Goal: Task Accomplishment & Management: Manage account settings

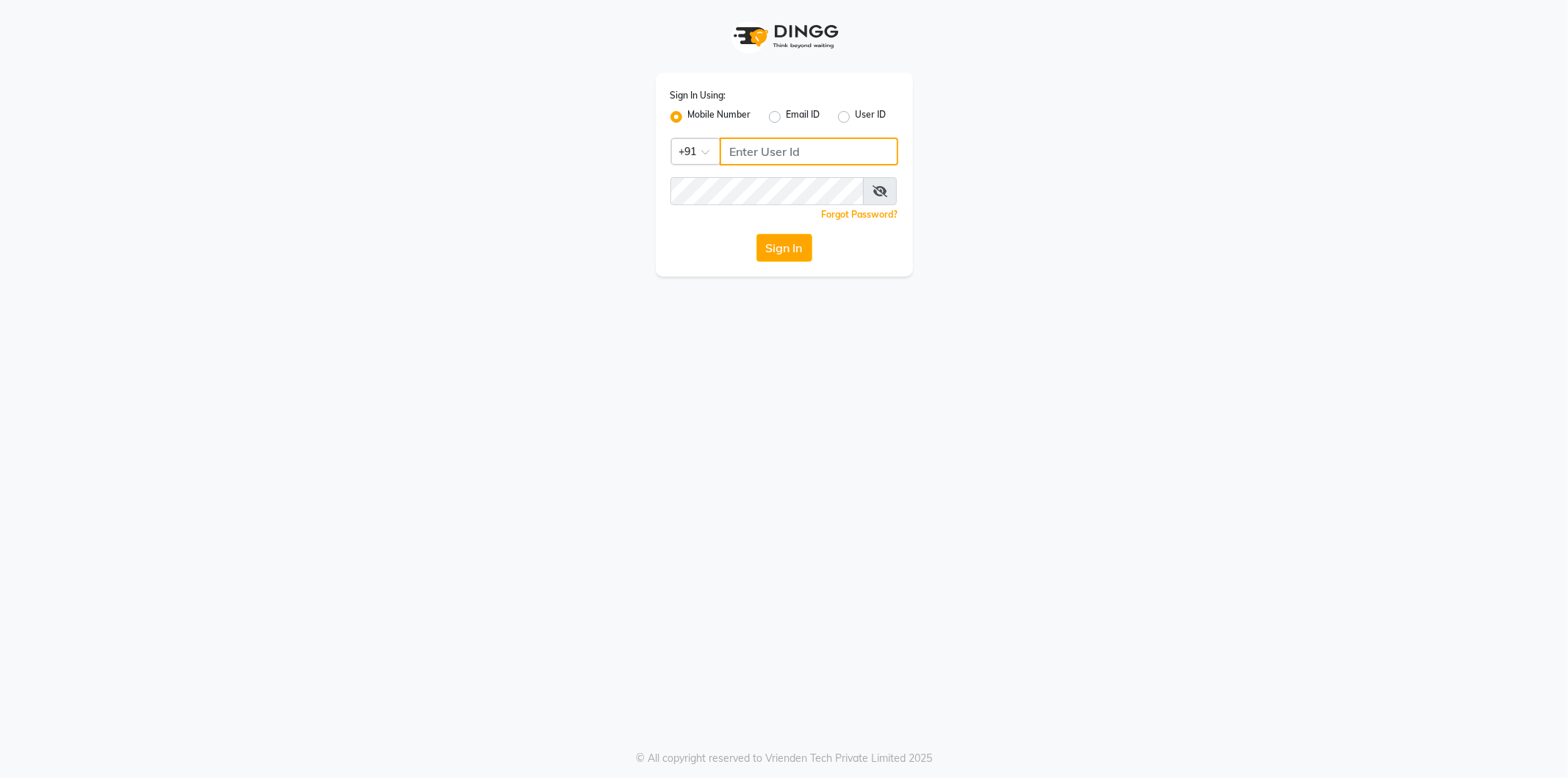
click at [782, 149] on input "Username" at bounding box center [808, 152] width 179 height 28
type input "9361615307"
click at [756, 234] on button "Sign In" at bounding box center [784, 248] width 56 height 28
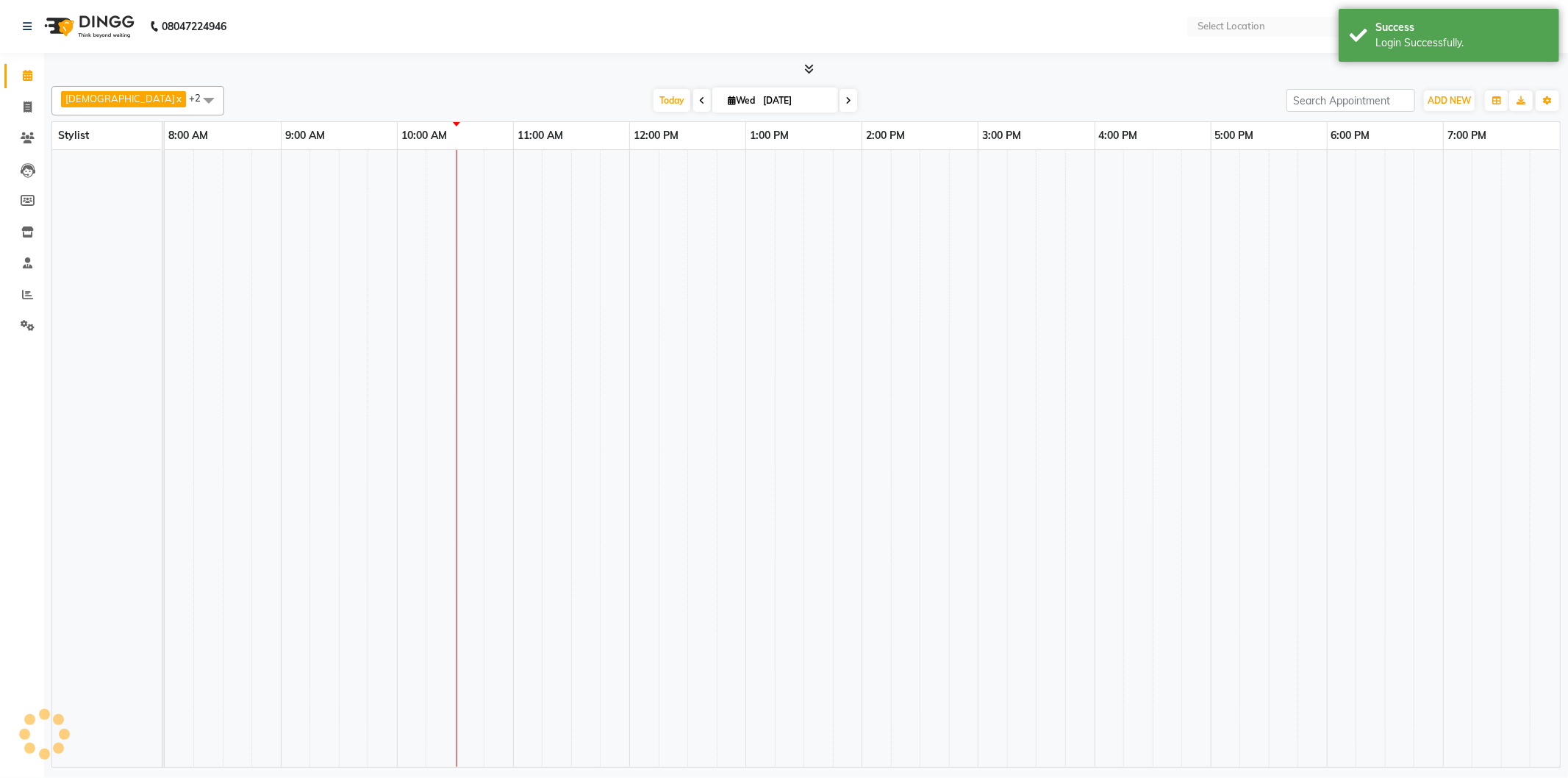
select select "en"
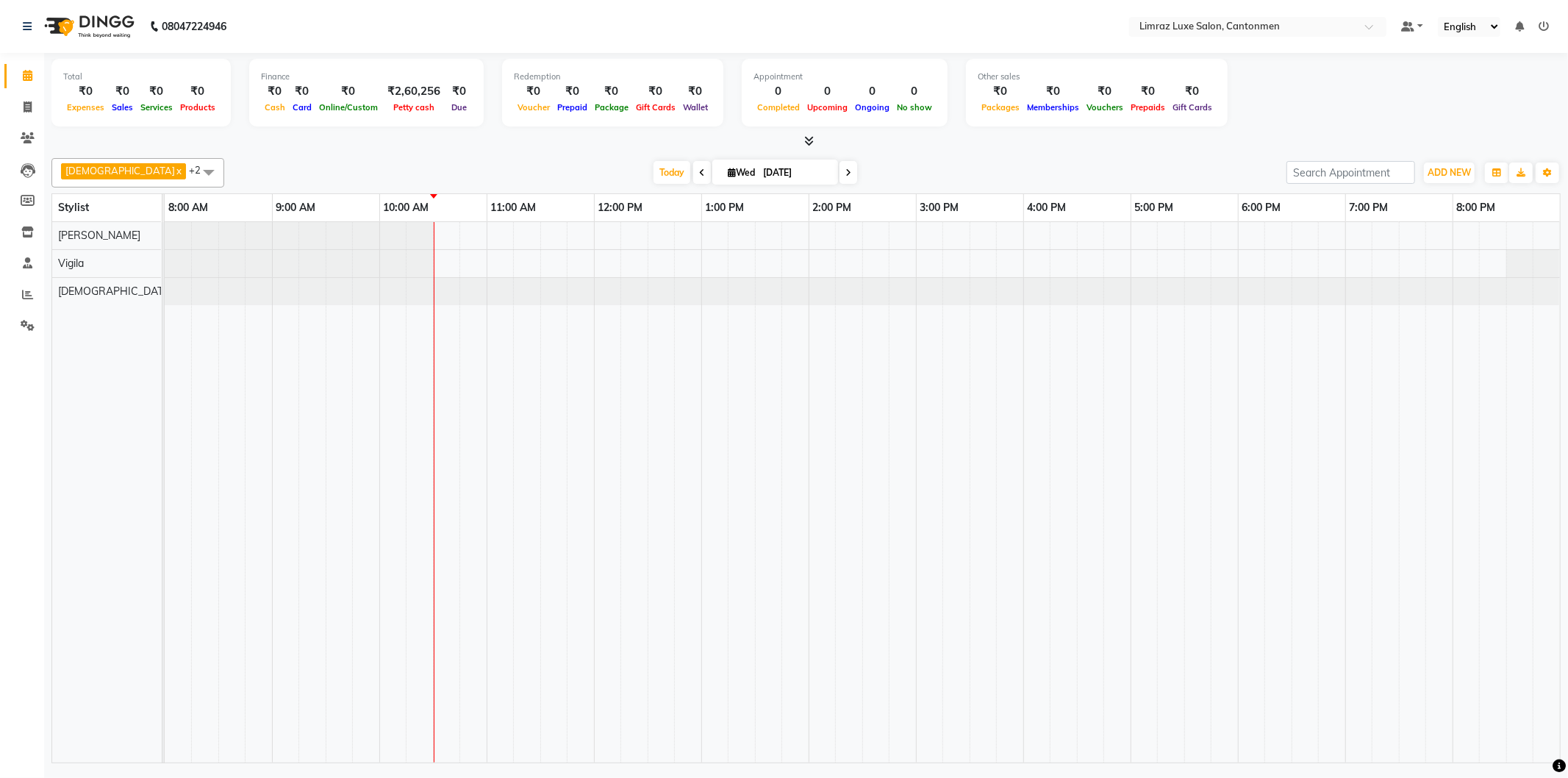
click at [693, 167] on span at bounding box center [702, 173] width 17 height 23
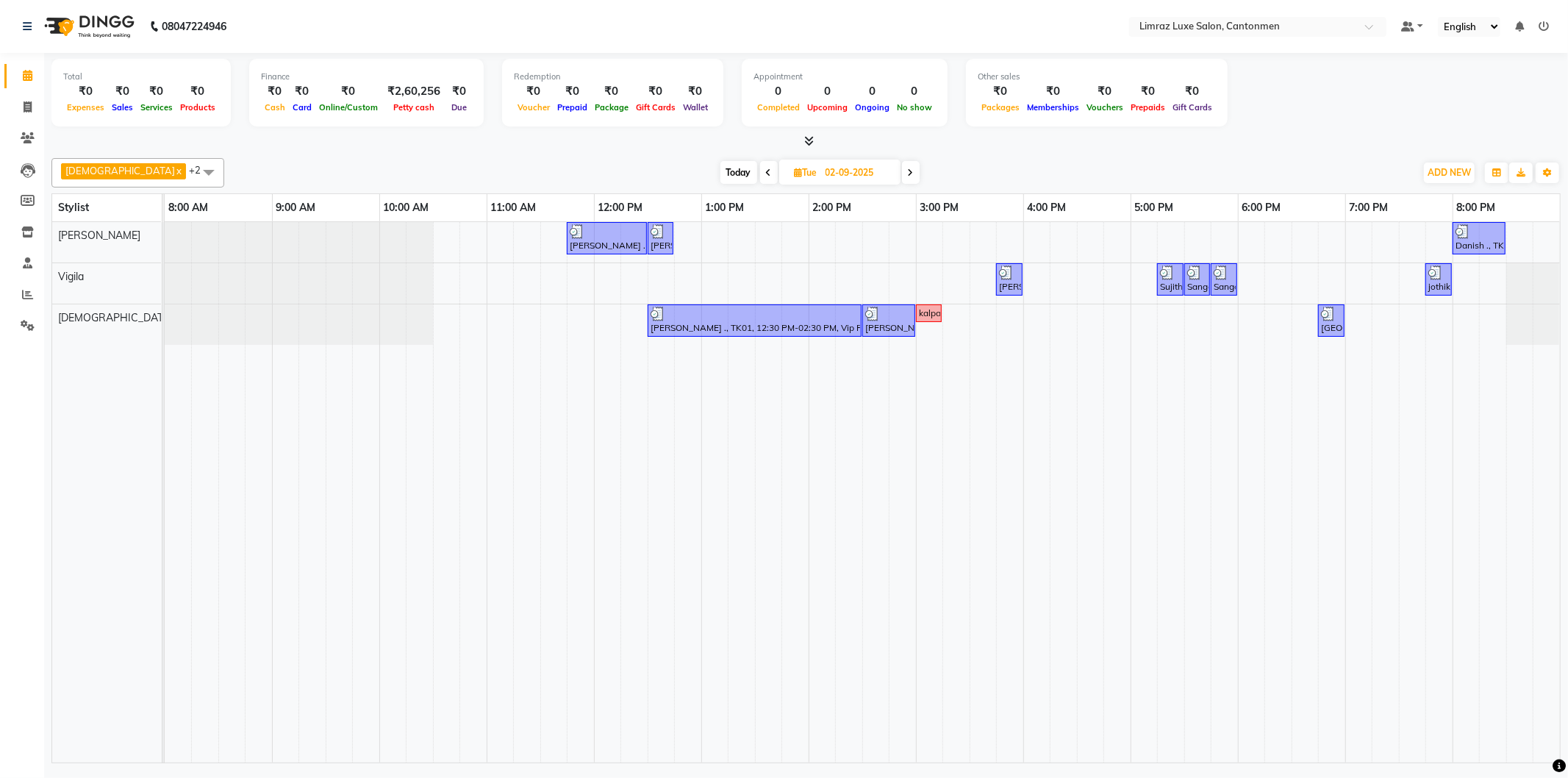
click at [908, 169] on icon at bounding box center [910, 173] width 6 height 9
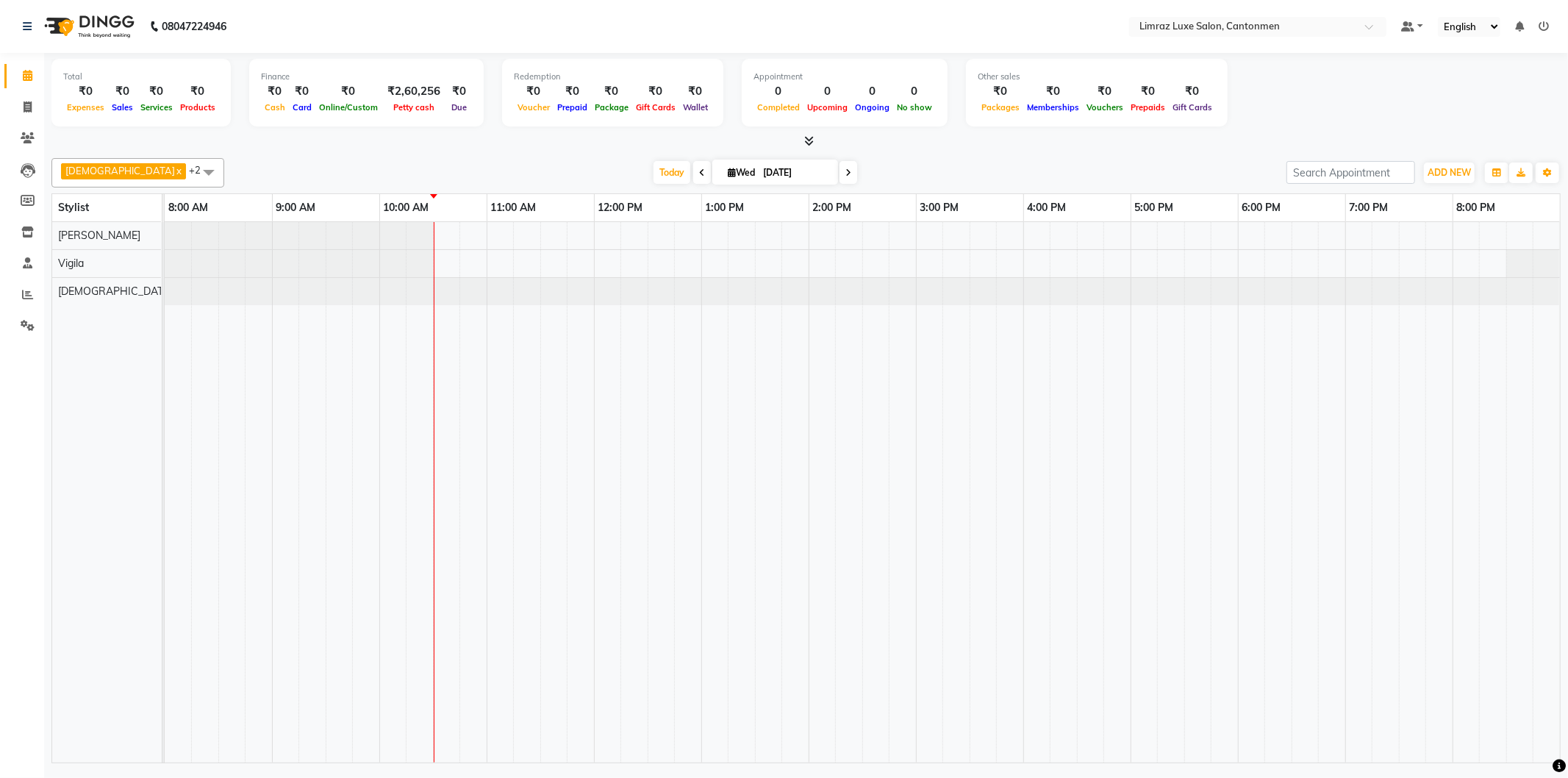
click at [699, 168] on icon at bounding box center [701, 173] width 6 height 9
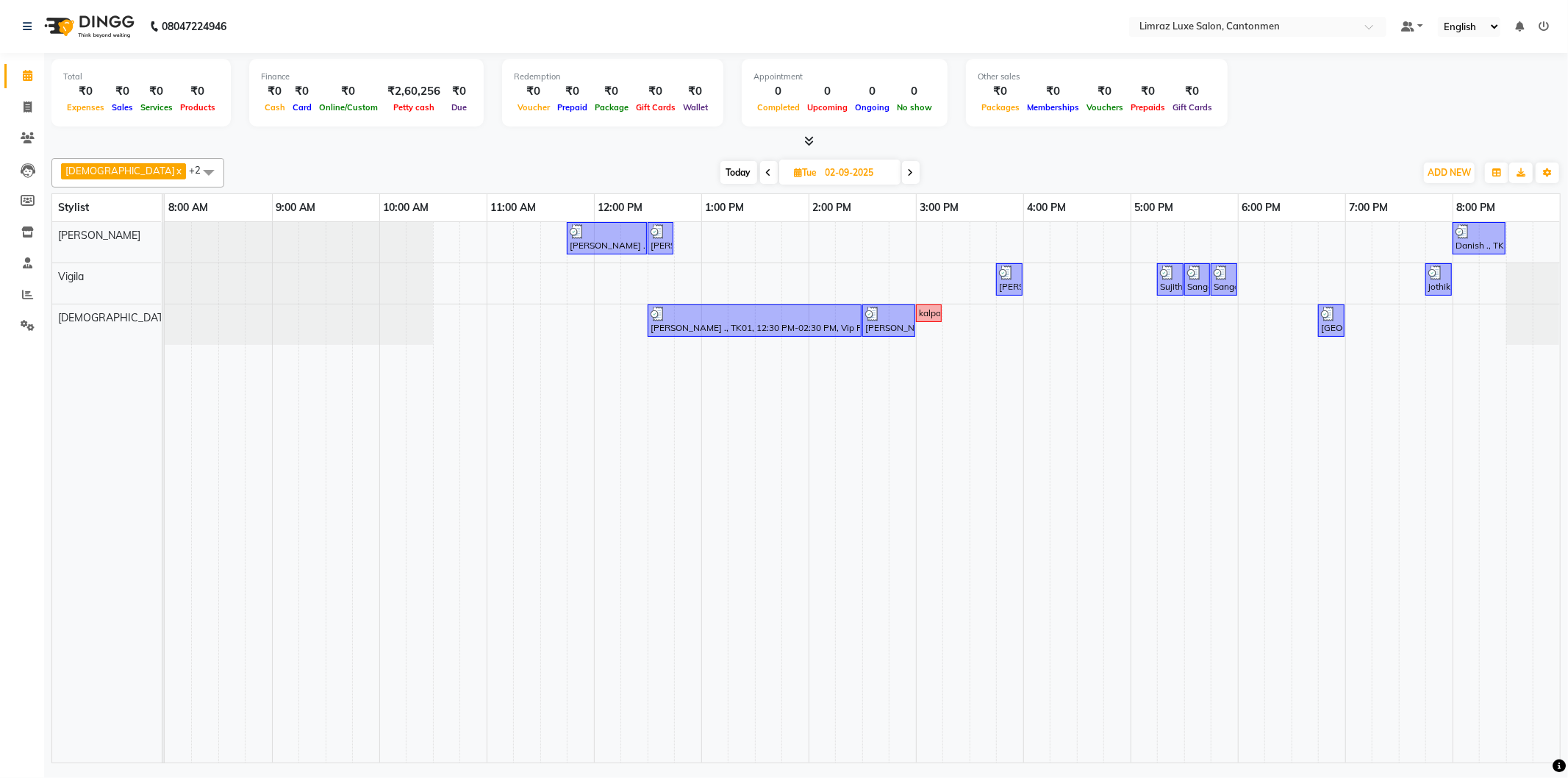
click at [766, 174] on icon at bounding box center [768, 173] width 6 height 9
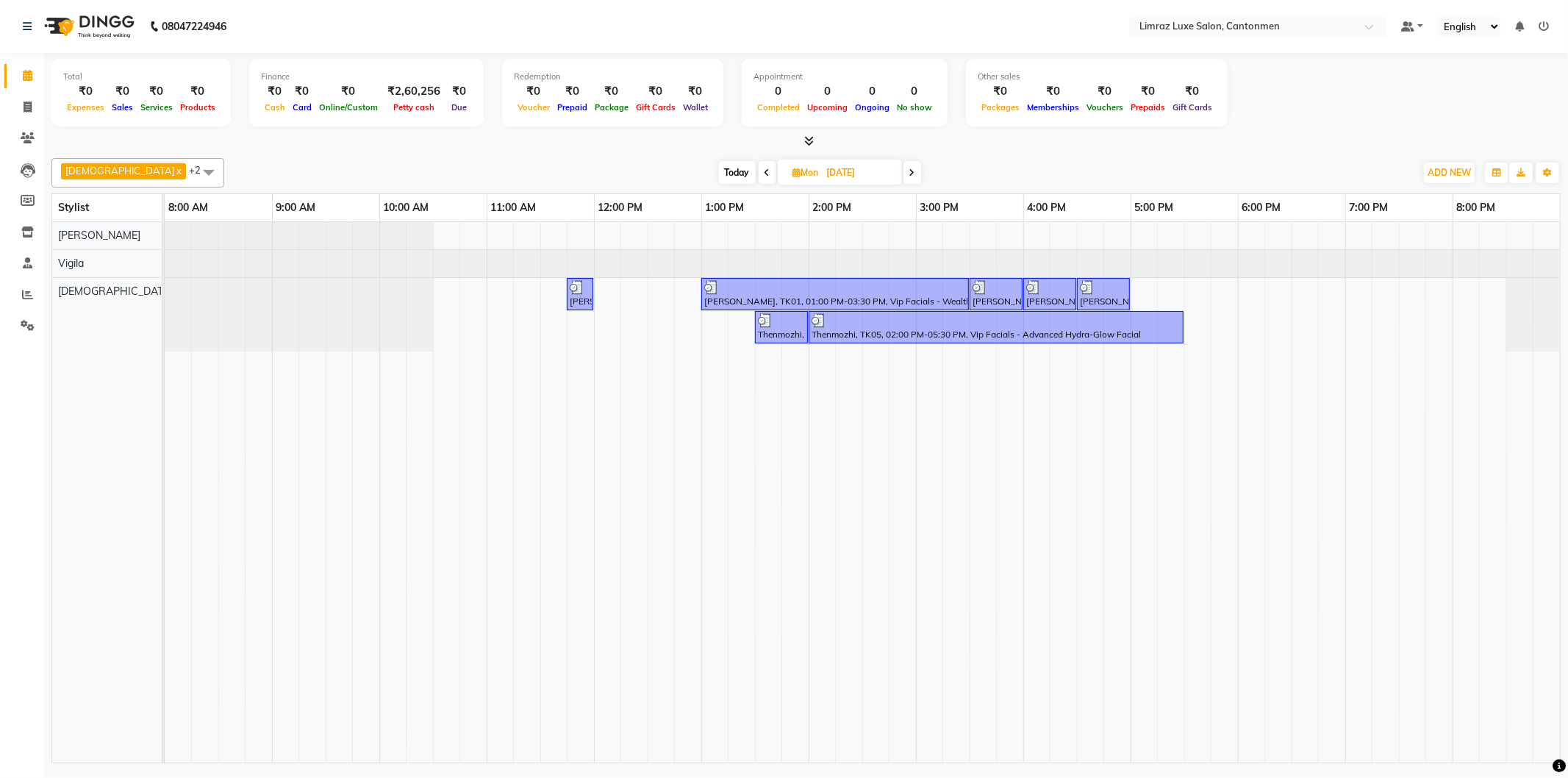
click at [764, 170] on icon at bounding box center [767, 173] width 6 height 9
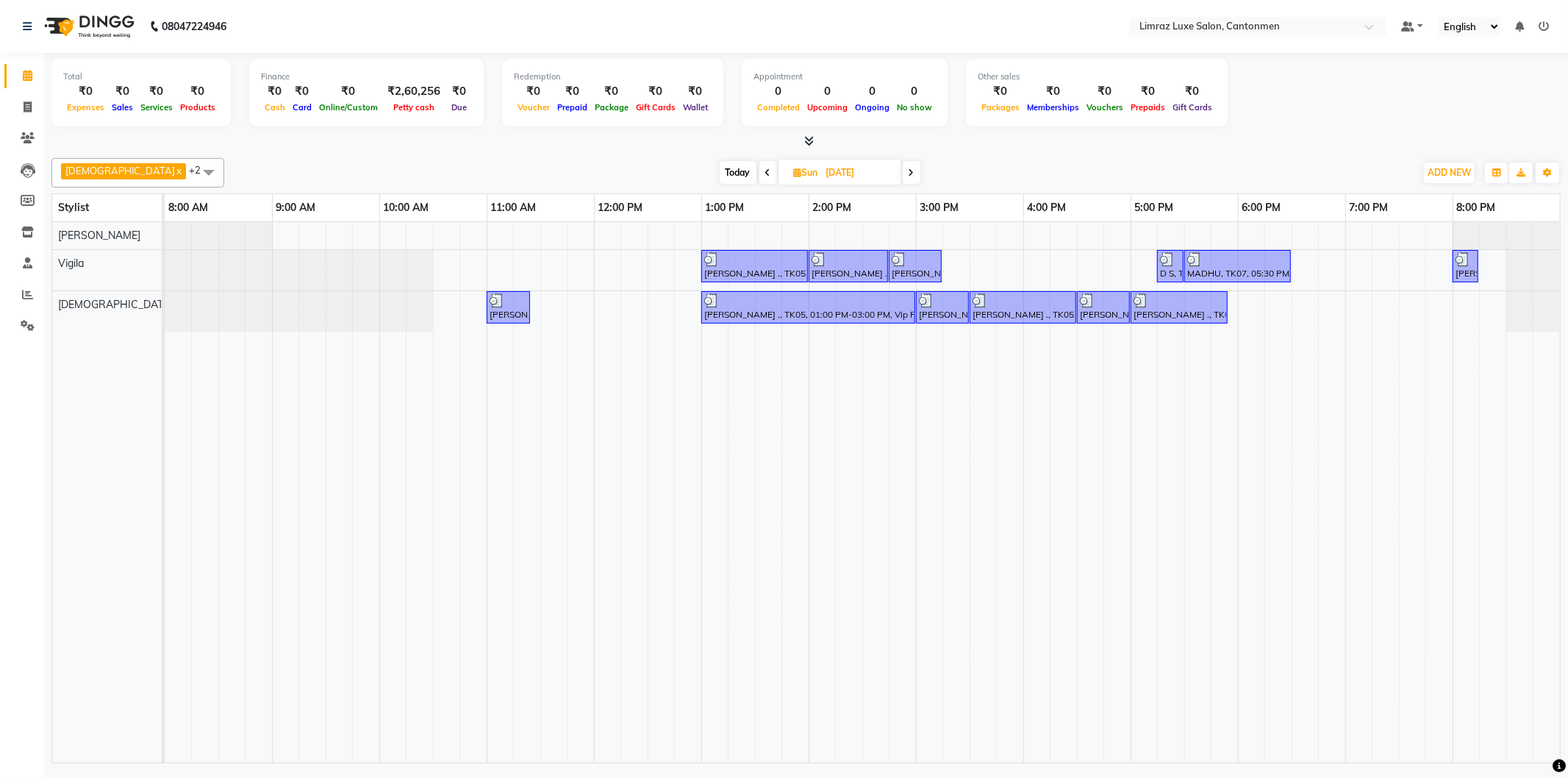
click at [909, 174] on icon at bounding box center [911, 173] width 6 height 9
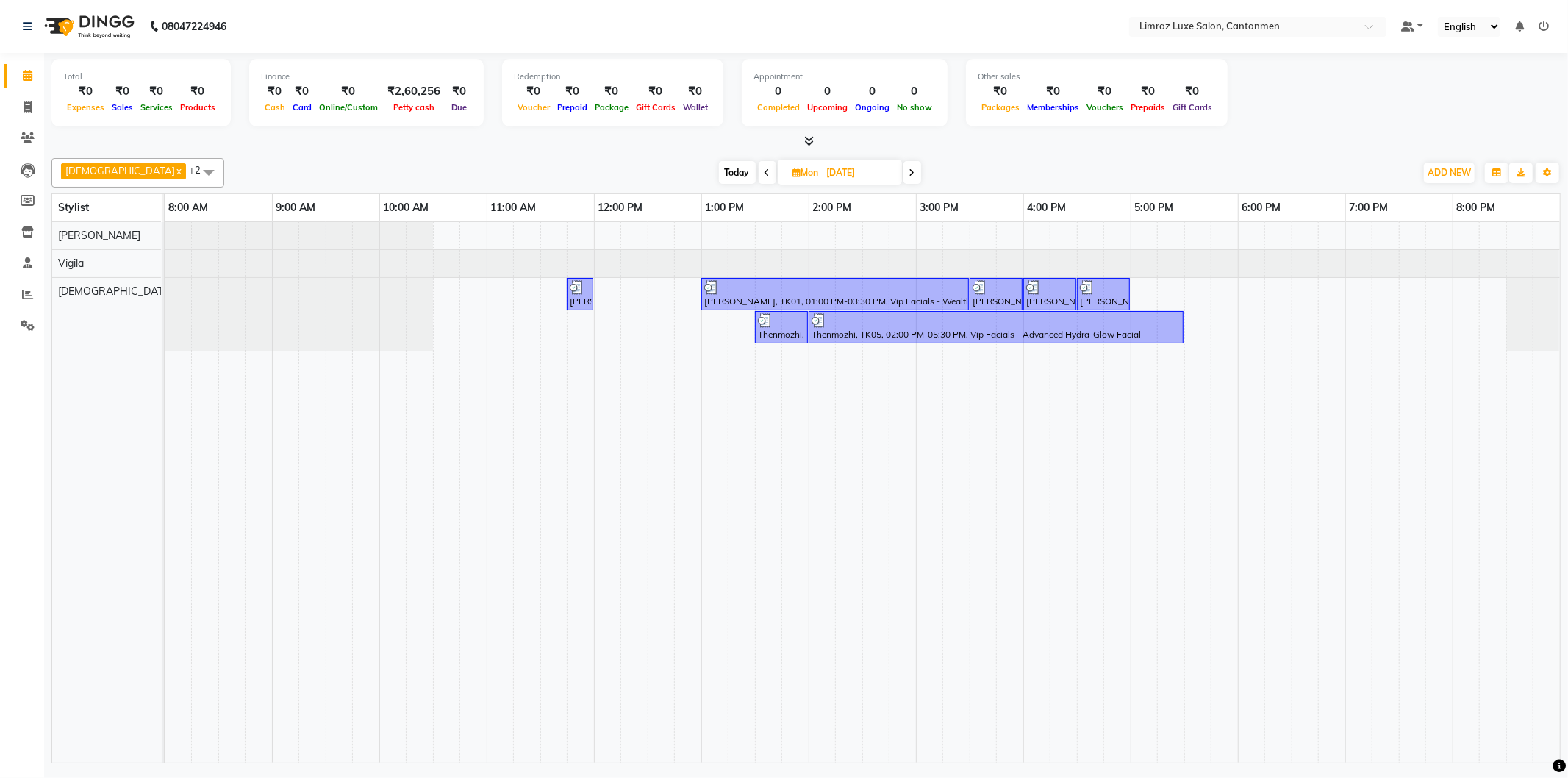
click at [903, 174] on span at bounding box center [912, 173] width 17 height 23
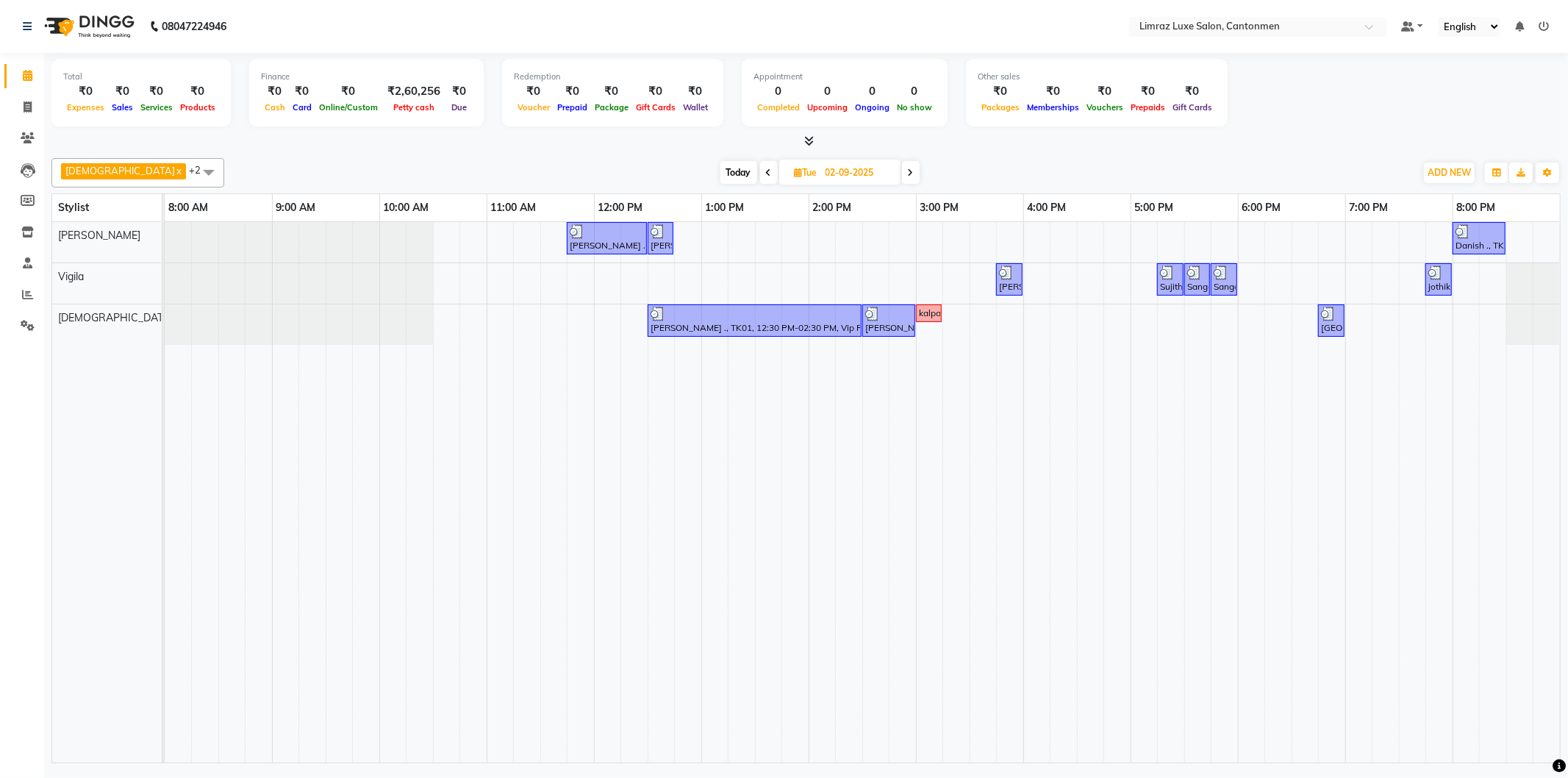
click at [908, 174] on icon at bounding box center [910, 173] width 6 height 9
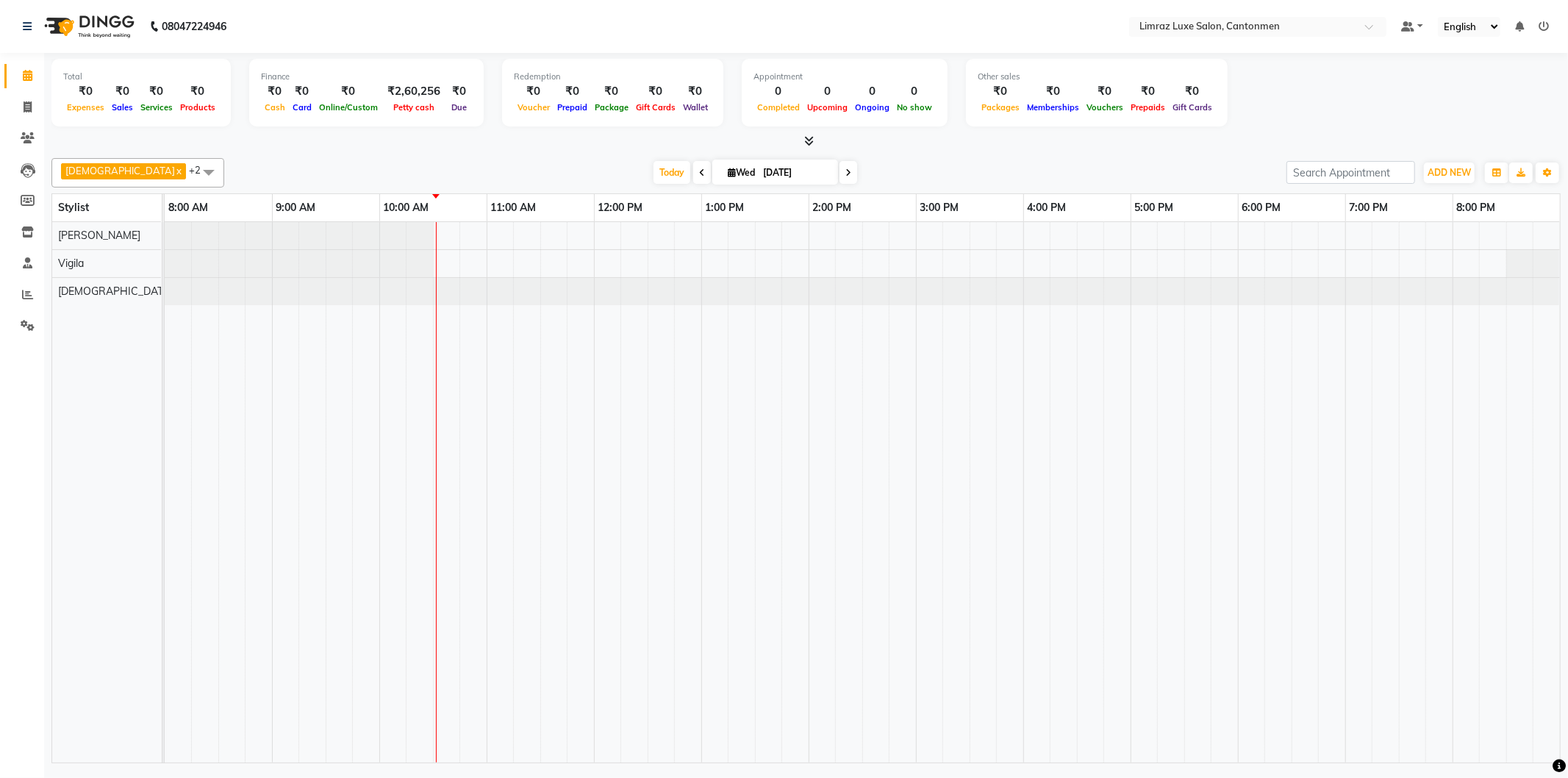
click at [699, 171] on icon at bounding box center [701, 173] width 6 height 9
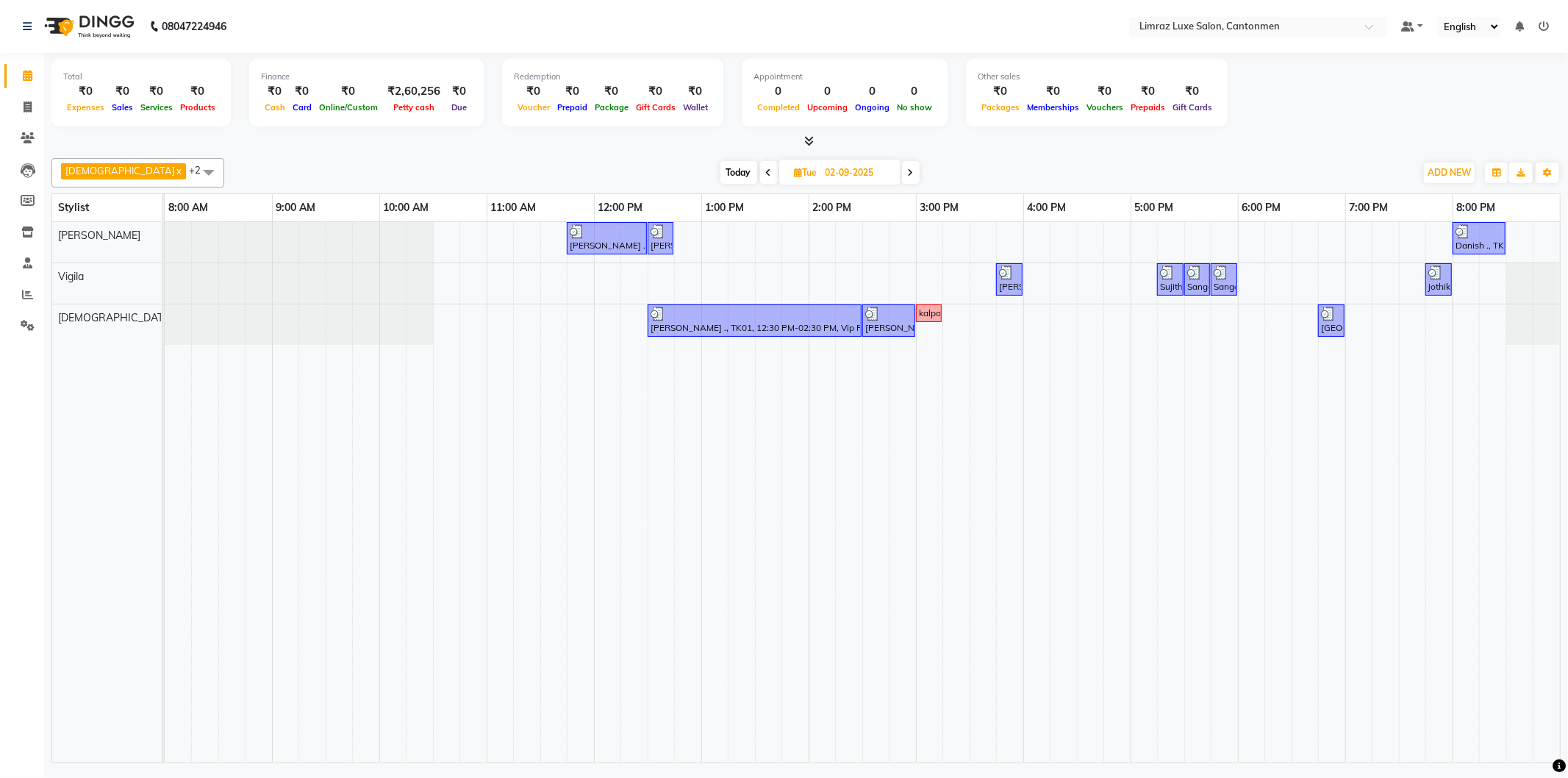
click at [760, 166] on span at bounding box center [768, 173] width 17 height 23
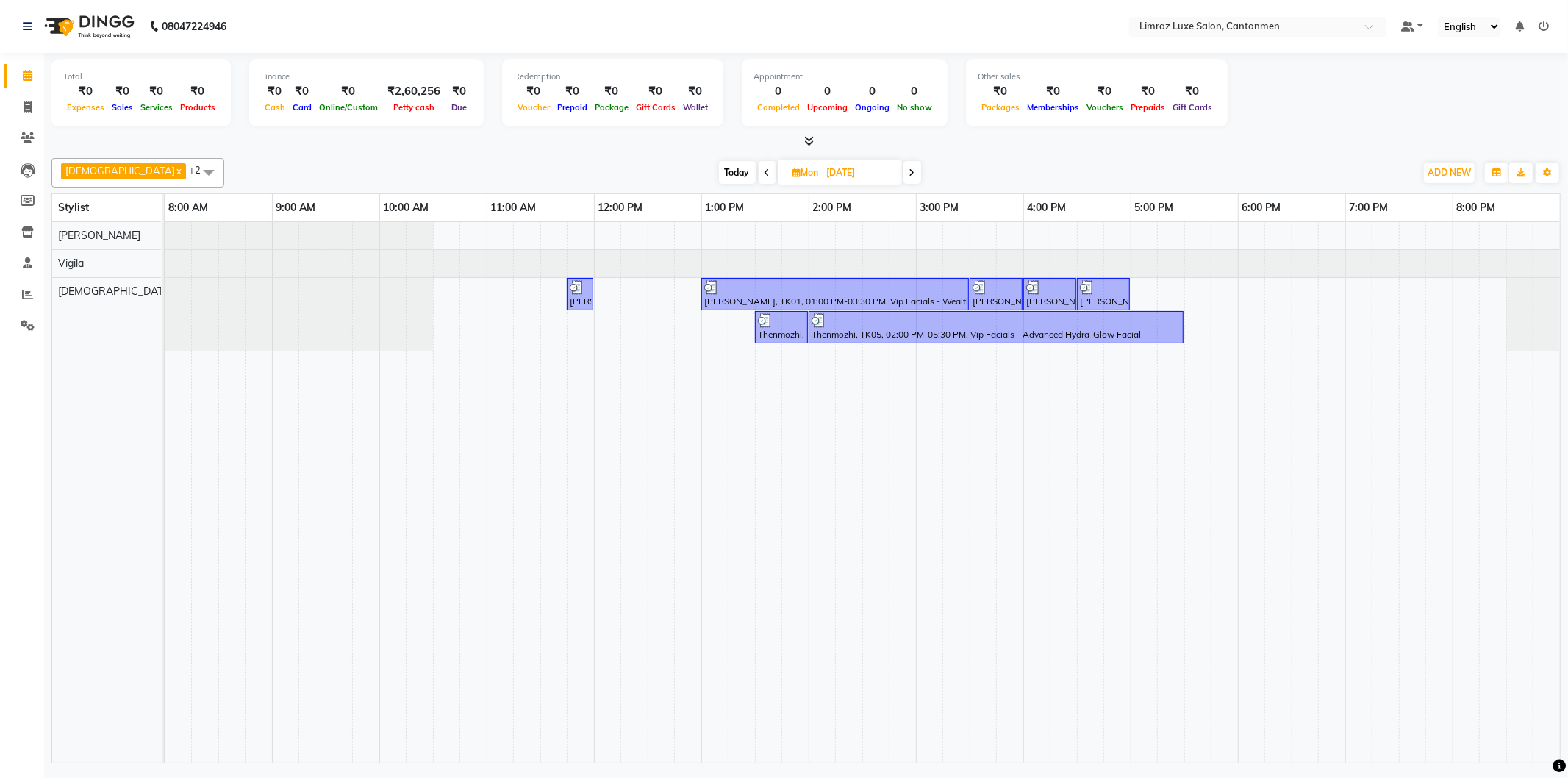
click at [764, 173] on icon at bounding box center [767, 173] width 6 height 9
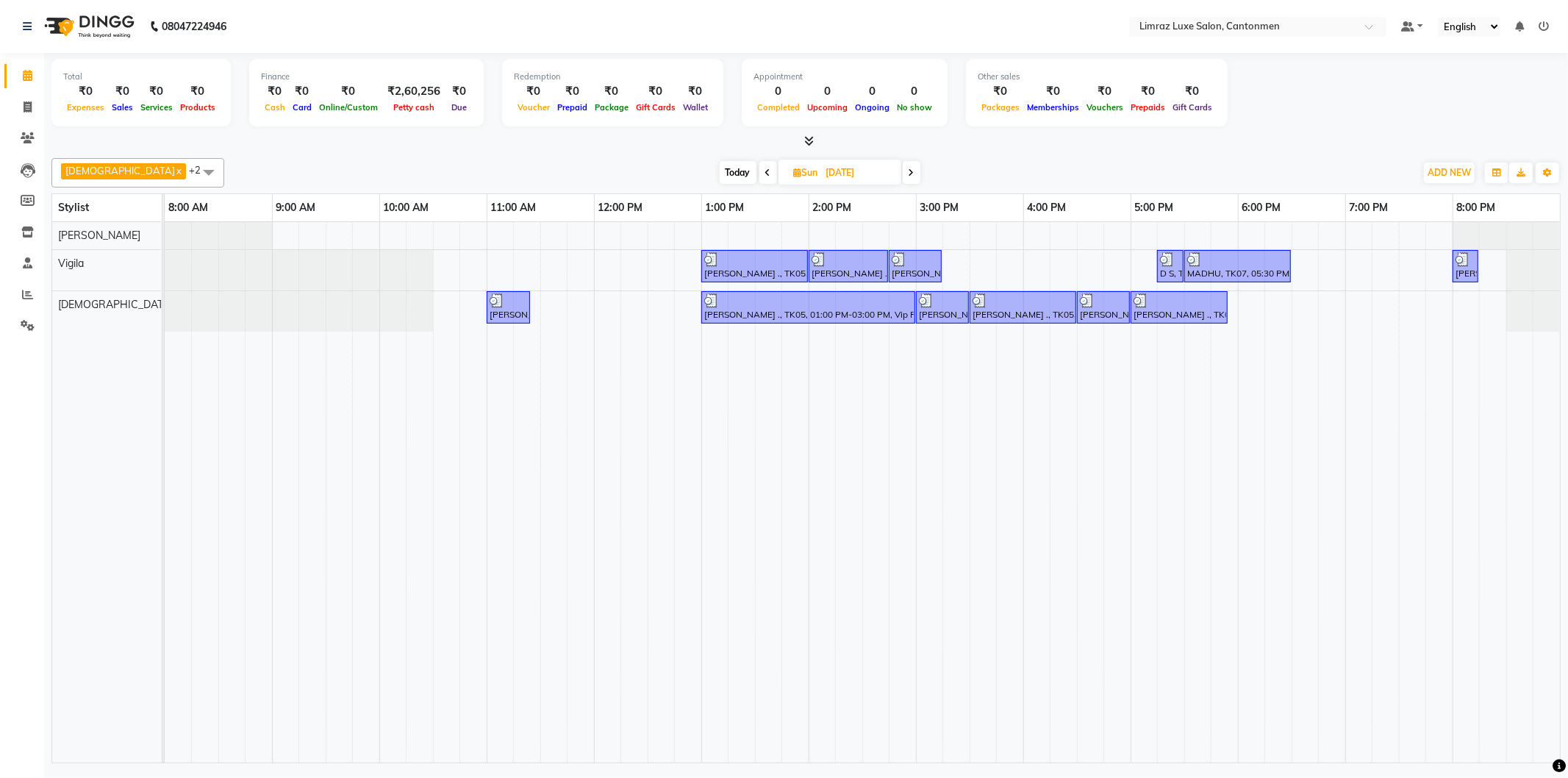
click at [765, 173] on icon at bounding box center [767, 173] width 6 height 9
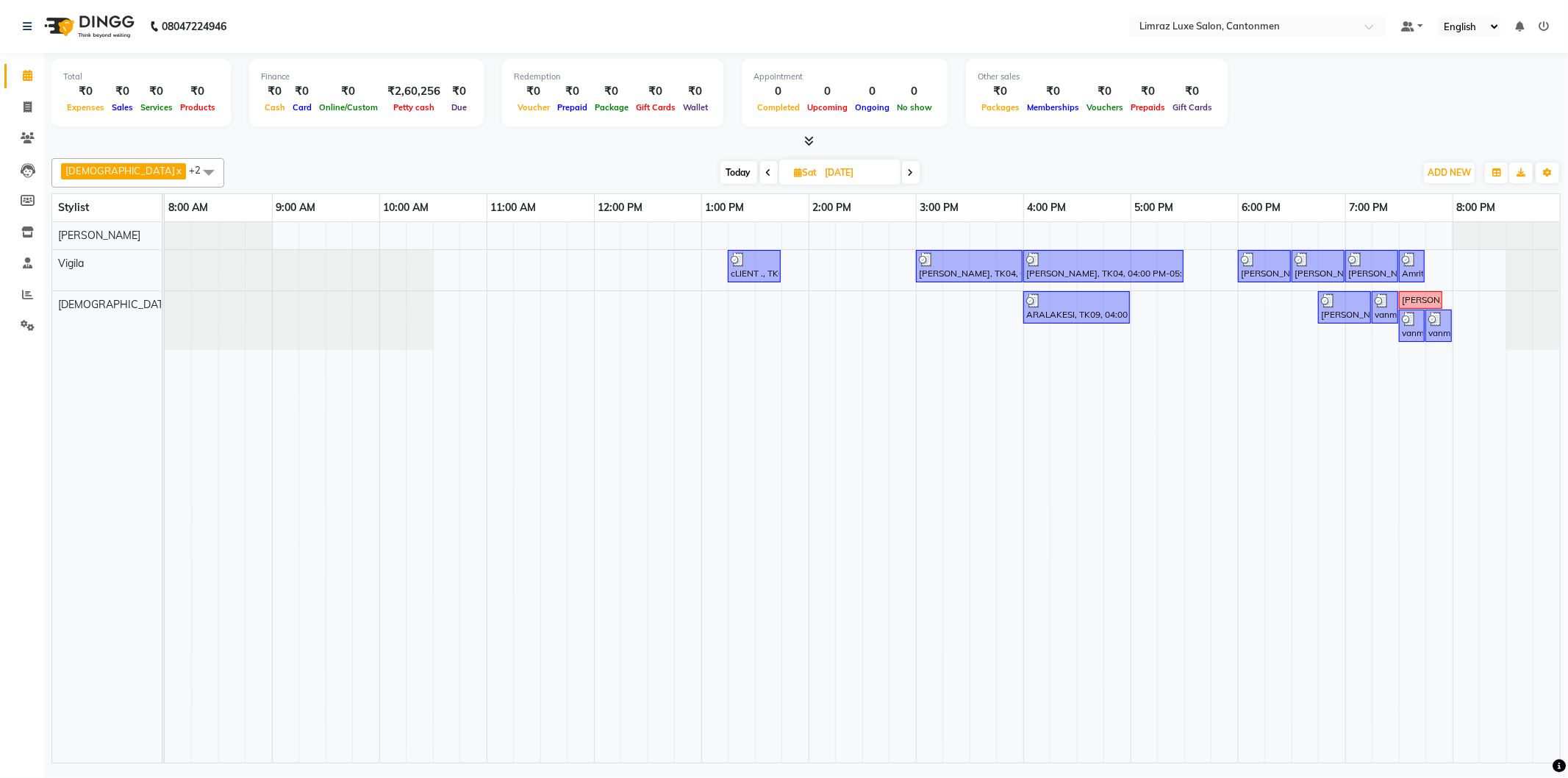
click at [908, 172] on icon at bounding box center [910, 173] width 6 height 9
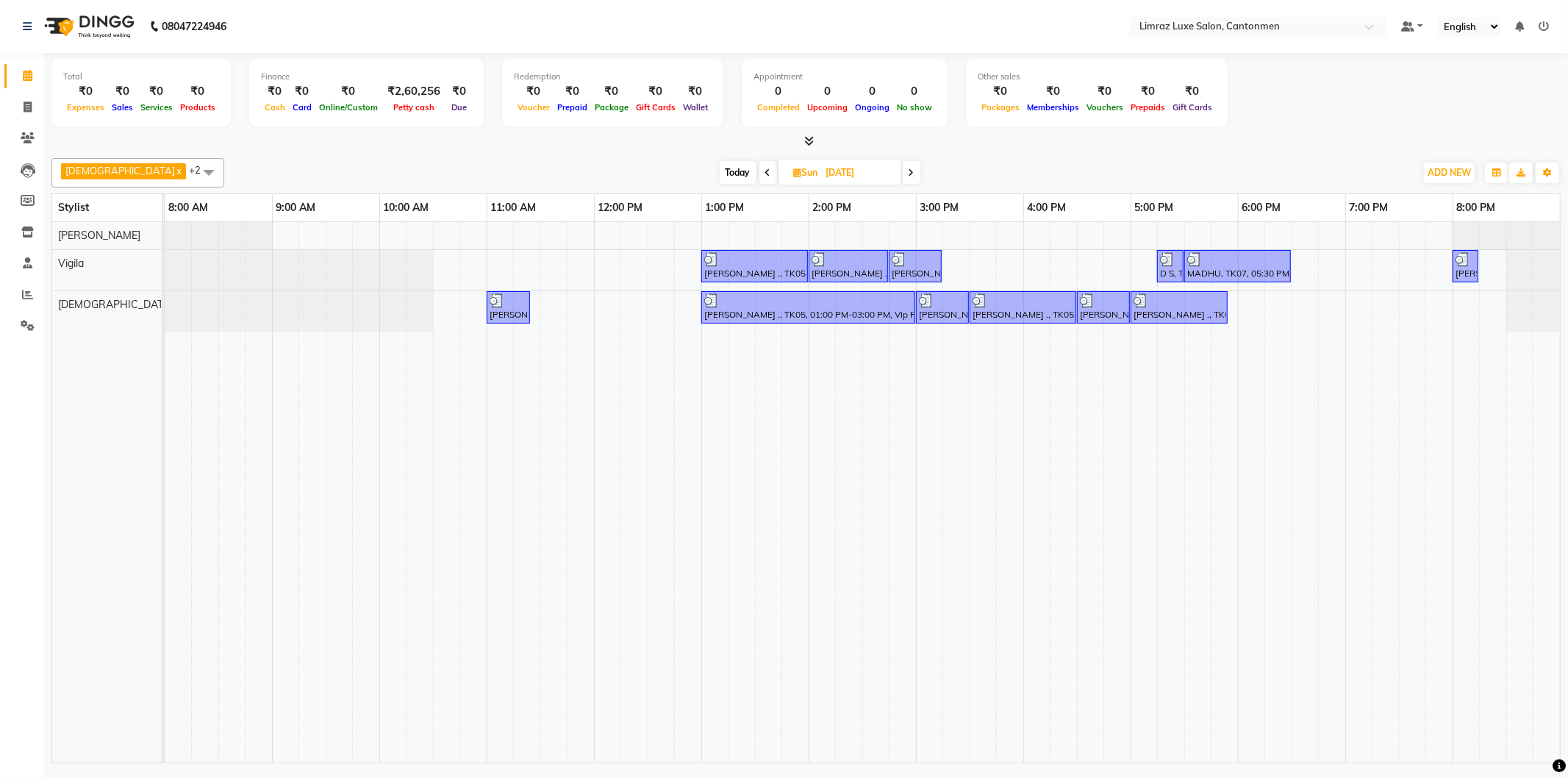
click at [909, 172] on icon at bounding box center [911, 173] width 6 height 9
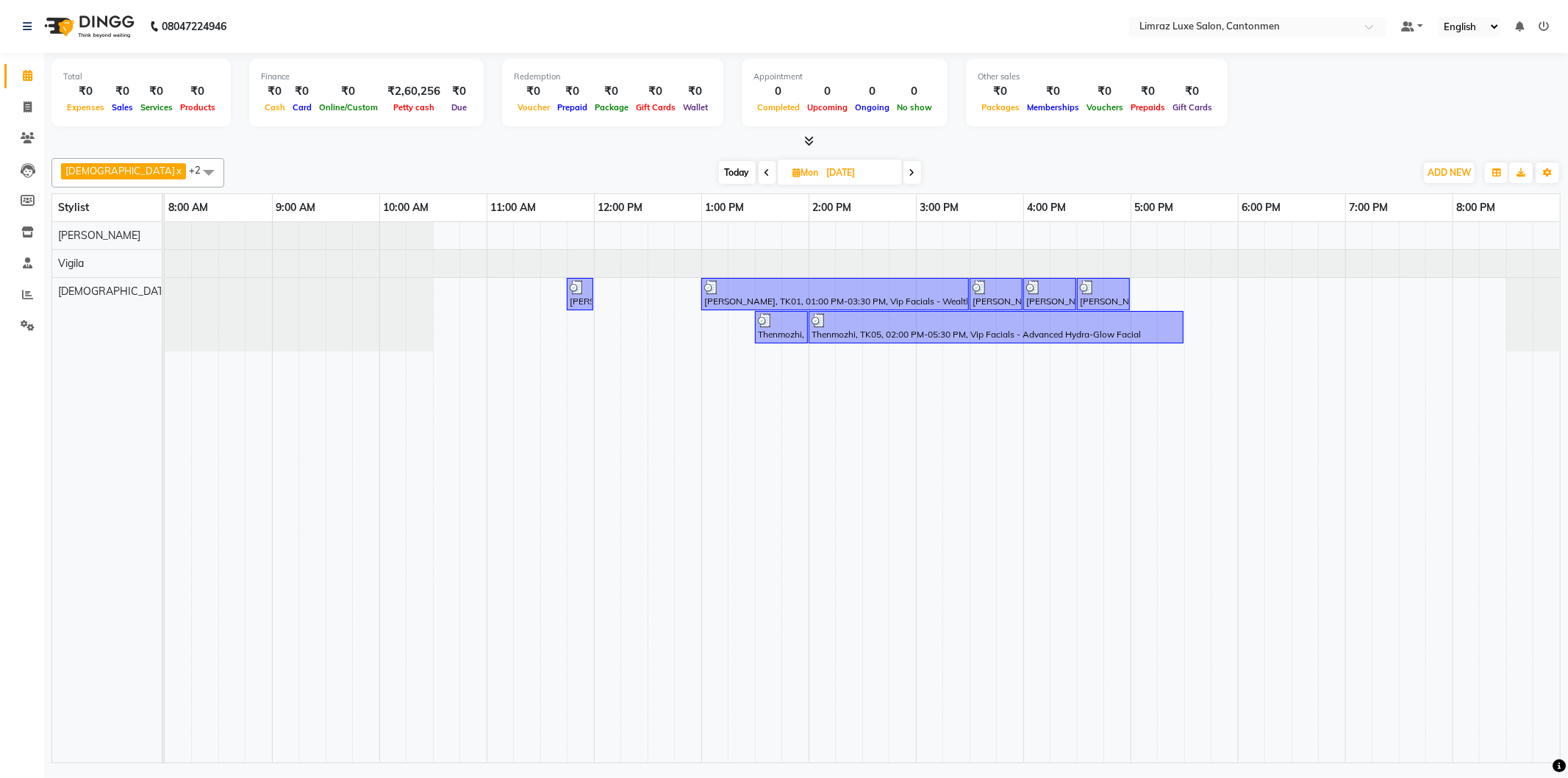
click at [909, 172] on icon at bounding box center [911, 173] width 6 height 9
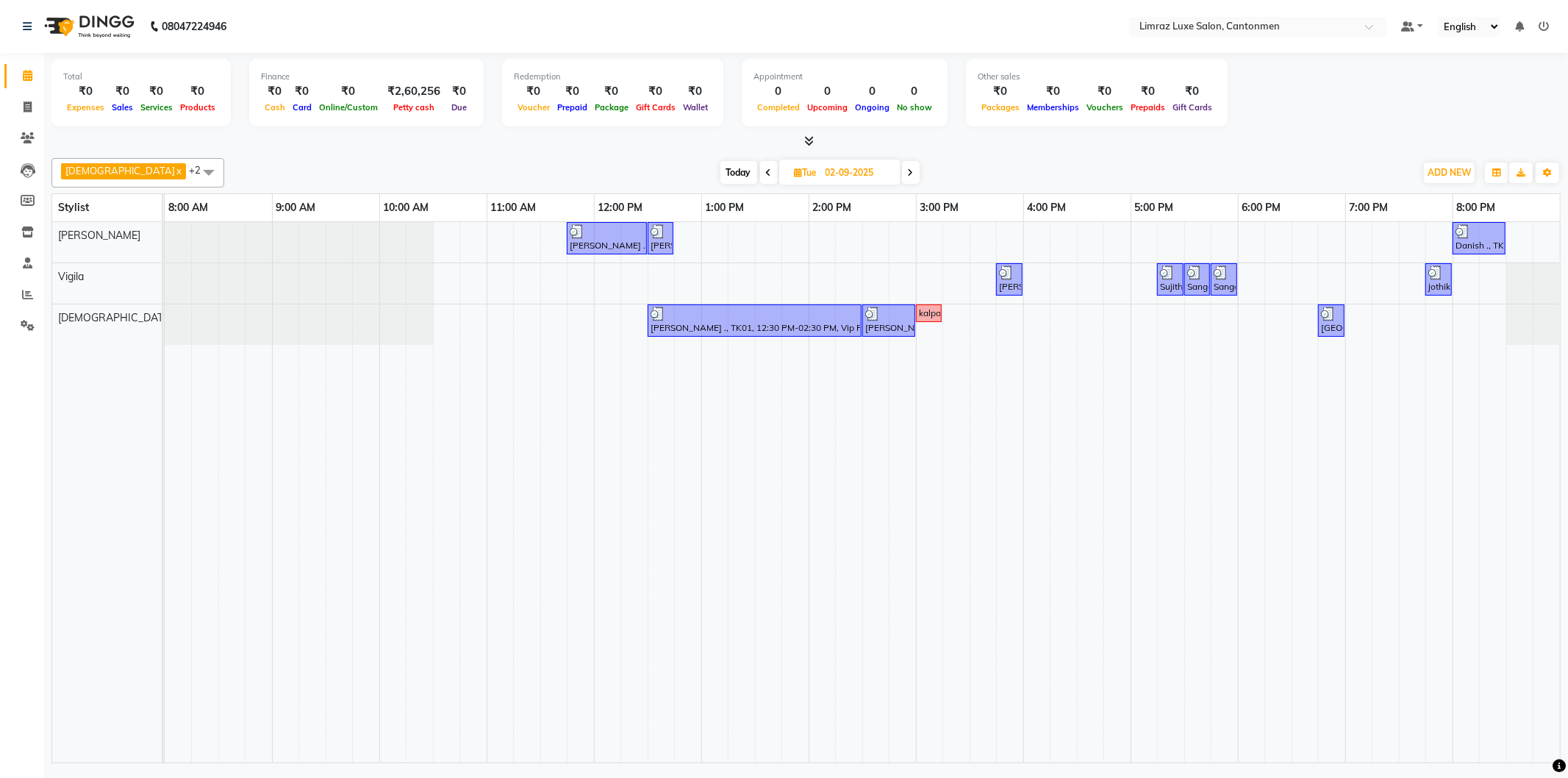
click at [908, 172] on icon at bounding box center [910, 173] width 6 height 9
type input "[DATE]"
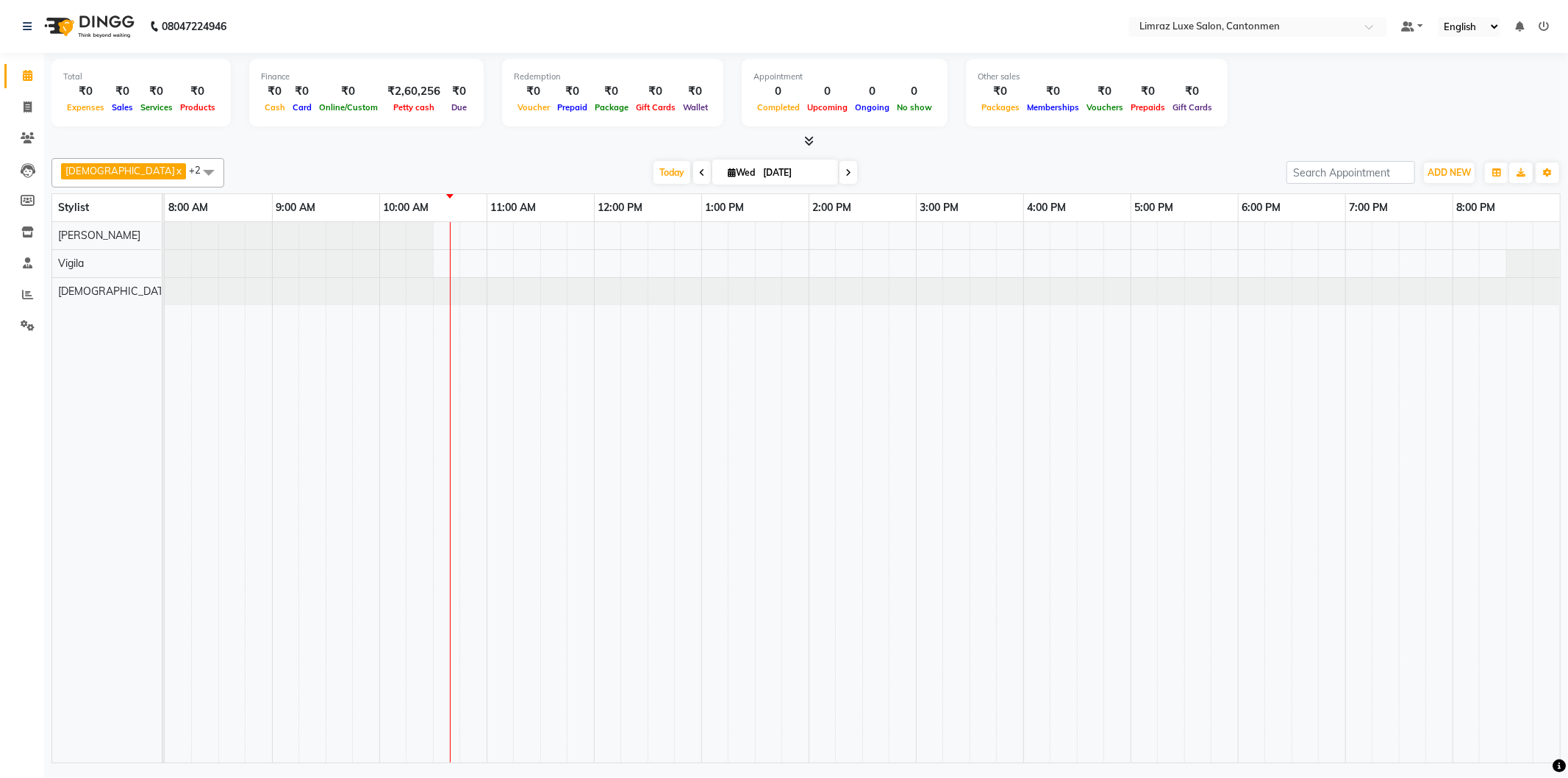
drag, startPoint x: 622, startPoint y: 273, endPoint x: 562, endPoint y: 710, distance: 441.1
click at [562, 711] on td at bounding box center [553, 492] width 27 height 540
click at [949, 566] on td at bounding box center [956, 492] width 27 height 540
click at [643, 78] on div "Redemption" at bounding box center [612, 77] width 198 height 12
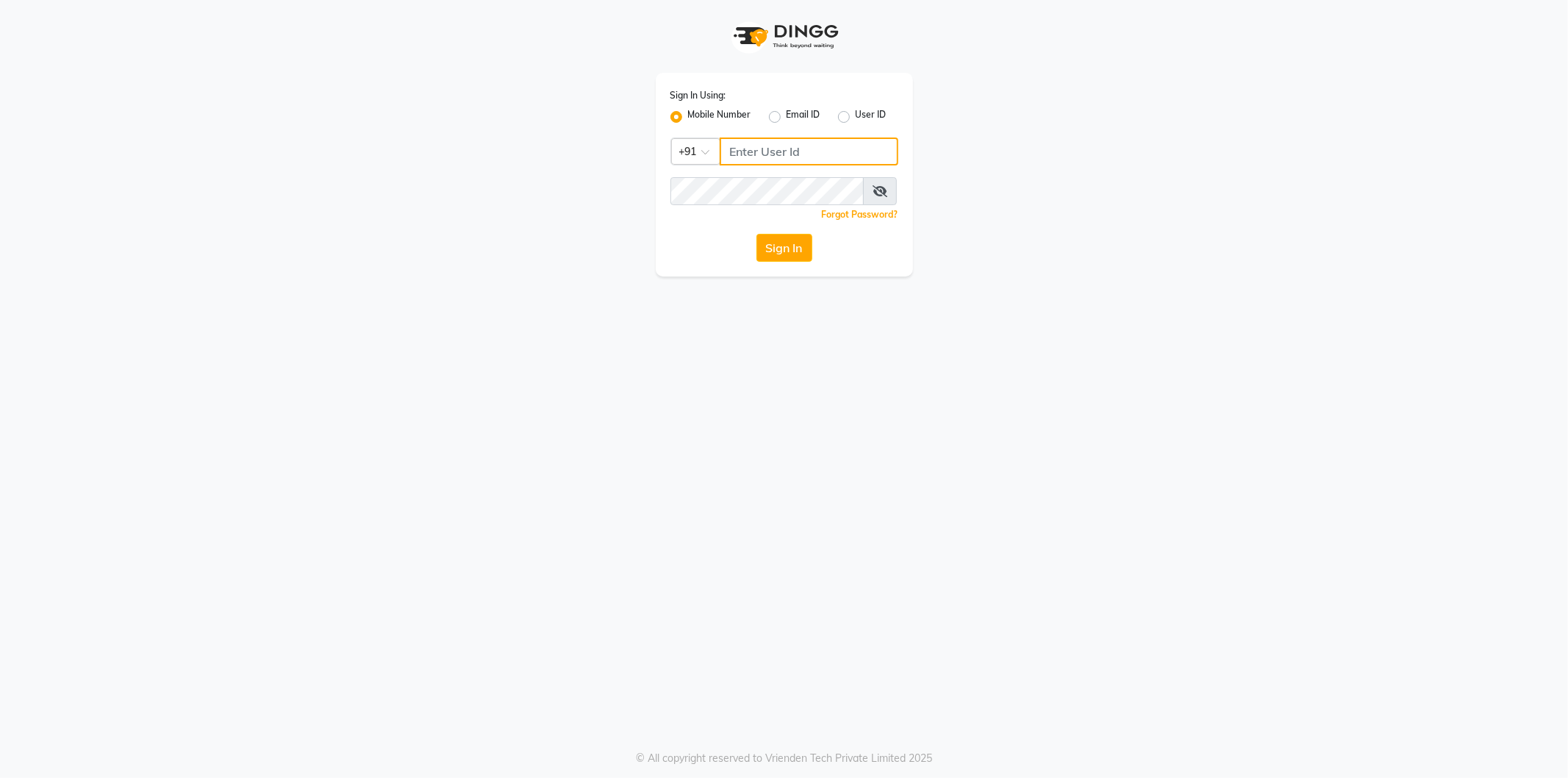
click at [787, 151] on input "Username" at bounding box center [808, 152] width 179 height 28
type input "9361615307"
click at [756, 234] on button "Sign In" at bounding box center [784, 248] width 56 height 28
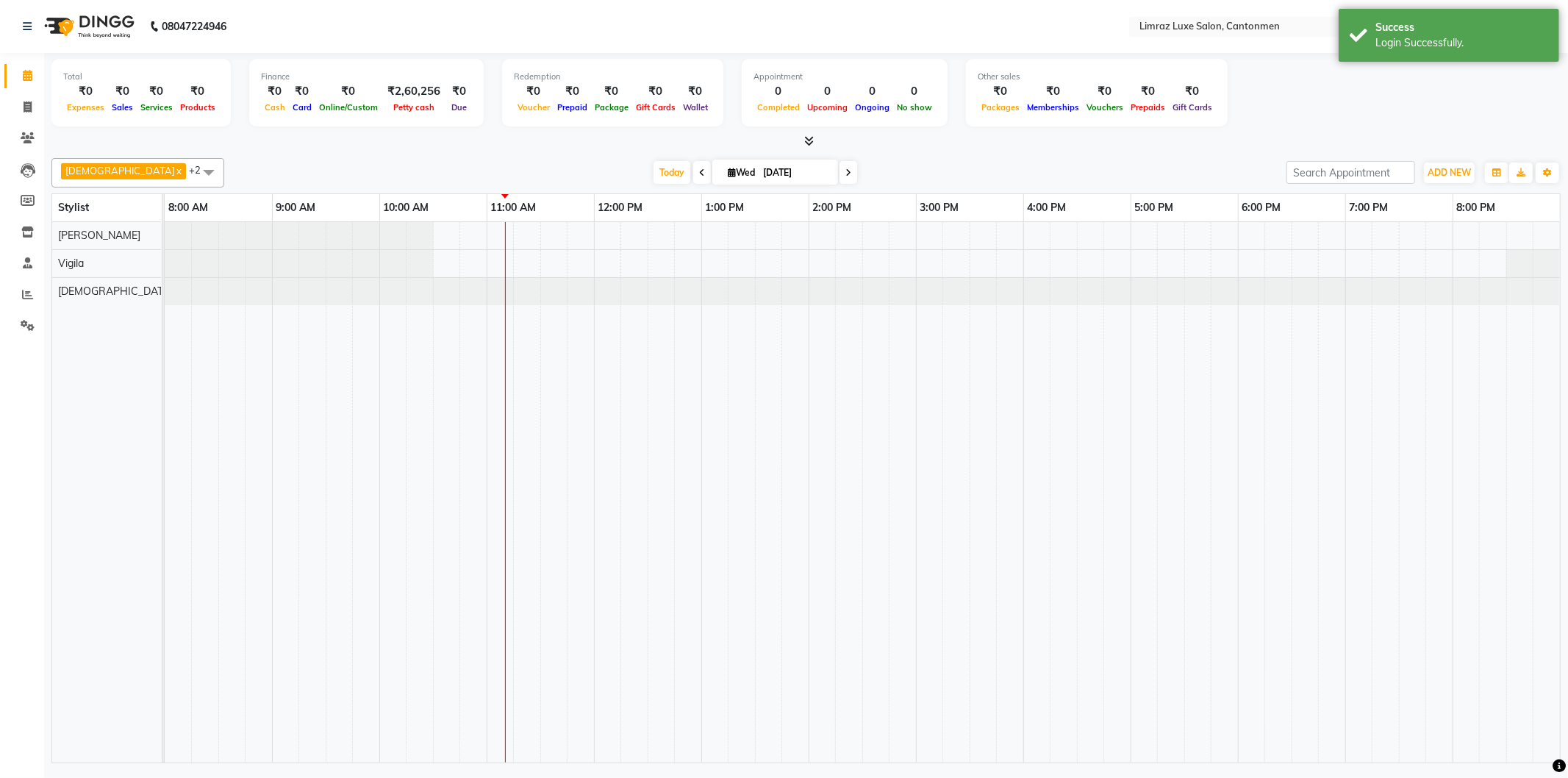
click at [194, 170] on span at bounding box center [208, 172] width 30 height 28
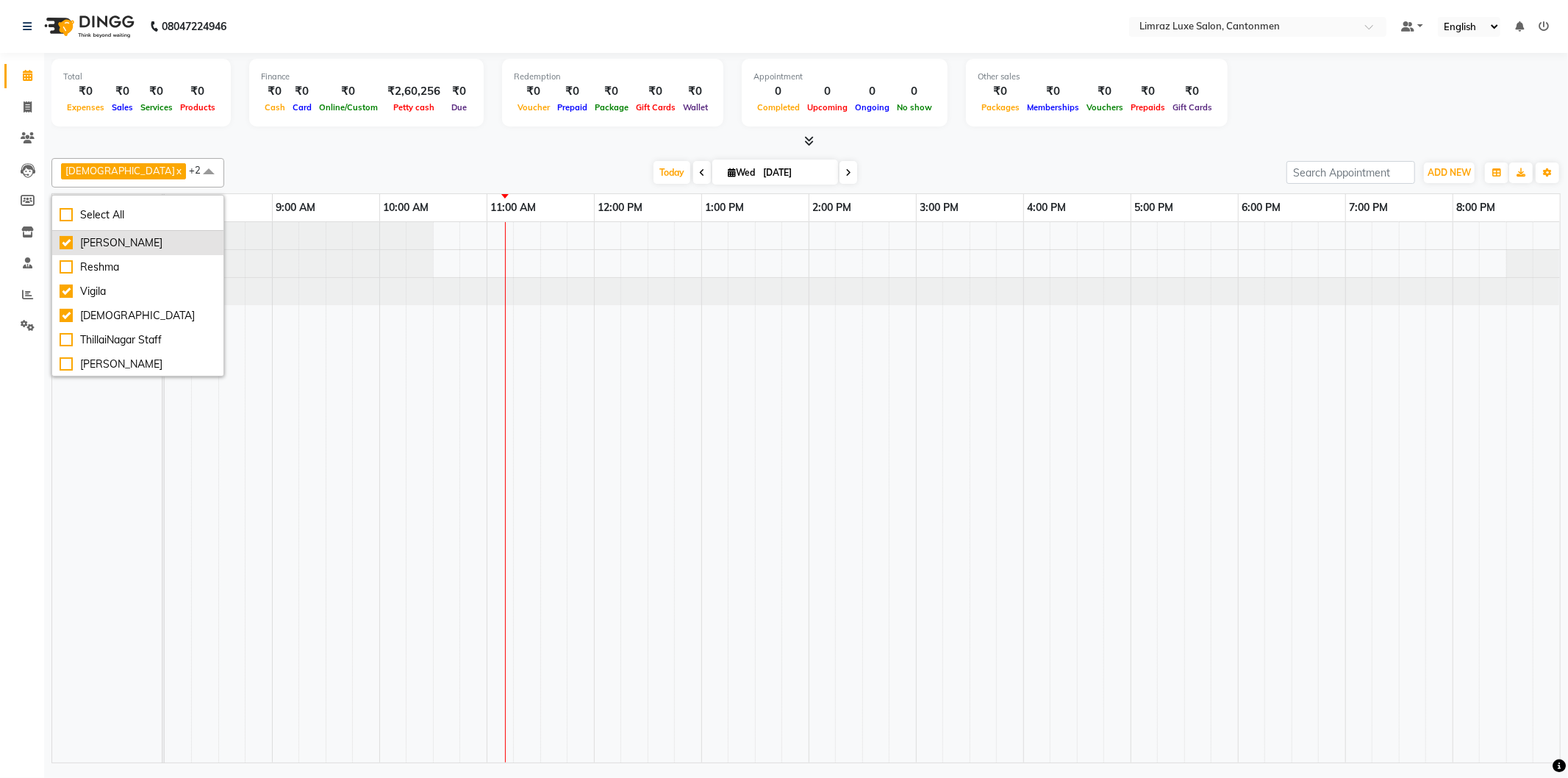
click at [68, 240] on div "[PERSON_NAME]" at bounding box center [137, 243] width 156 height 16
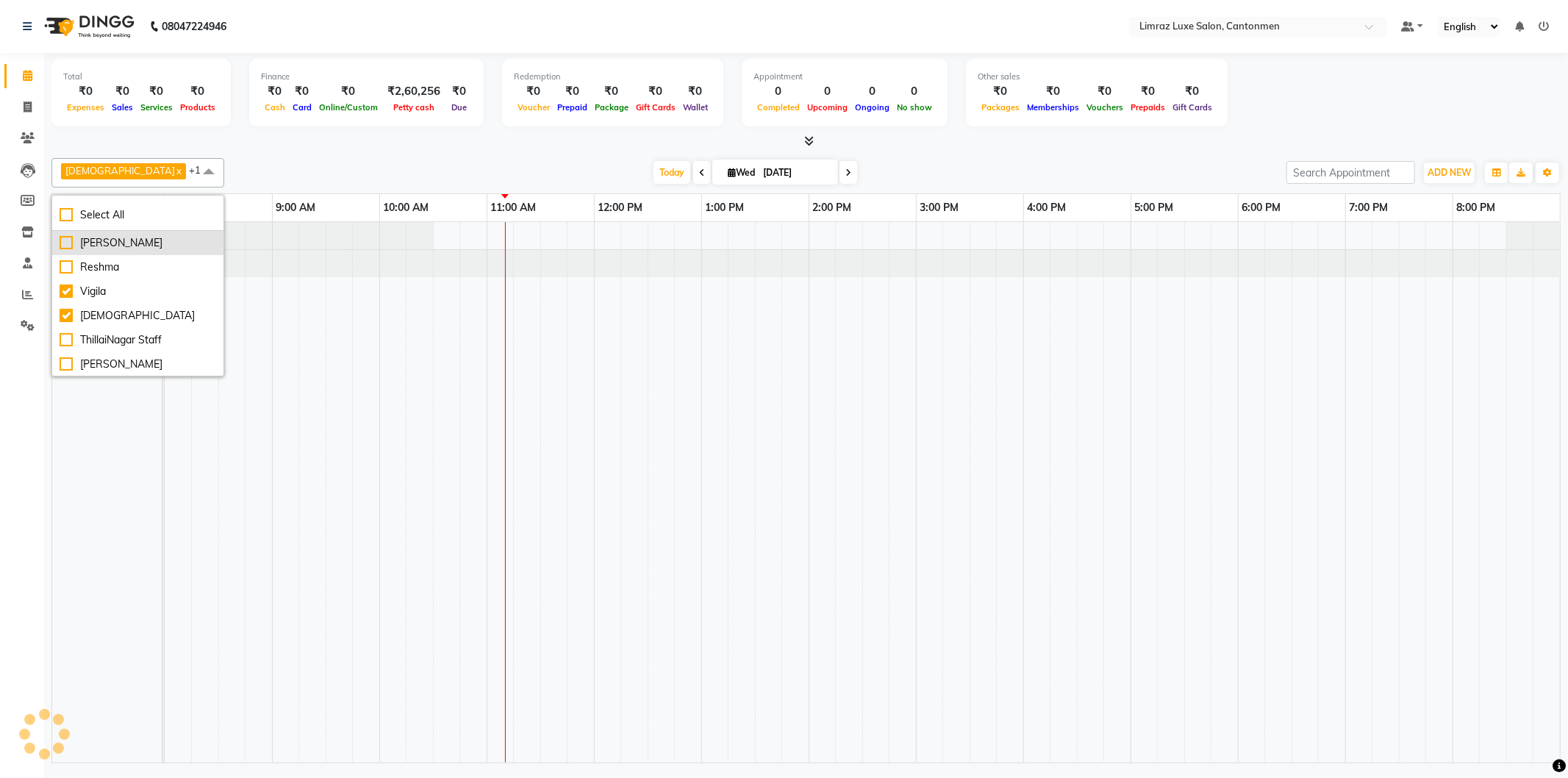
checkbox input "false"
click at [68, 311] on div "[DEMOGRAPHIC_DATA]" at bounding box center [137, 316] width 156 height 16
checkbox input "false"
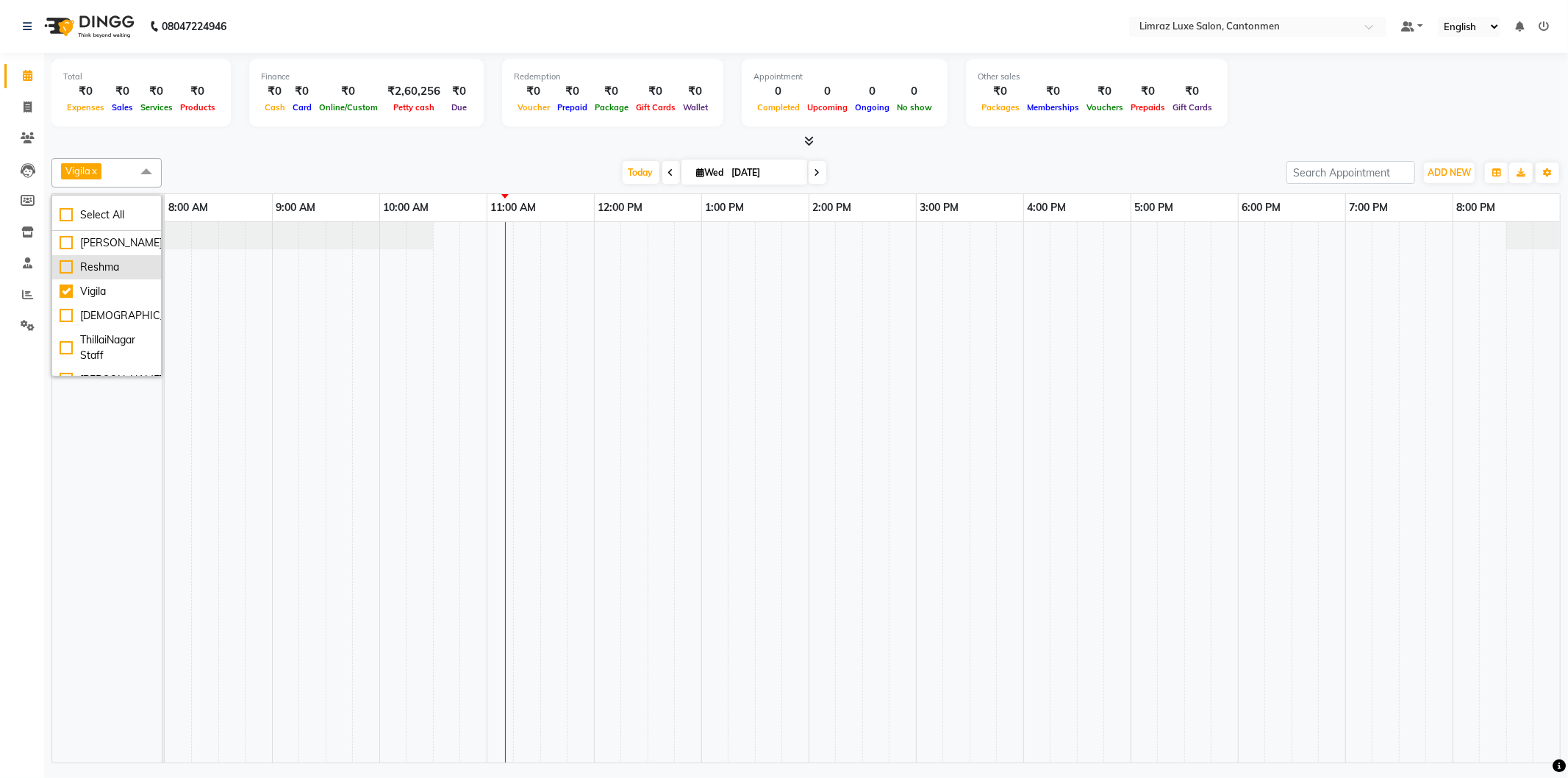
click at [69, 262] on div "Reshma" at bounding box center [106, 267] width 94 height 16
checkbox input "true"
click at [111, 409] on div "Reshma Vigila" at bounding box center [113, 492] width 122 height 540
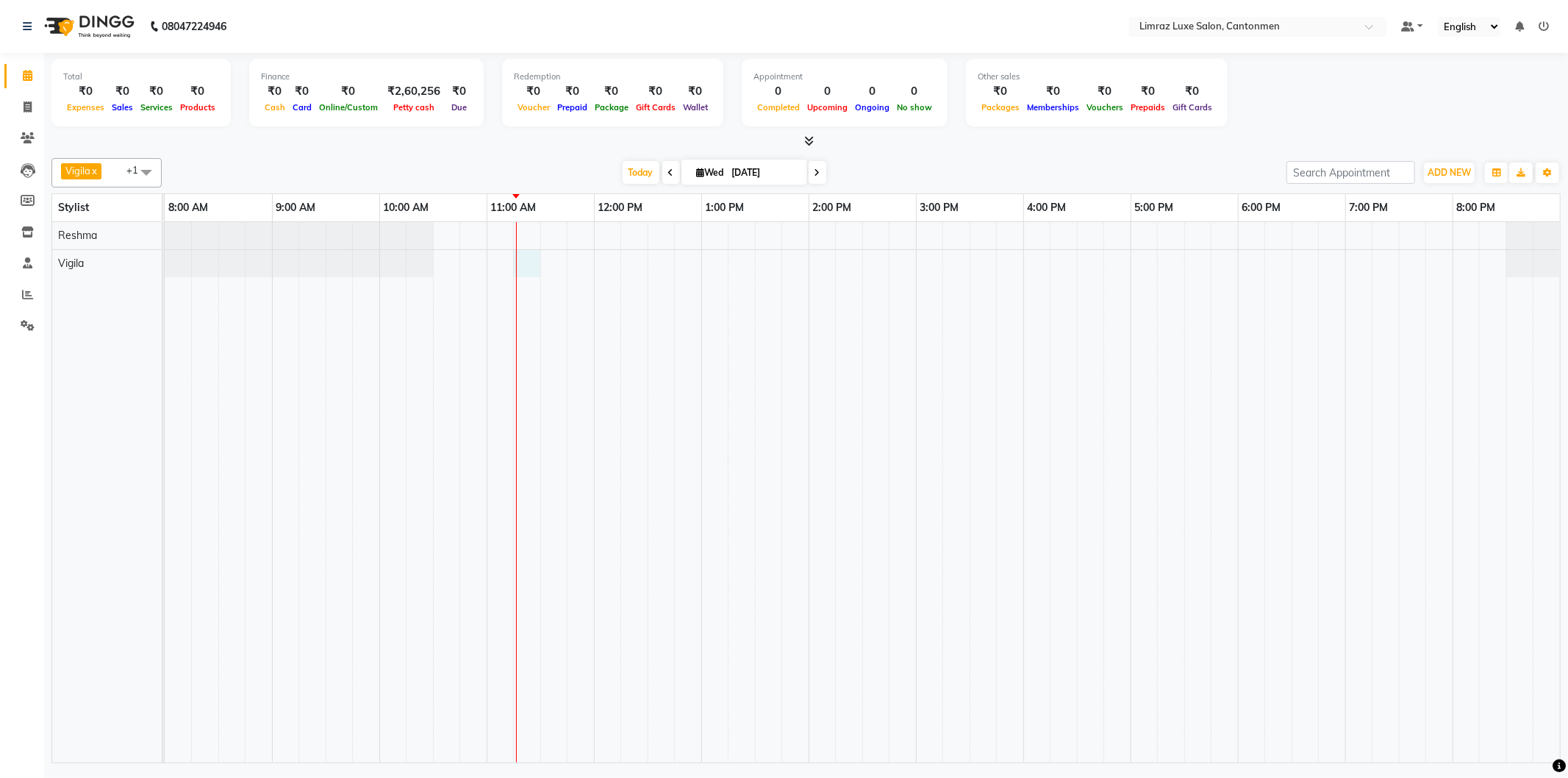
click at [523, 259] on div at bounding box center [862, 492] width 1394 height 540
select select "63046"
select select "tentative"
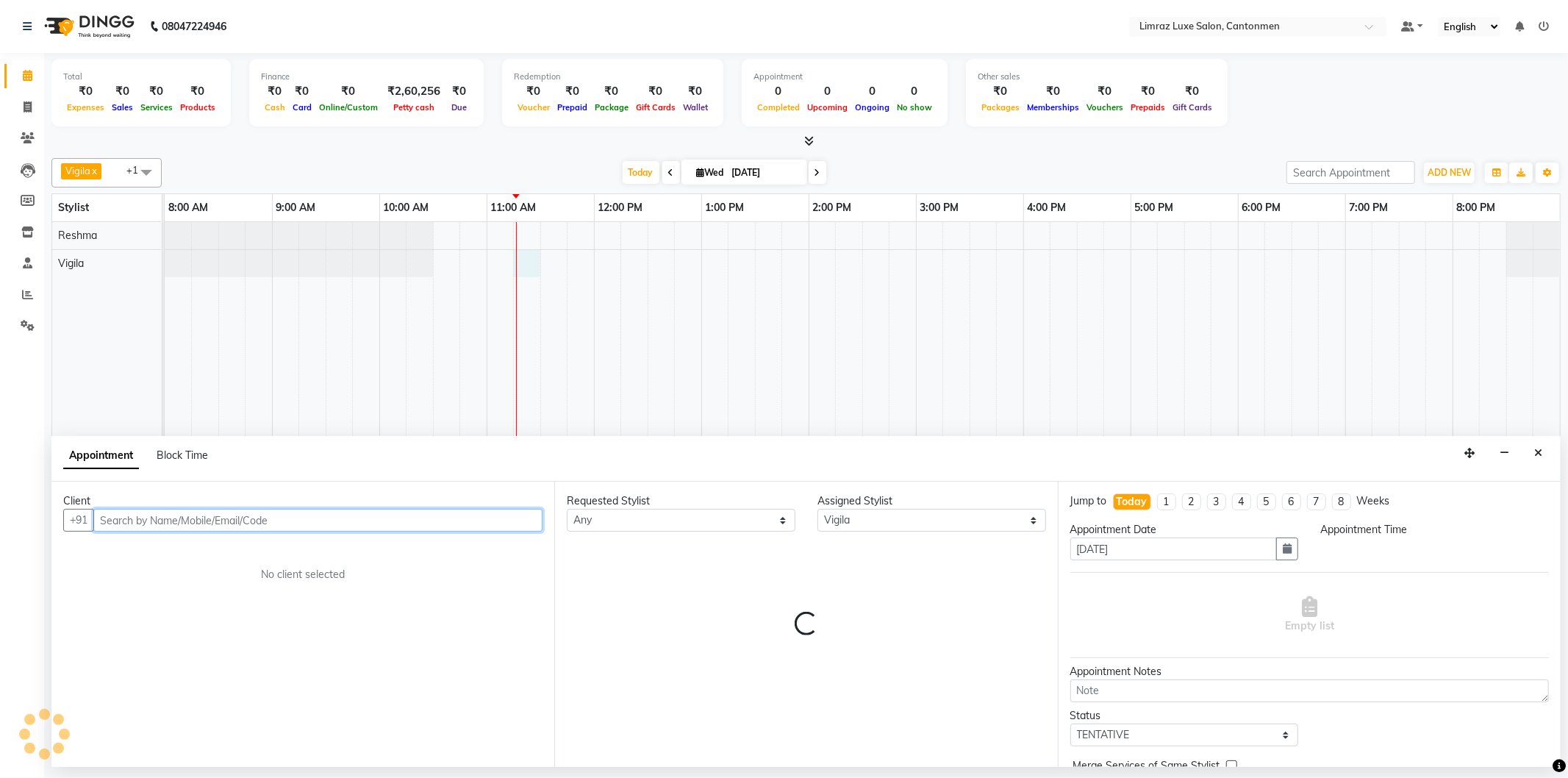
select select "675"
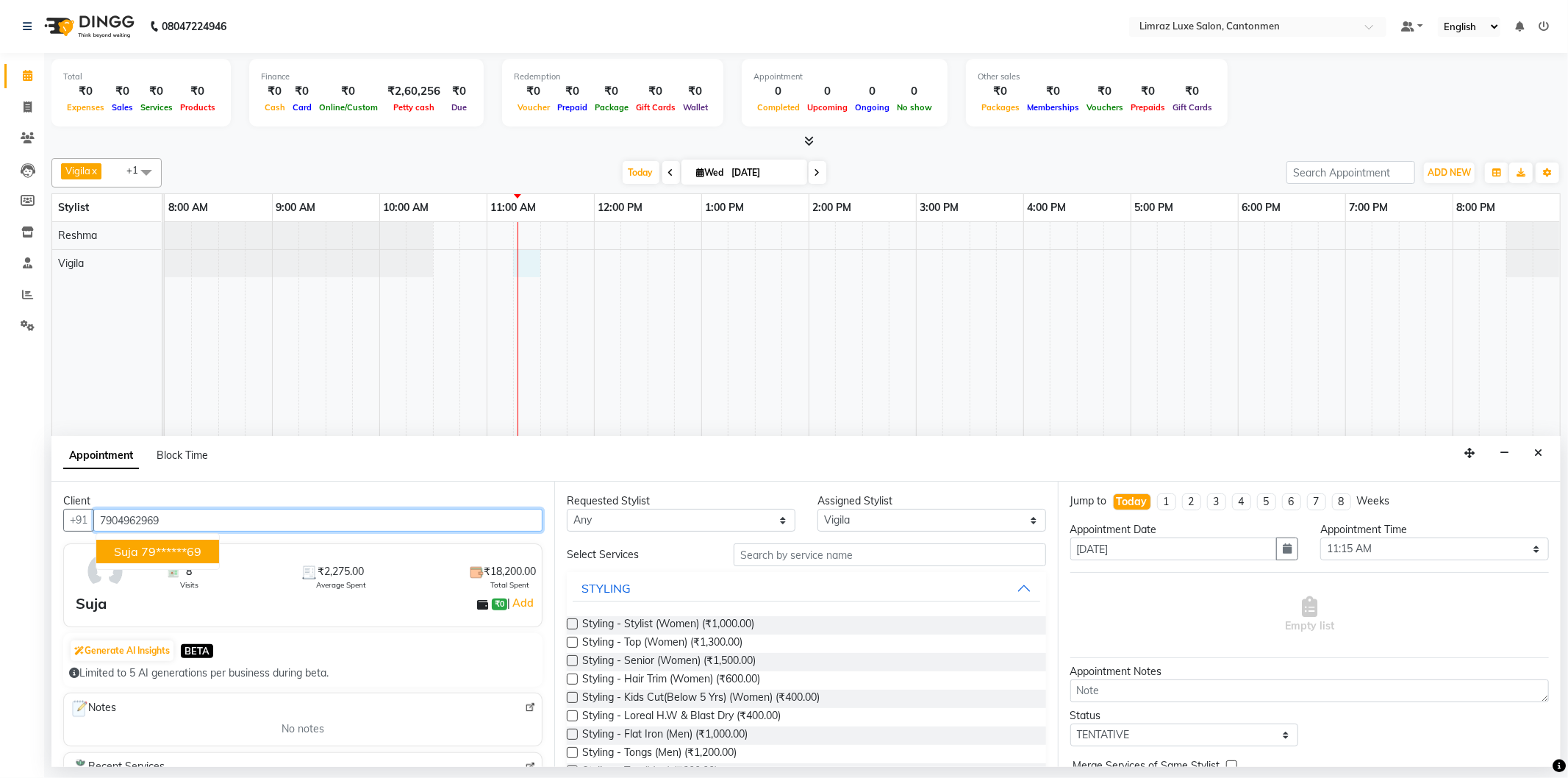
click at [185, 554] on ngb-highlight "79******69" at bounding box center [171, 551] width 60 height 15
type input "79******69"
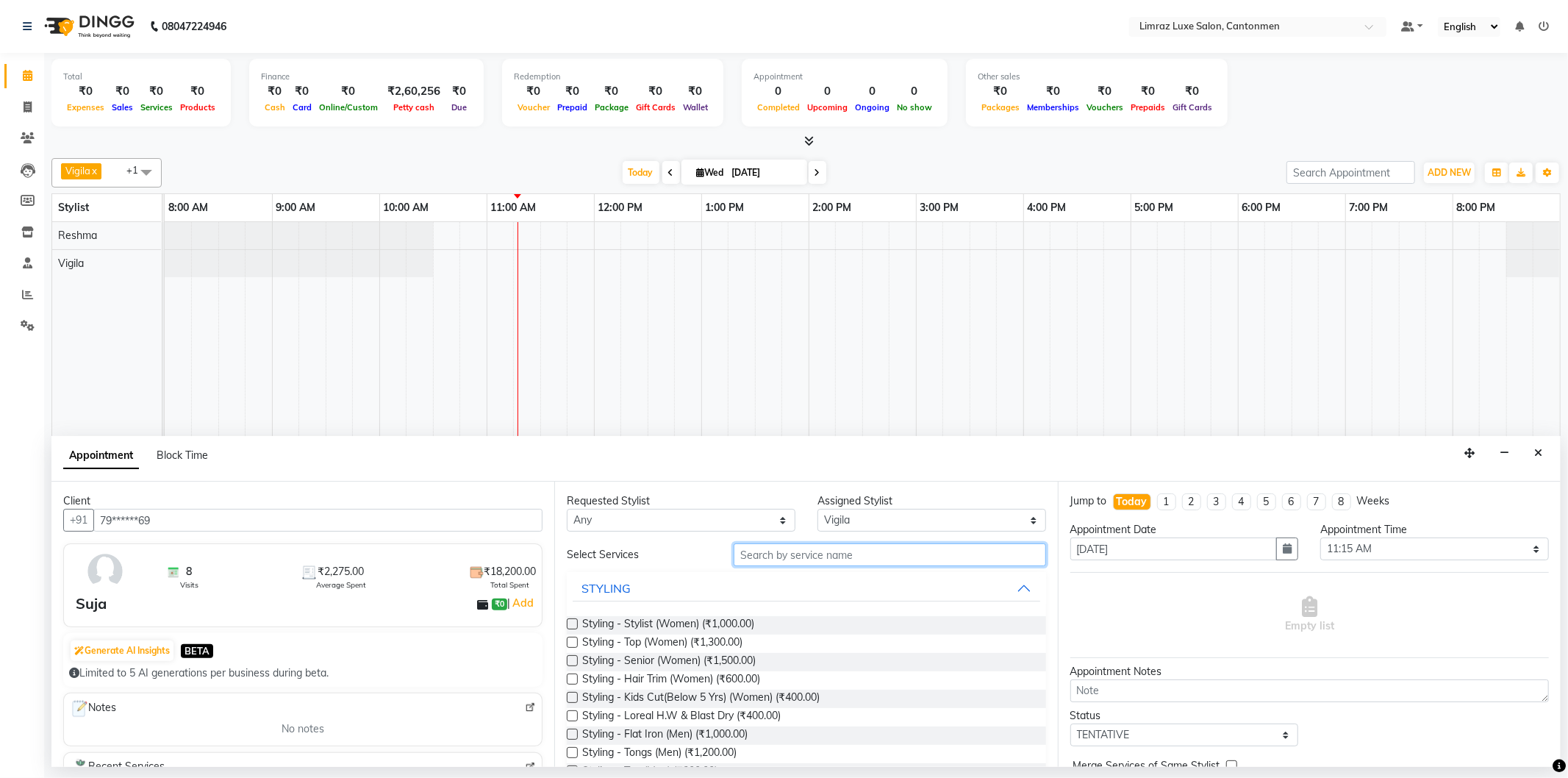
click at [825, 554] on input "text" at bounding box center [889, 555] width 311 height 23
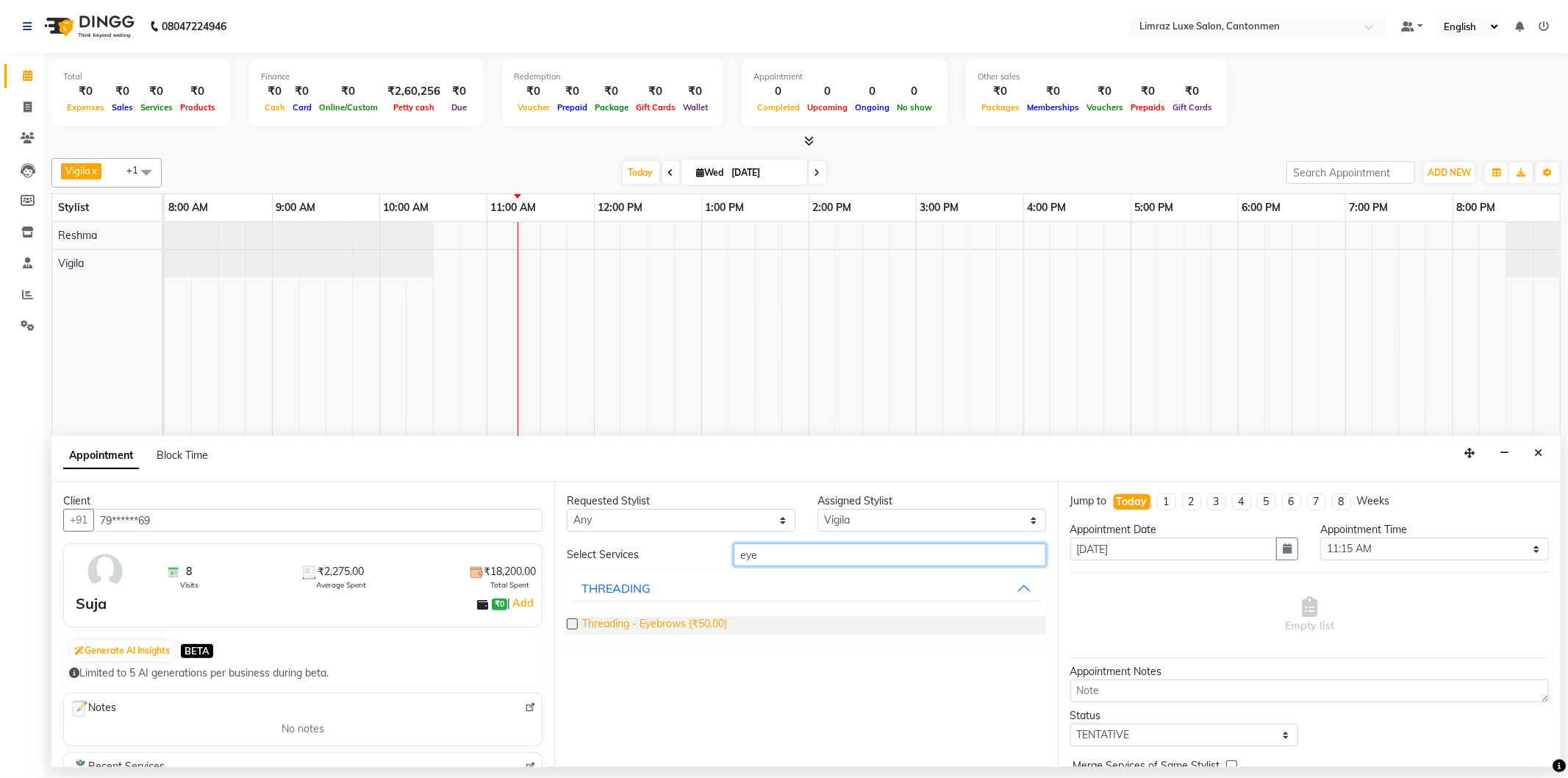
type input "eye"
click at [649, 621] on span "Threading - Eyebrows (₹50.00)" at bounding box center [654, 624] width 145 height 18
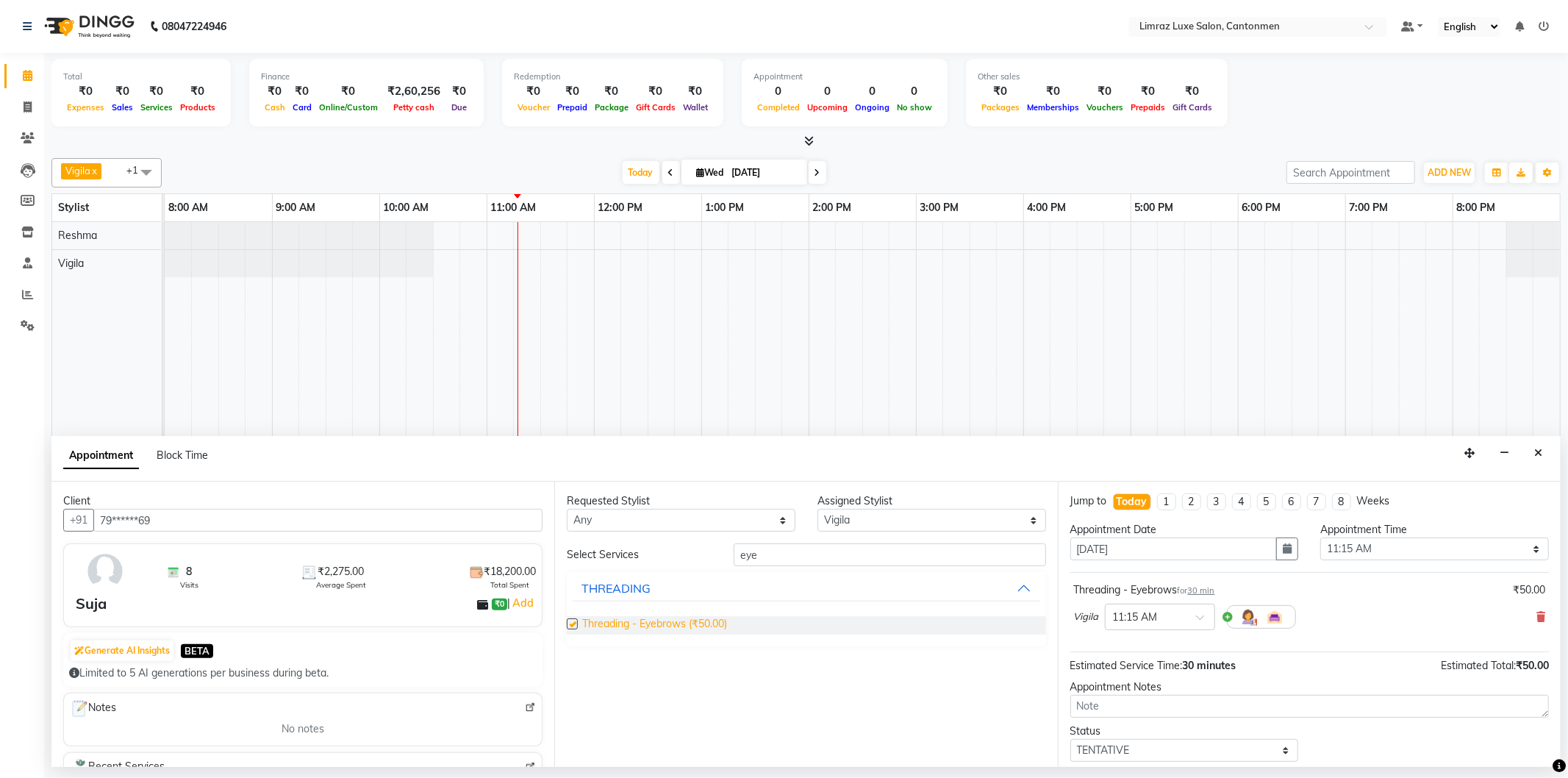
checkbox input "false"
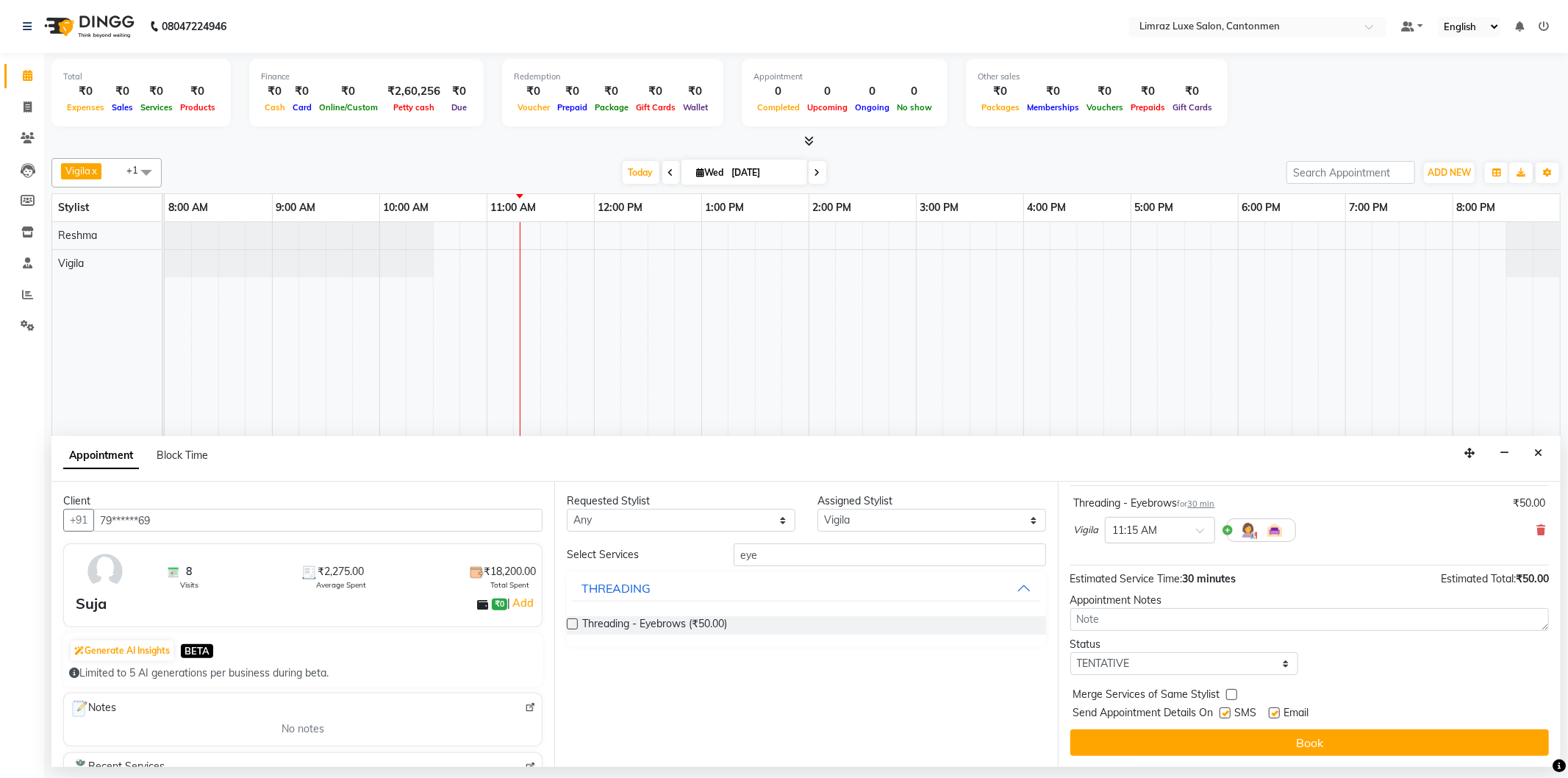
click at [1231, 712] on label at bounding box center [1224, 713] width 11 height 11
click at [1229, 712] on input "checkbox" at bounding box center [1224, 713] width 10 height 10
checkbox input "false"
click at [1287, 707] on div "Email" at bounding box center [1295, 713] width 52 height 18
click at [1279, 711] on label at bounding box center [1274, 713] width 11 height 11
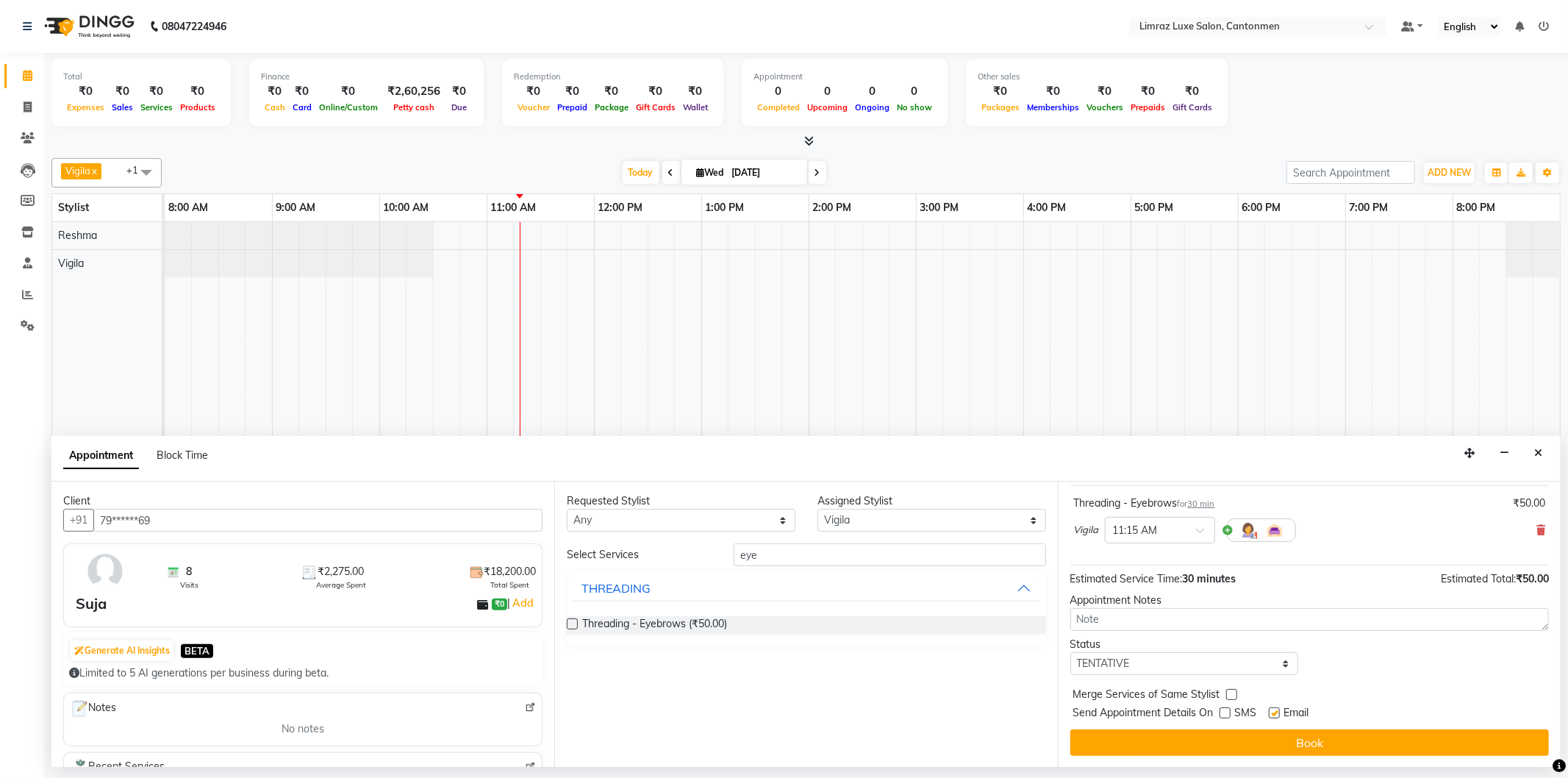
click at [1278, 711] on input "checkbox" at bounding box center [1273, 713] width 10 height 10
checkbox input "false"
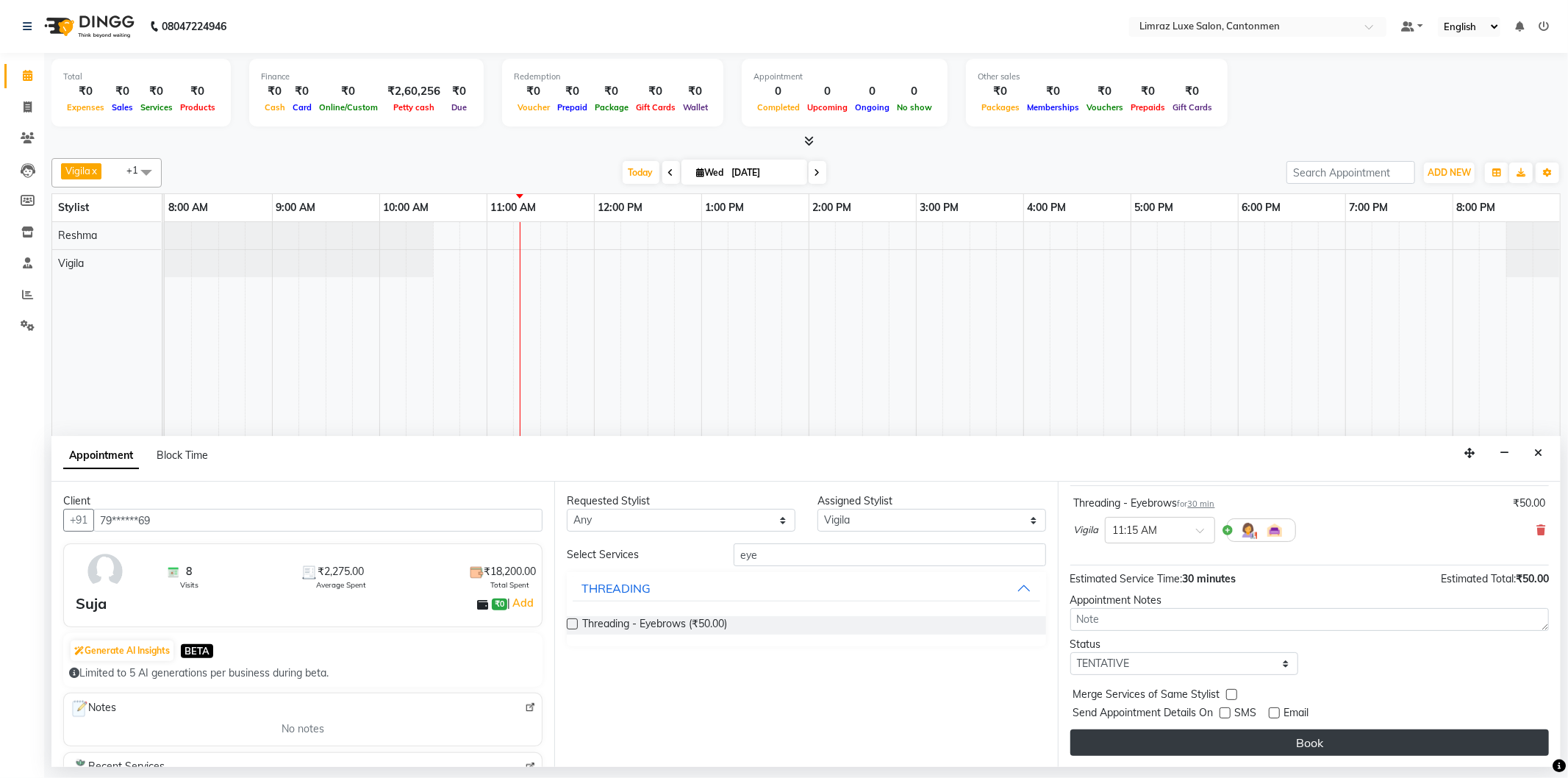
click at [1284, 737] on button "Book" at bounding box center [1309, 742] width 479 height 26
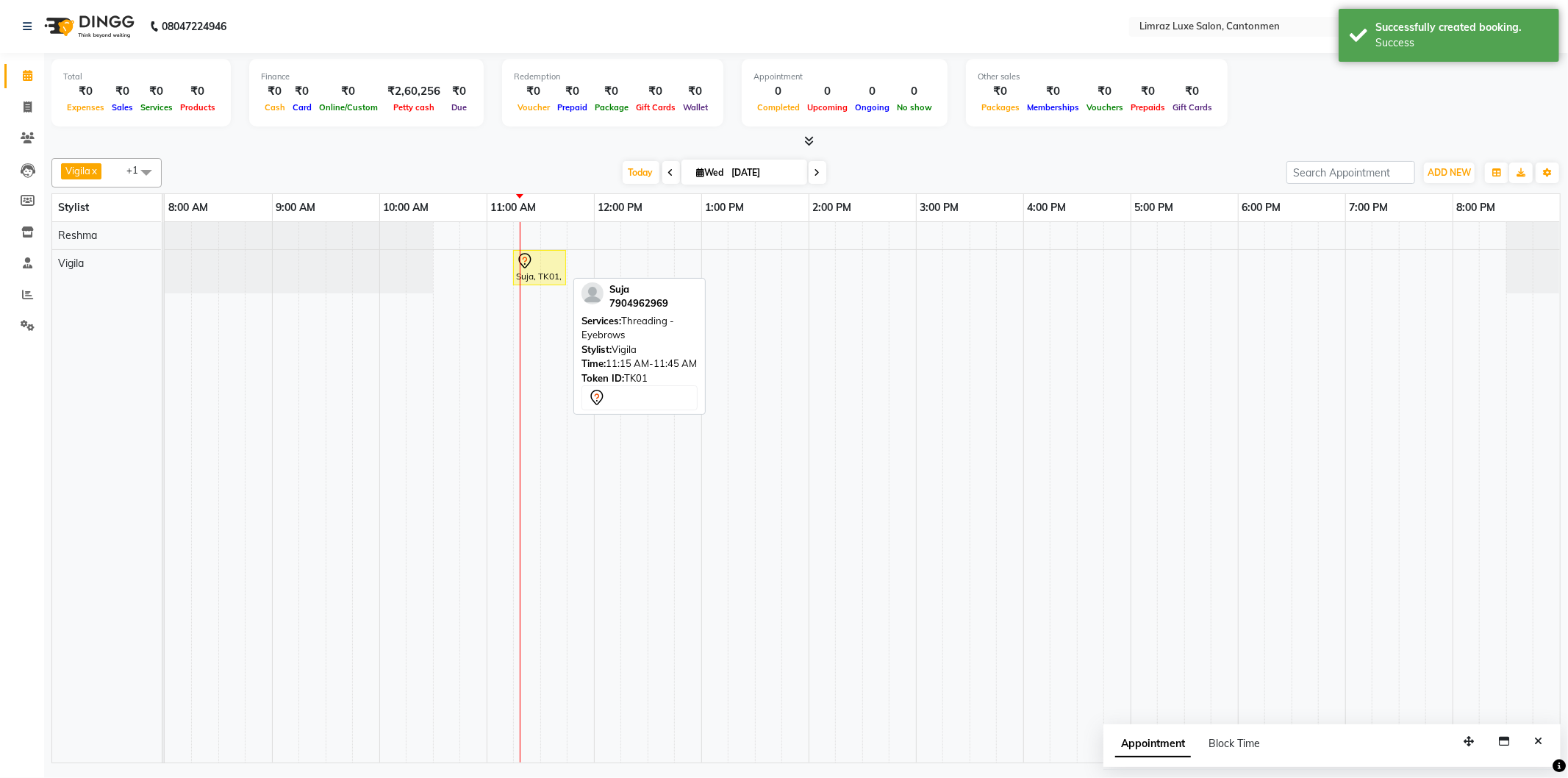
click at [526, 272] on div "Suja, TK01, 11:15 AM-11:45 AM, Threading - Eyebrows" at bounding box center [539, 267] width 50 height 31
select select "7"
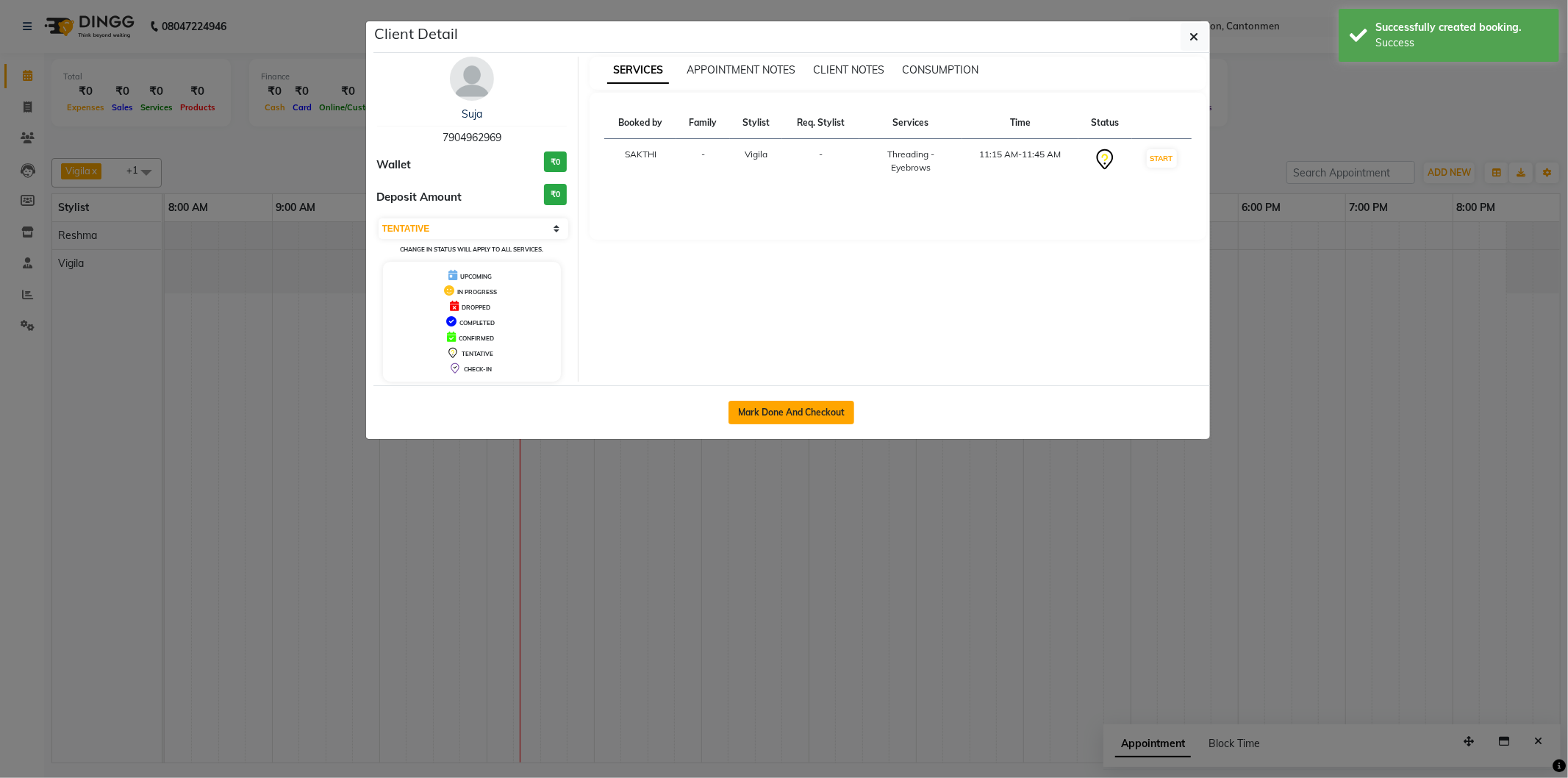
click at [799, 413] on button "Mark Done And Checkout" at bounding box center [791, 412] width 126 height 24
select select "service"
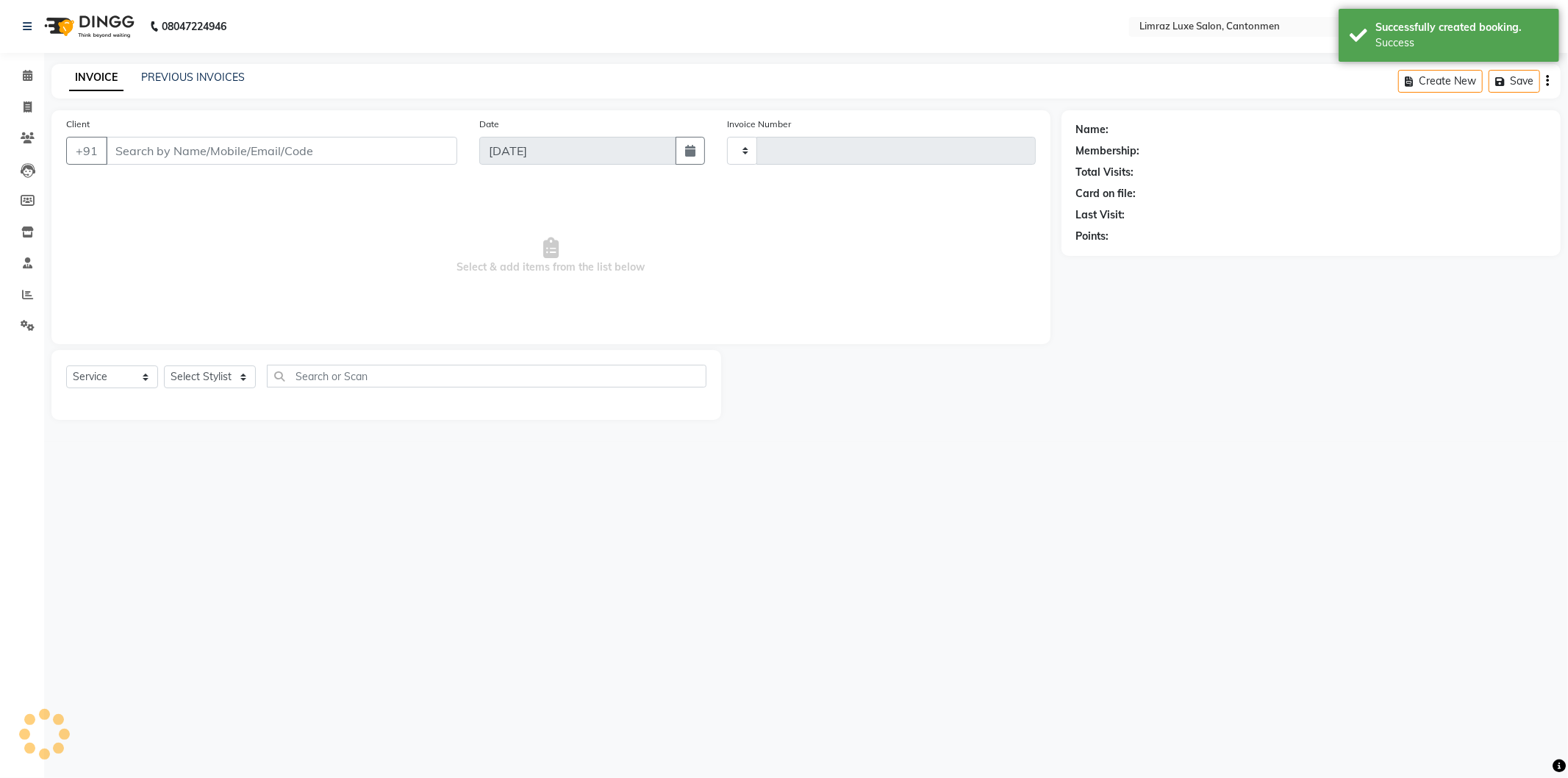
type input "1572"
select select "7274"
type input "79******69"
select select "63046"
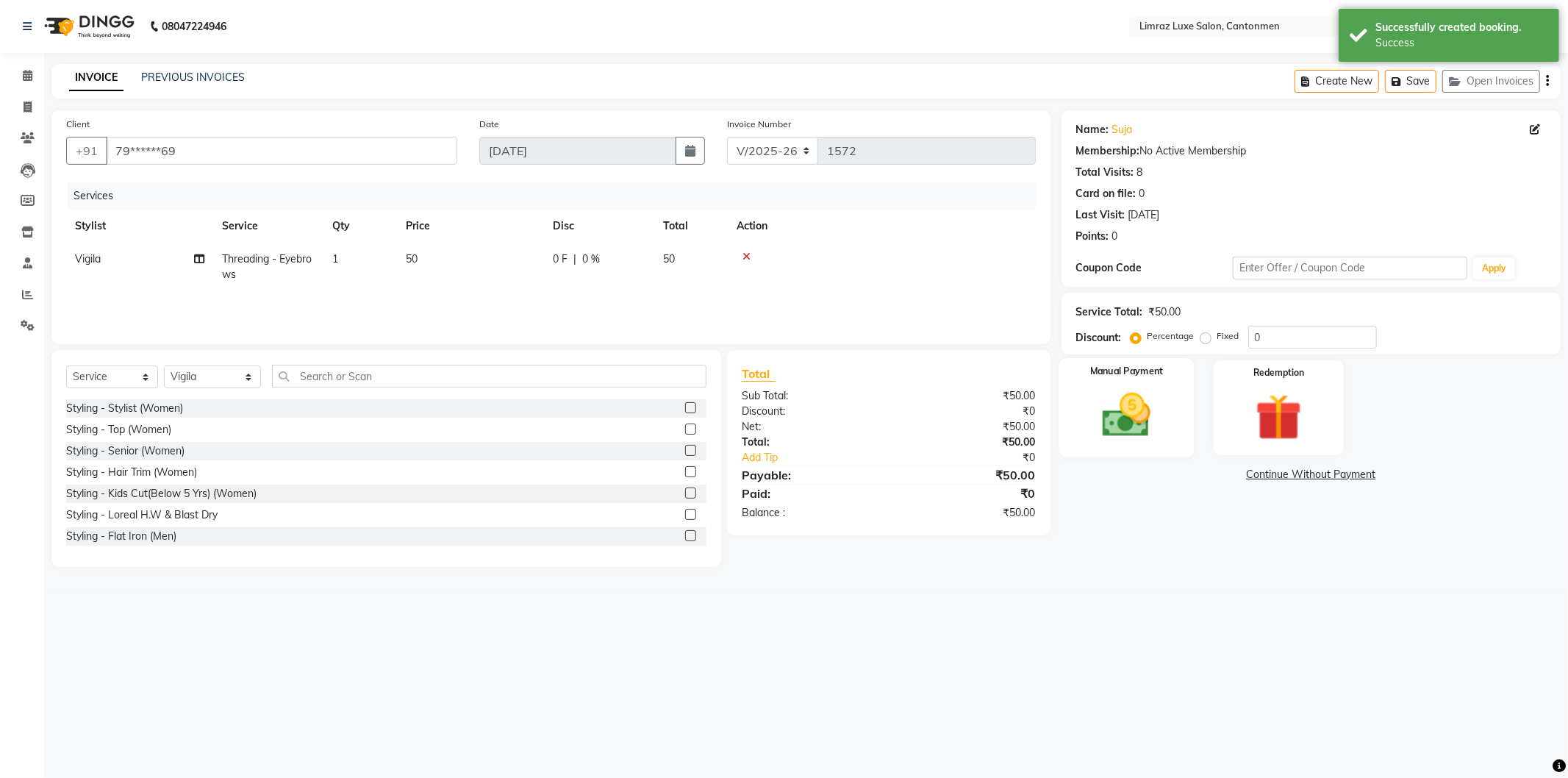
click at [1165, 399] on img at bounding box center [1126, 415] width 78 height 56
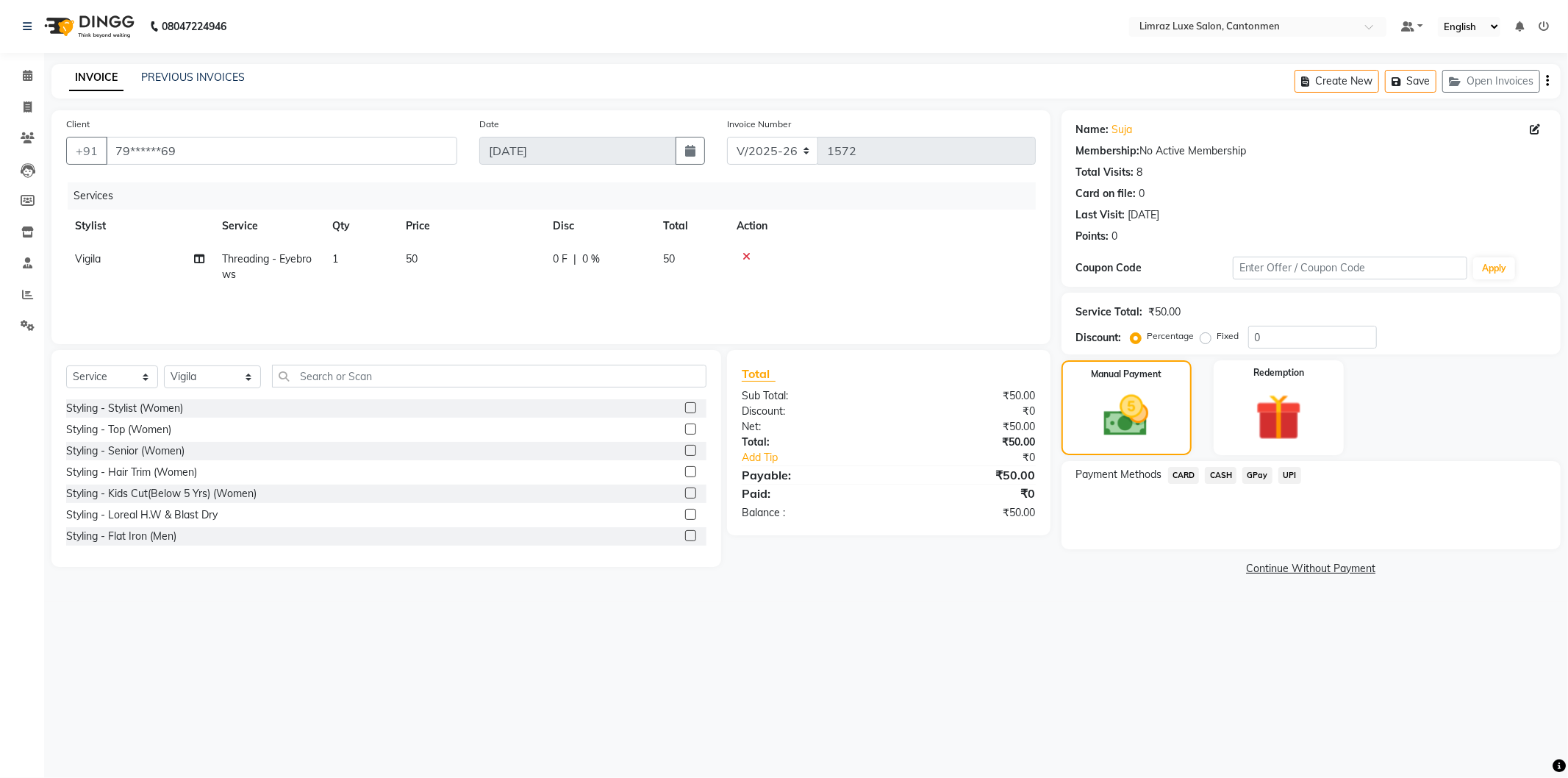
click at [1222, 471] on span "CASH" at bounding box center [1220, 474] width 31 height 17
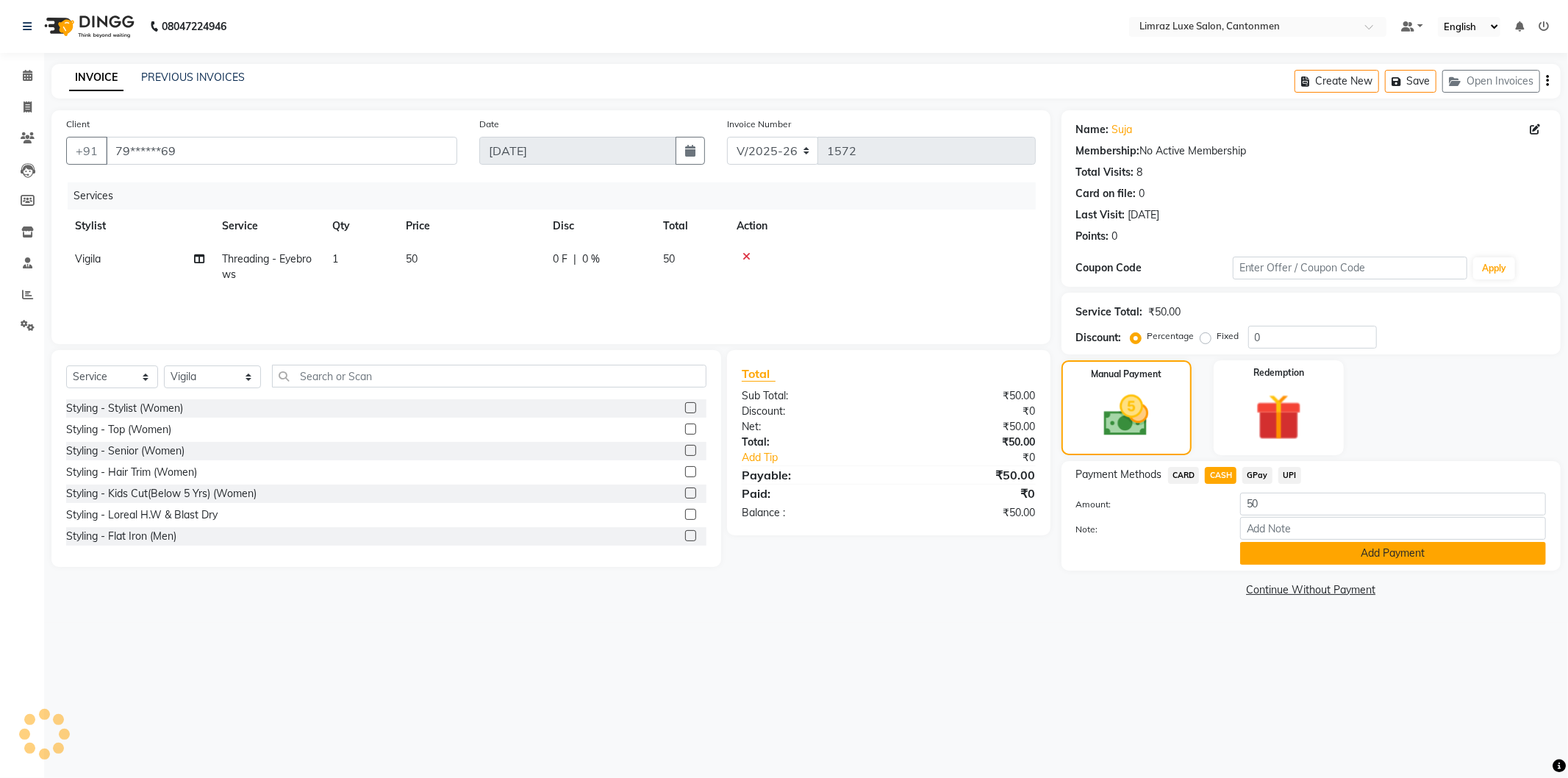
click at [1308, 544] on button "Add Payment" at bounding box center [1393, 553] width 306 height 23
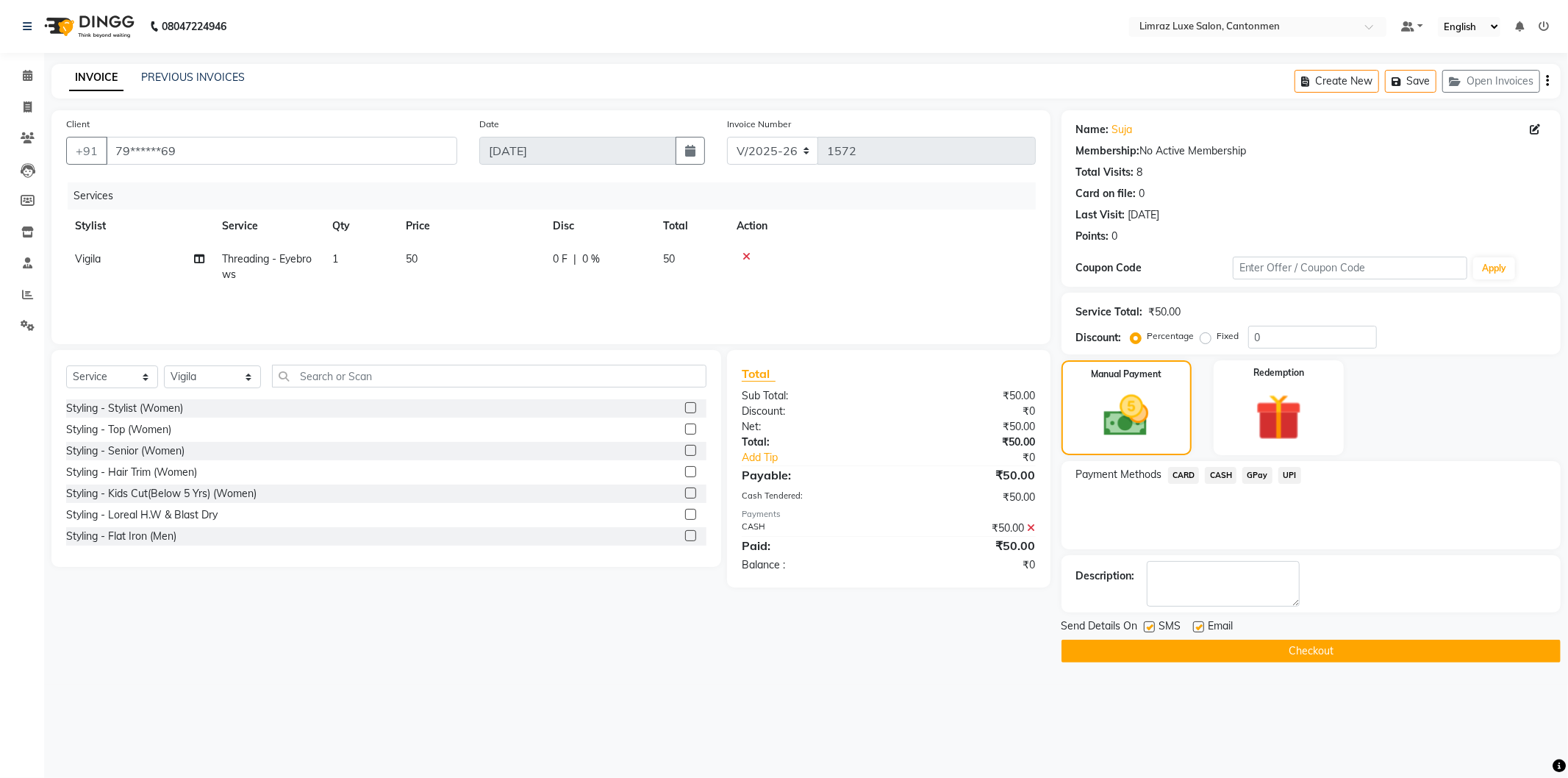
click at [1155, 625] on label at bounding box center [1149, 626] width 11 height 11
click at [1153, 625] on input "checkbox" at bounding box center [1148, 627] width 10 height 10
checkbox input "false"
click at [1208, 624] on div "Email" at bounding box center [1219, 627] width 52 height 18
click at [1202, 624] on label at bounding box center [1198, 626] width 11 height 11
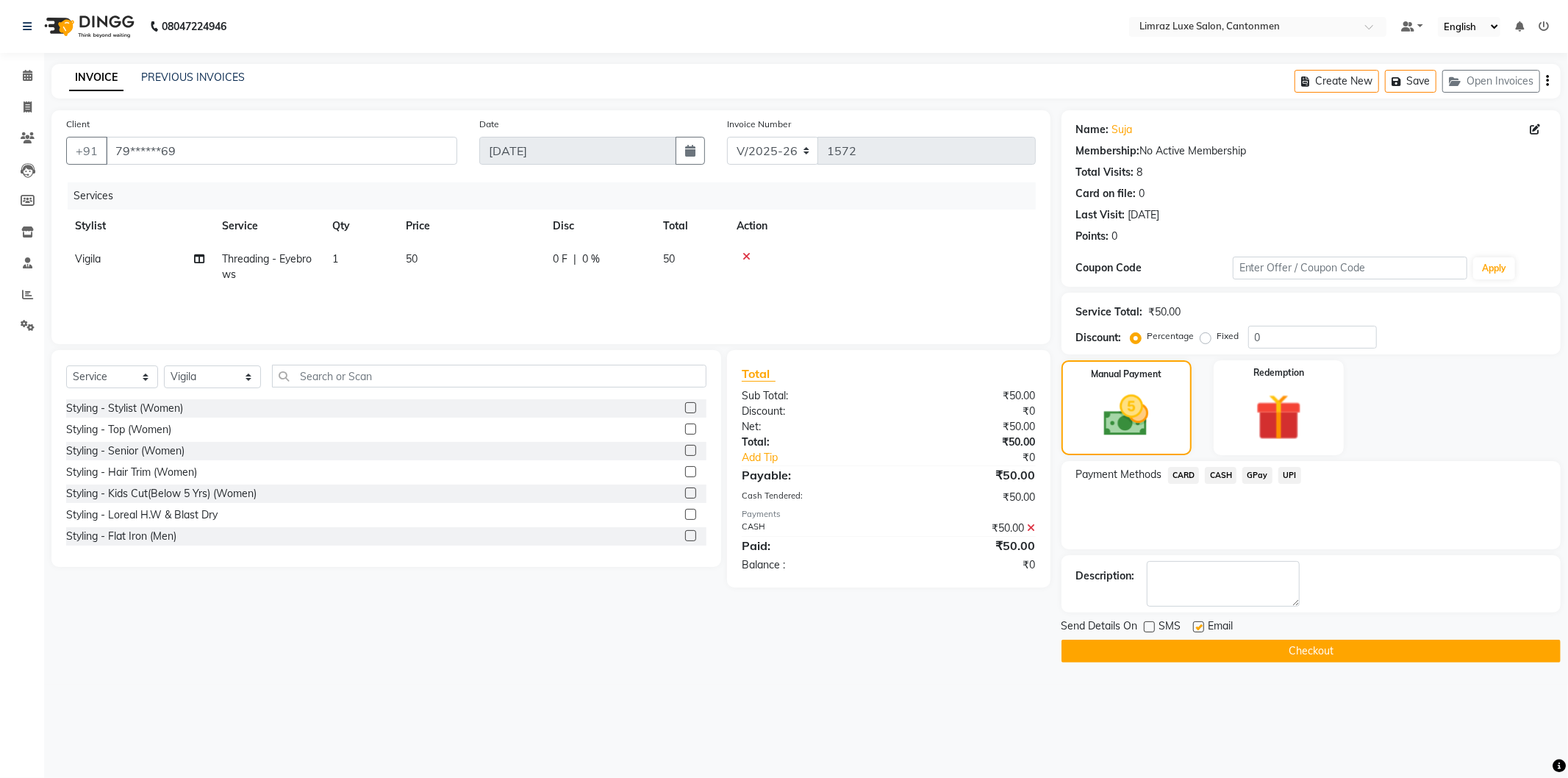
click at [1202, 624] on input "checkbox" at bounding box center [1197, 627] width 10 height 10
checkbox input "false"
click at [1212, 647] on button "Checkout" at bounding box center [1311, 651] width 499 height 23
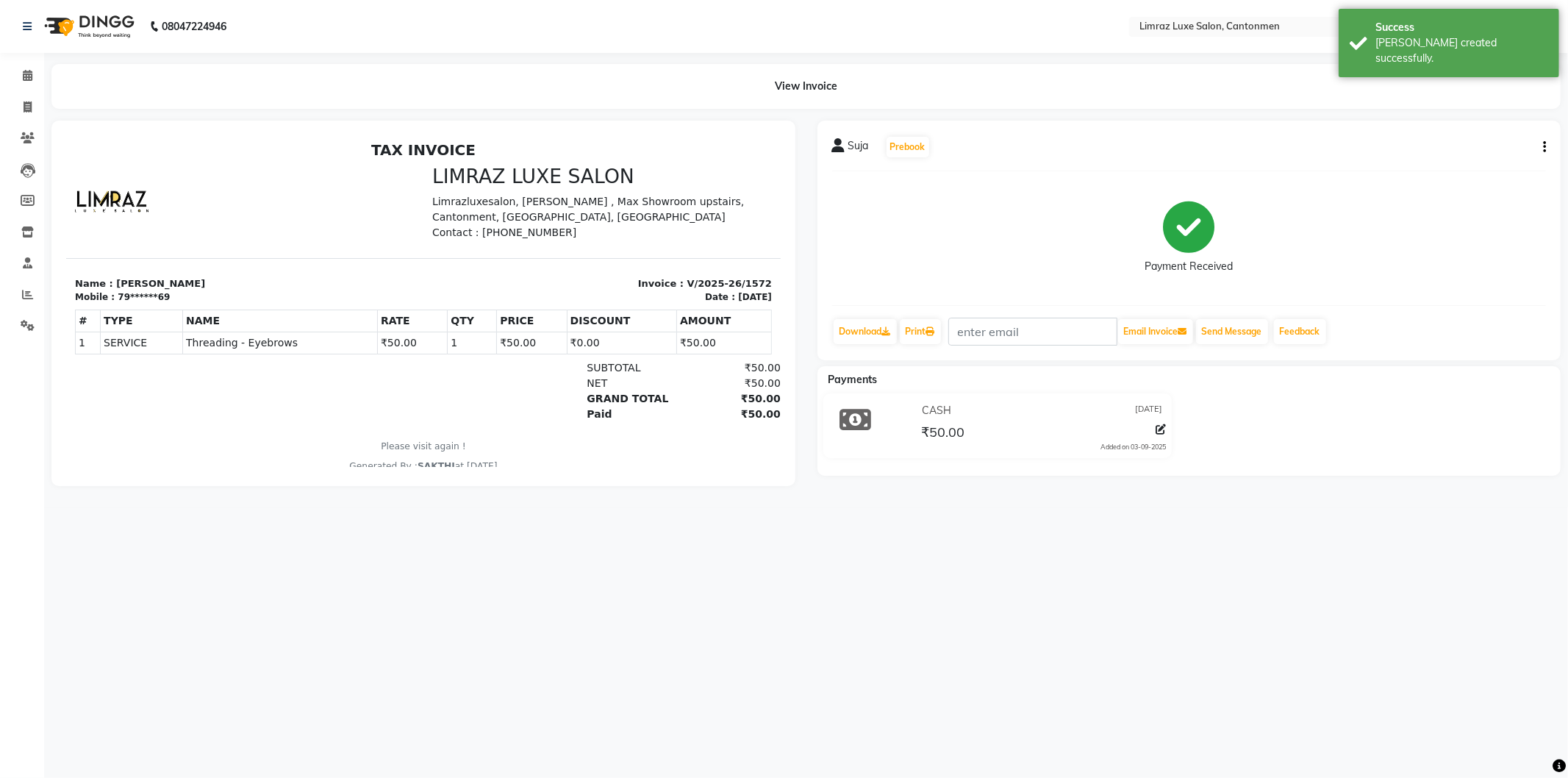
click at [85, 15] on img at bounding box center [87, 26] width 100 height 41
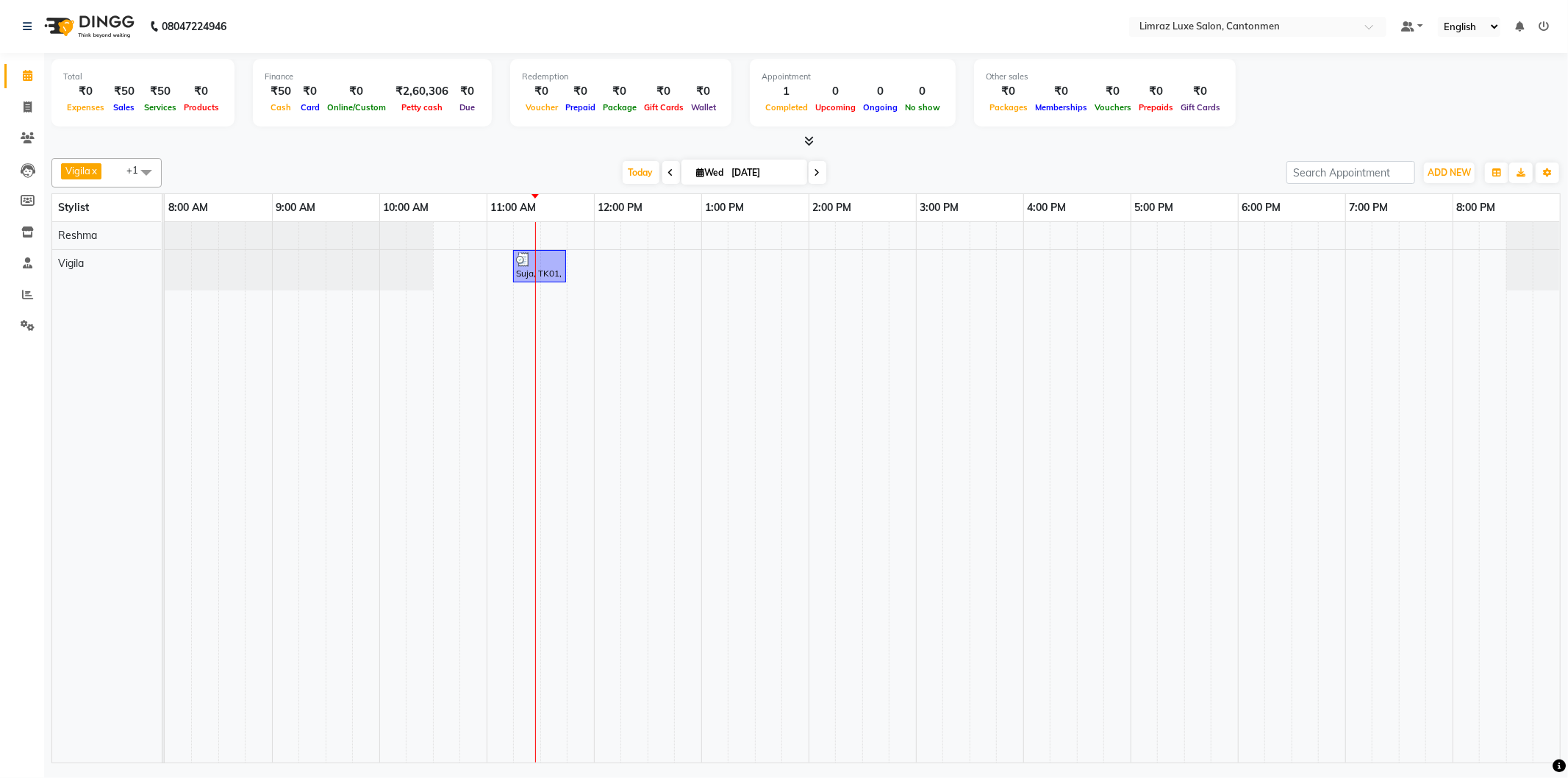
click at [142, 166] on span at bounding box center [147, 172] width 30 height 28
click at [81, 235] on div "[PERSON_NAME]" at bounding box center [106, 243] width 94 height 16
checkbox input "true"
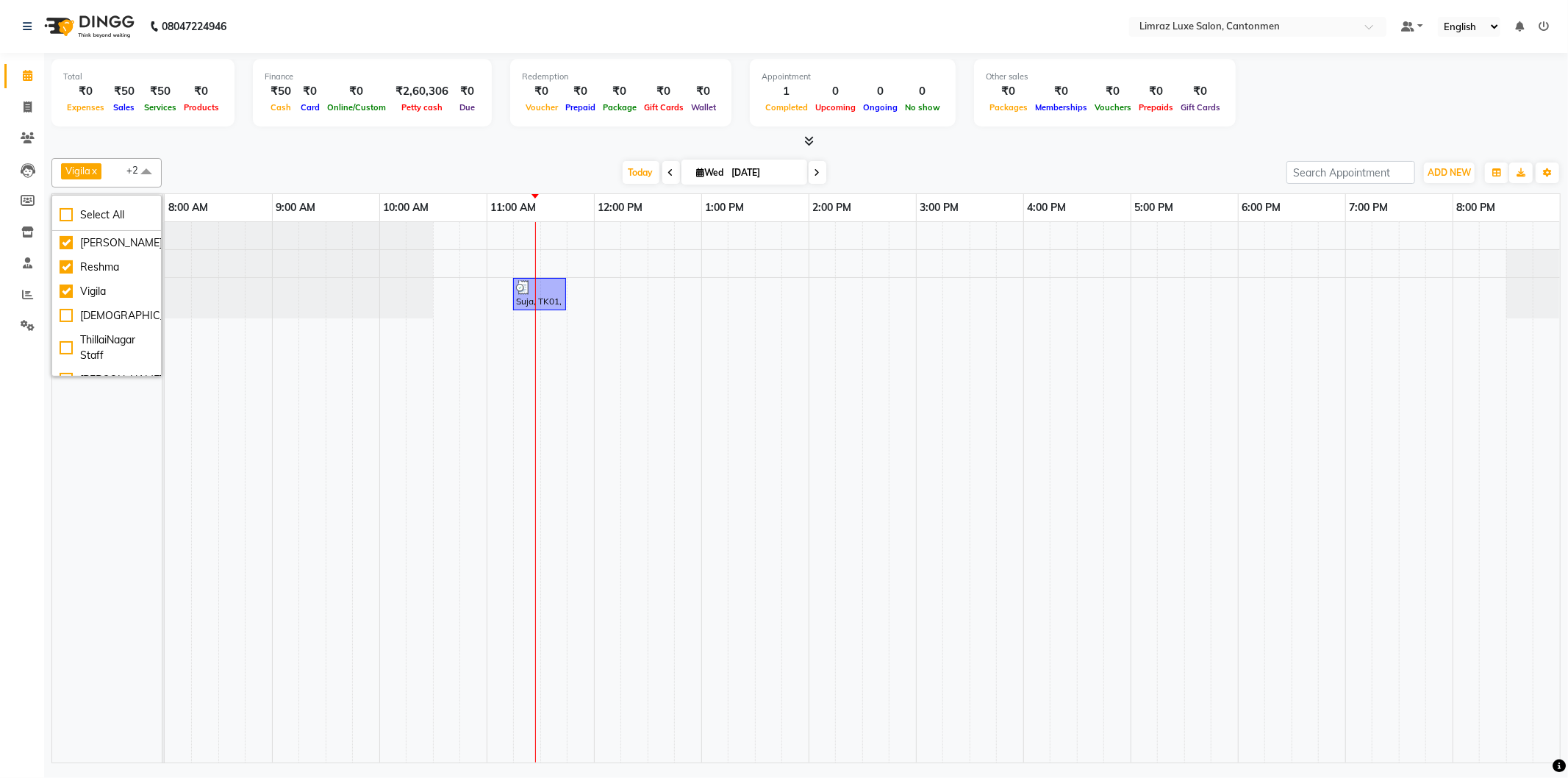
click at [456, 470] on td at bounding box center [446, 492] width 27 height 540
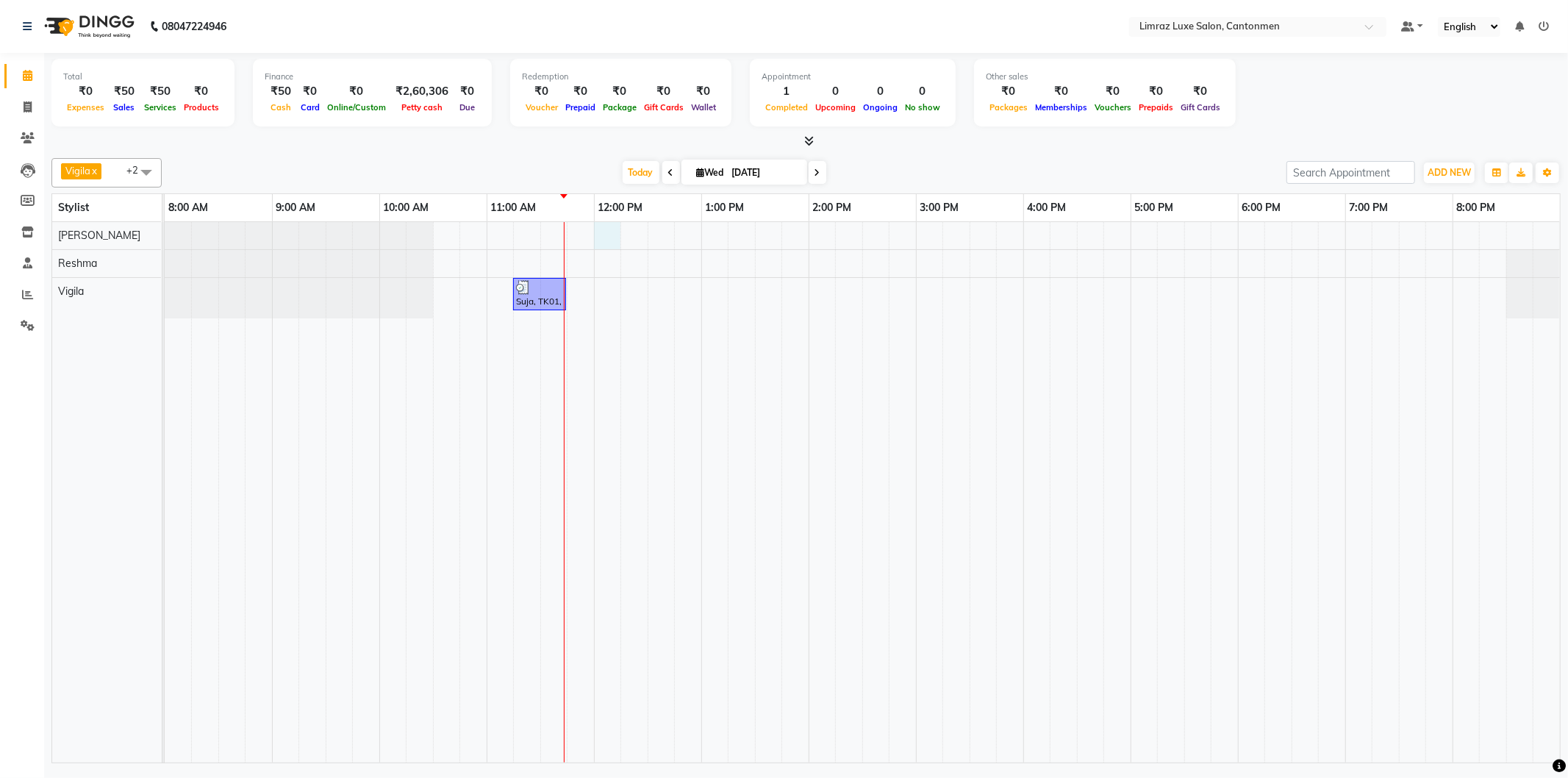
click at [612, 241] on div "Suja, TK01, 11:15 AM-11:45 AM, Threading - Eyebrows" at bounding box center [862, 492] width 1394 height 540
select select "90538"
select select "720"
select select "tentative"
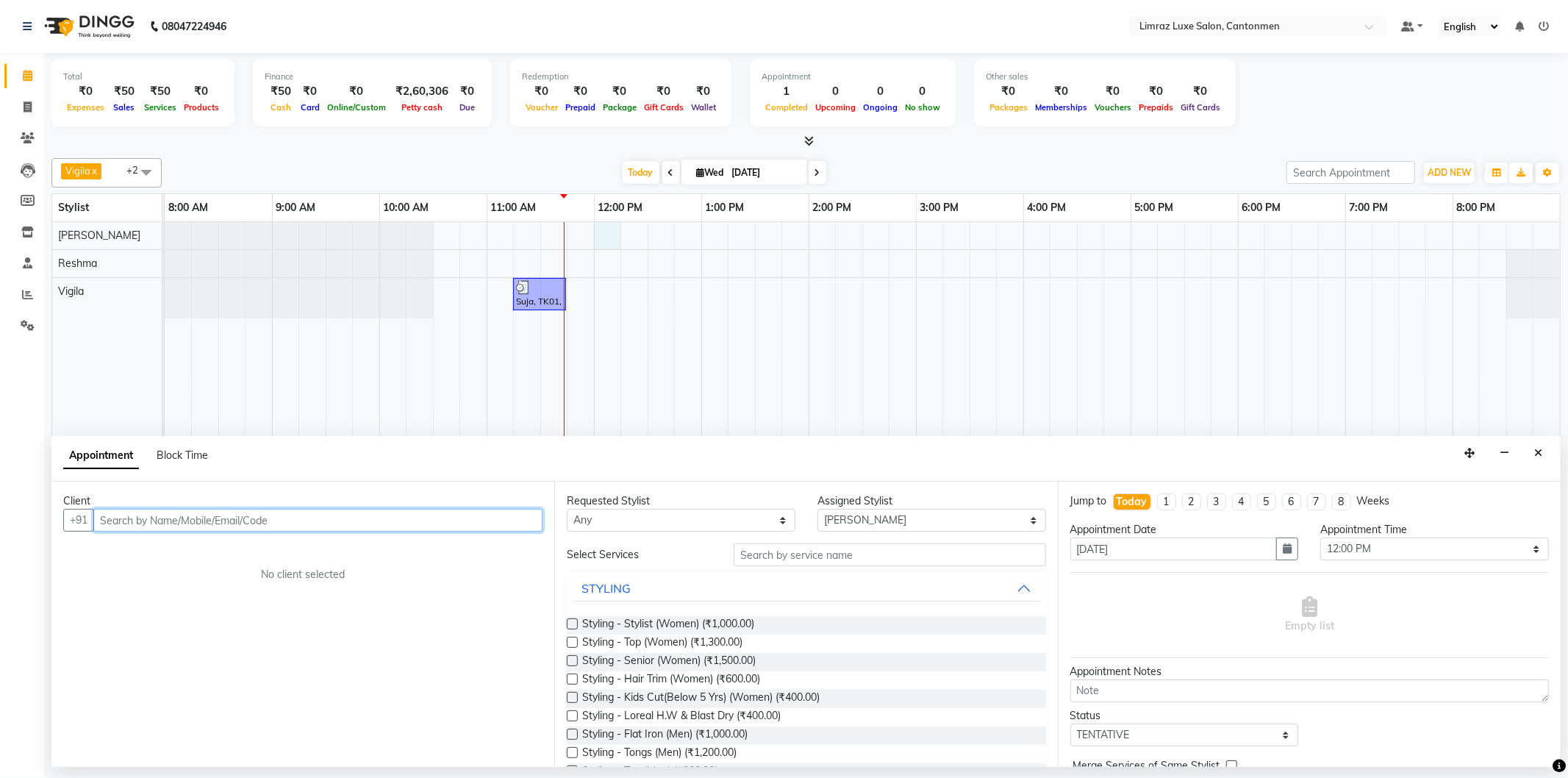
click at [353, 522] on input "text" at bounding box center [317, 520] width 449 height 23
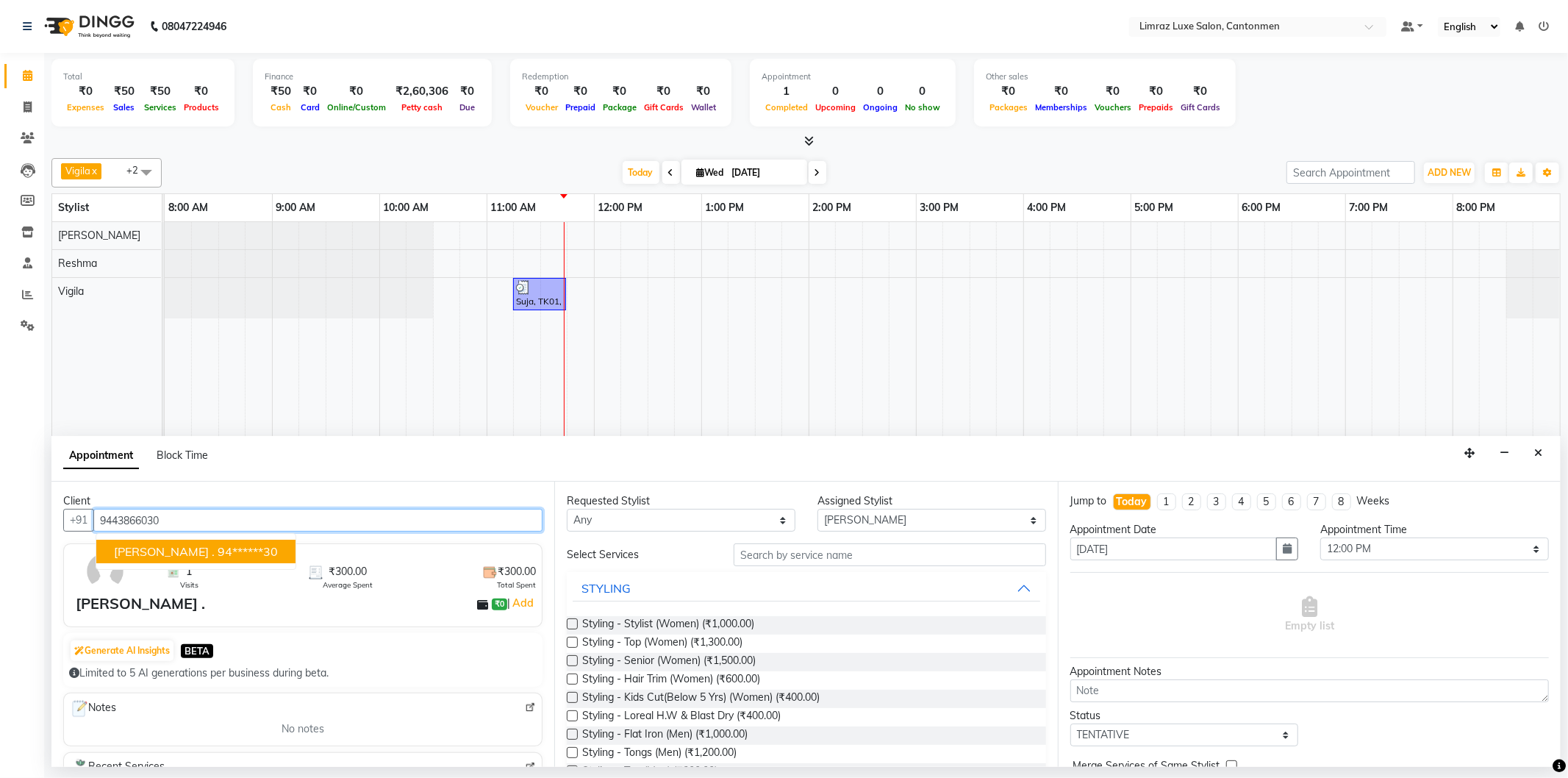
click at [217, 551] on ngb-highlight "94******30" at bounding box center [247, 551] width 60 height 15
type input "94******30"
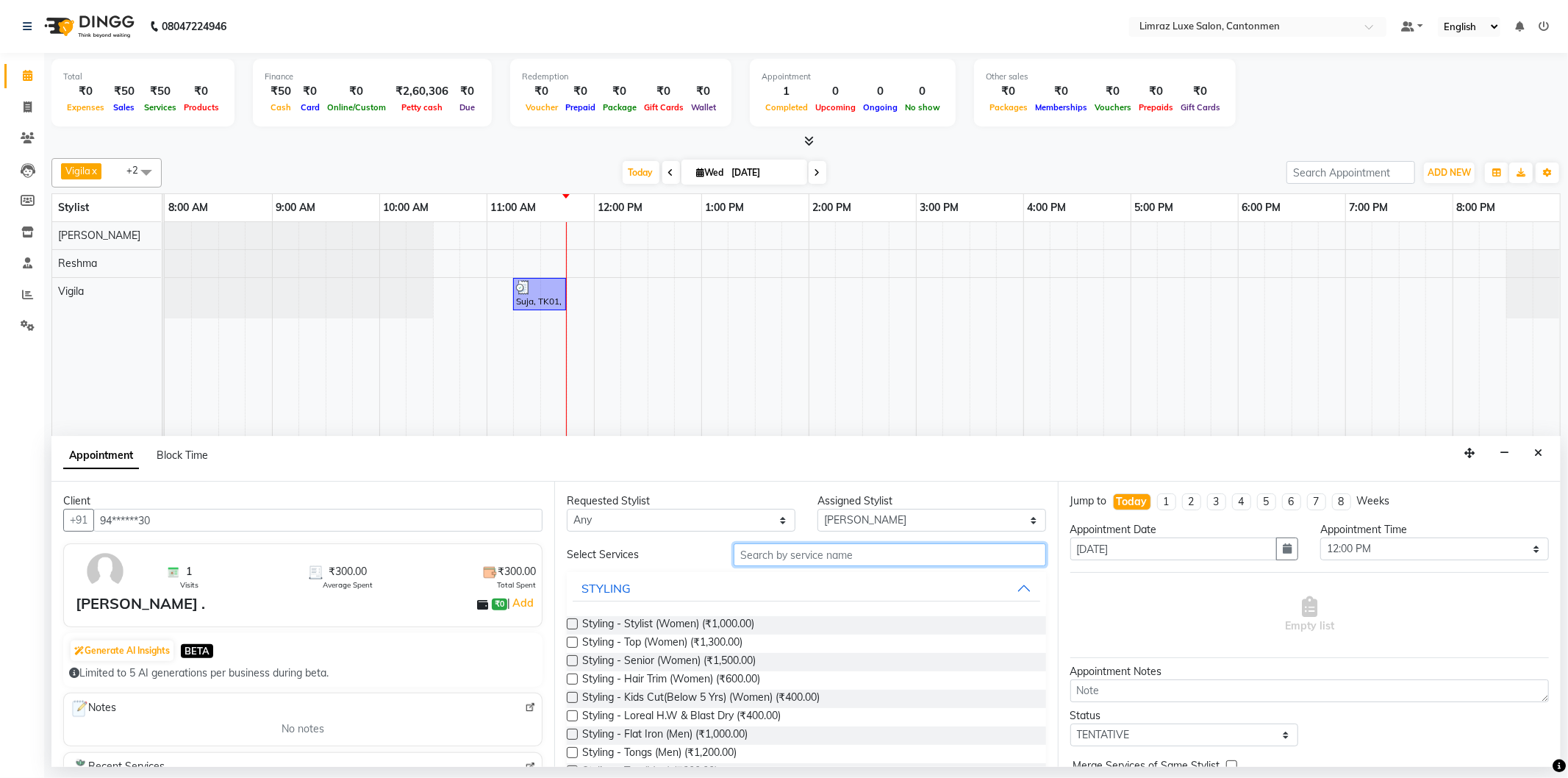
click at [799, 553] on input "text" at bounding box center [889, 555] width 311 height 23
click at [1530, 454] on button "Close" at bounding box center [1537, 453] width 21 height 23
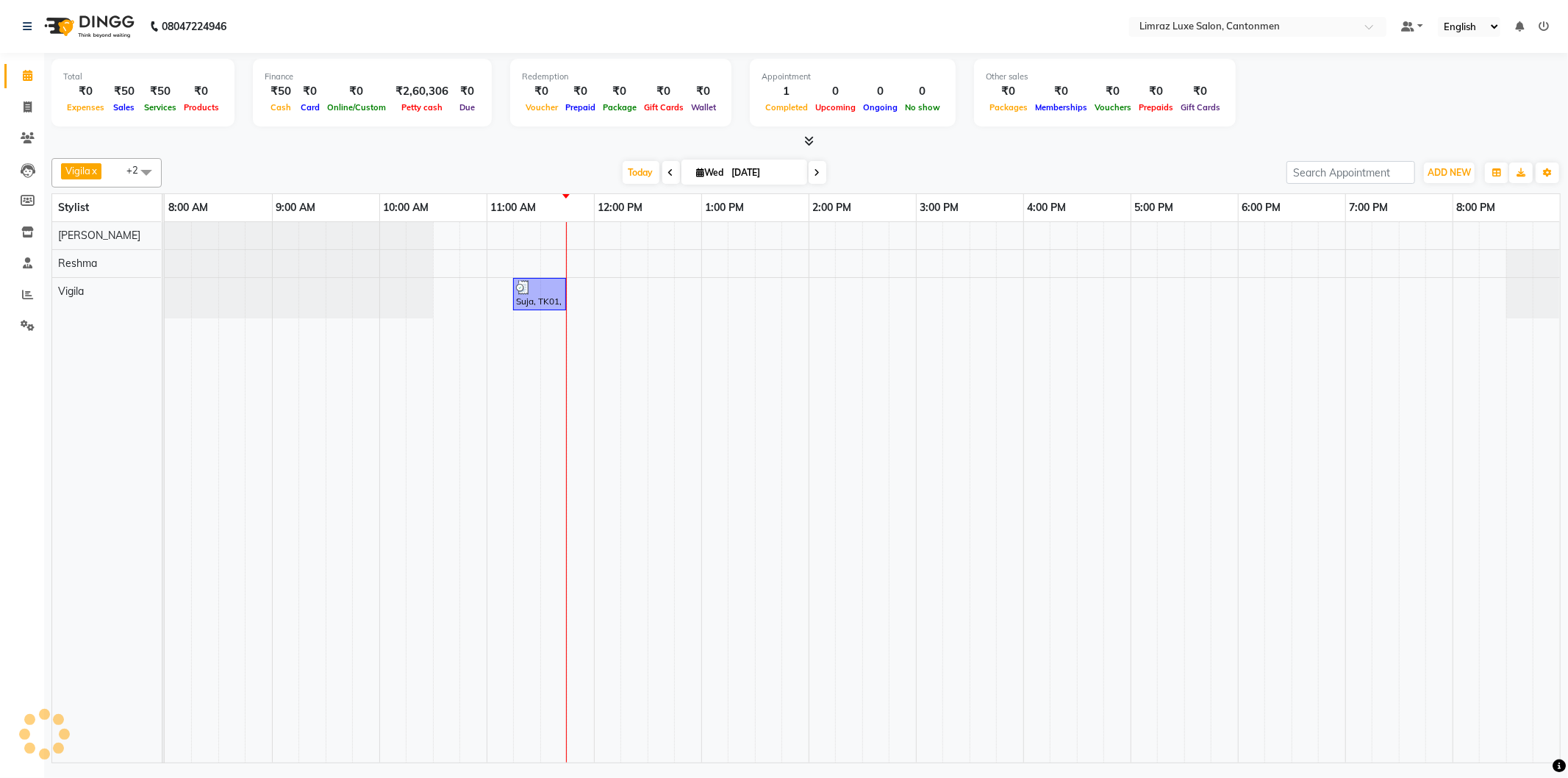
click at [151, 166] on span at bounding box center [147, 172] width 30 height 28
click at [126, 204] on li "Select All" at bounding box center [106, 215] width 109 height 31
checkbox input "true"
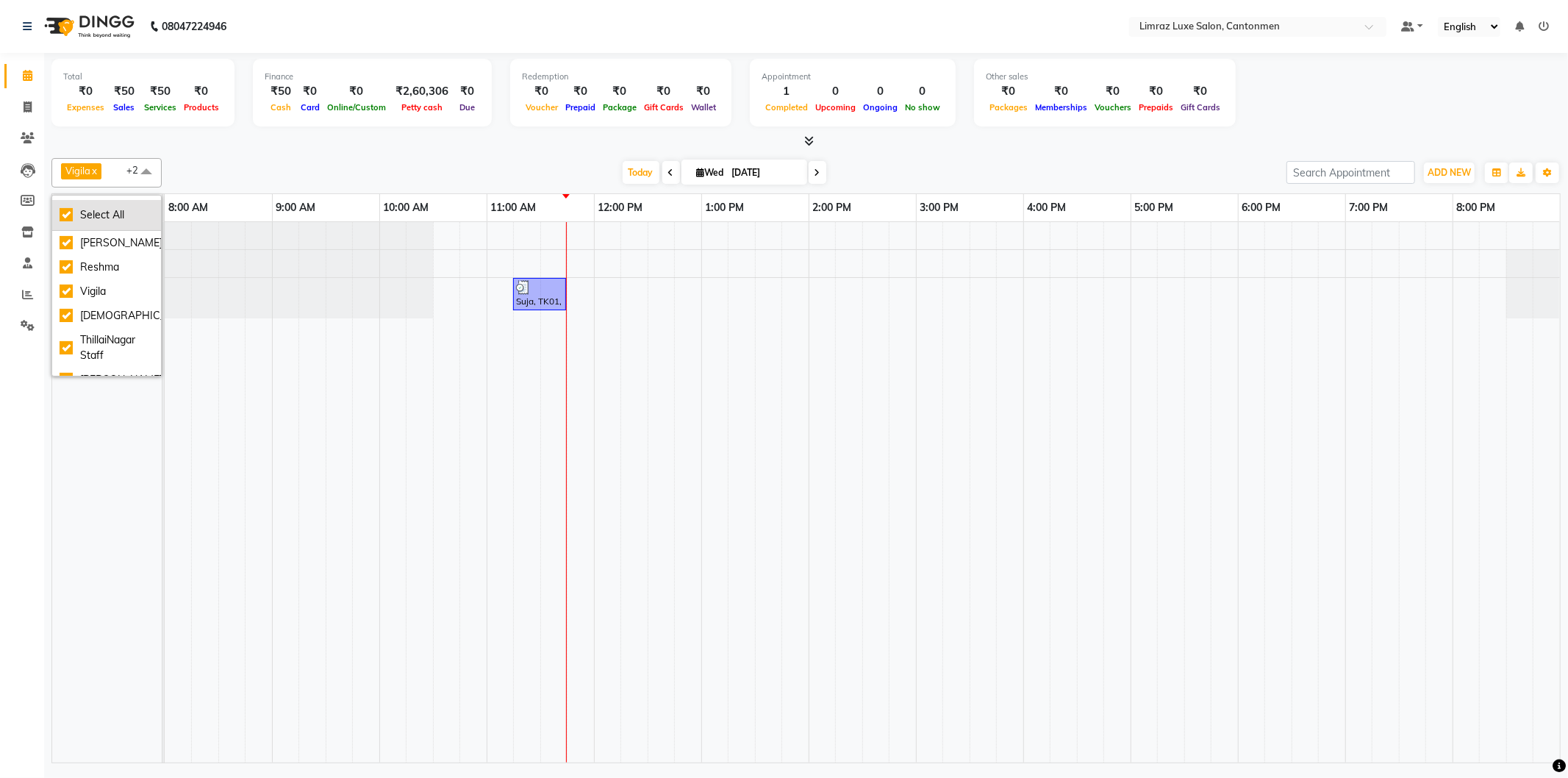
checkbox input "true"
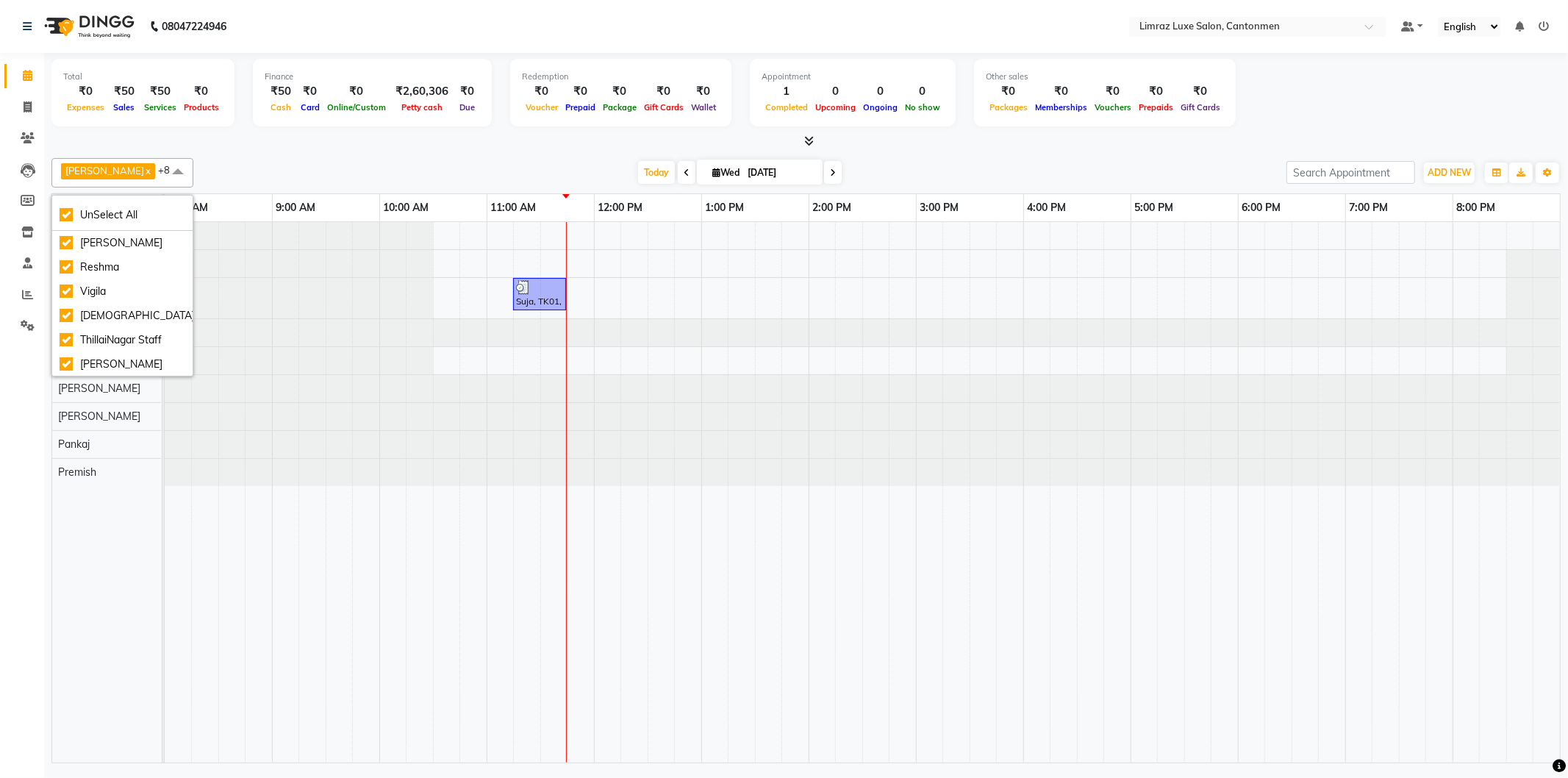
click at [376, 154] on div "NEWTON x Reshma x Vigila x Vijitha x ThillaiNagar Staff x Aakash x bishal x Pan…" at bounding box center [806, 457] width 1509 height 611
click at [578, 358] on div "Suja, TK01, 11:15 AM-11:45 AM, Threading - Eyebrows" at bounding box center [862, 492] width 1394 height 540
select select "87280"
select select "tentative"
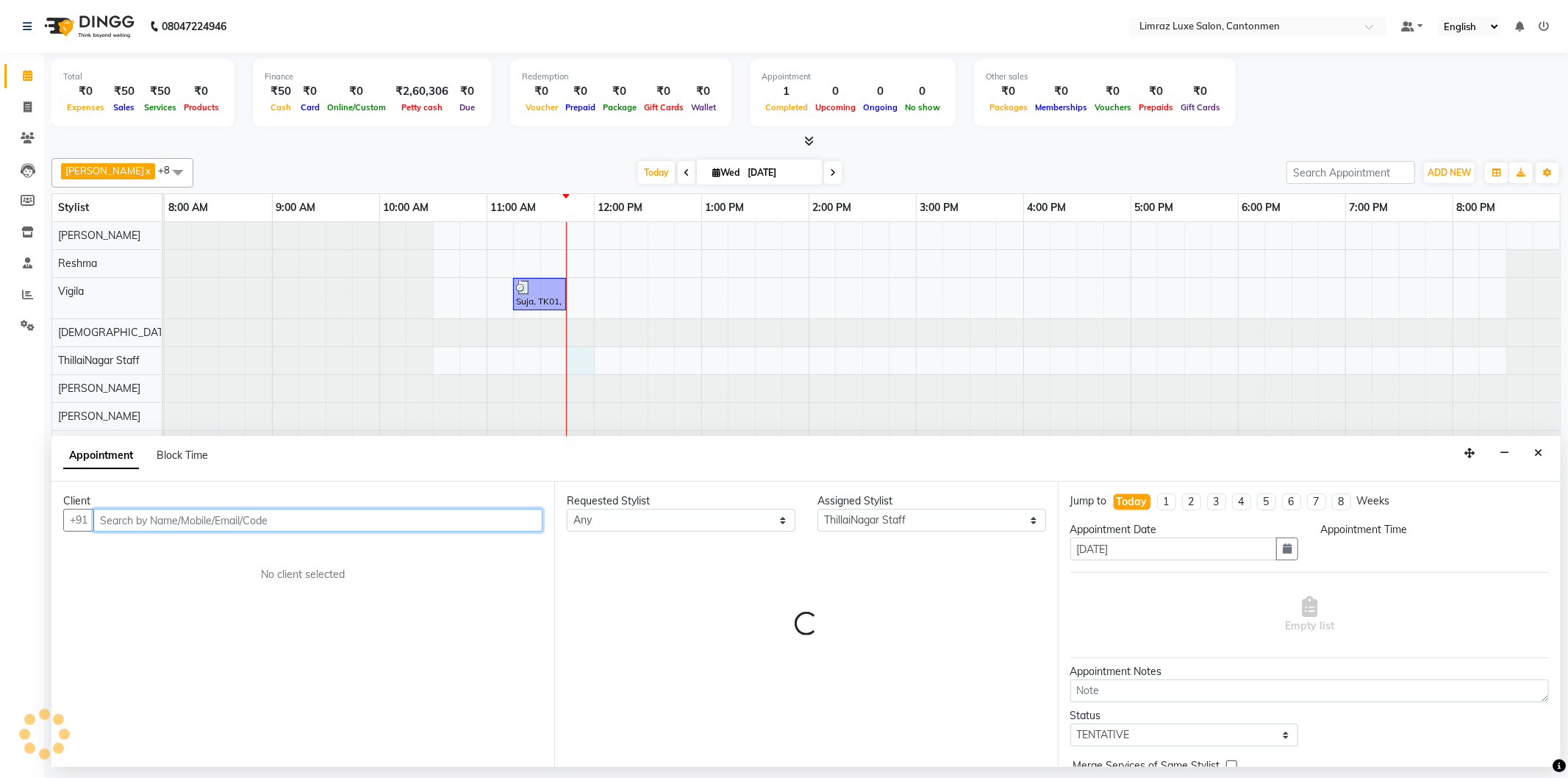
select select "705"
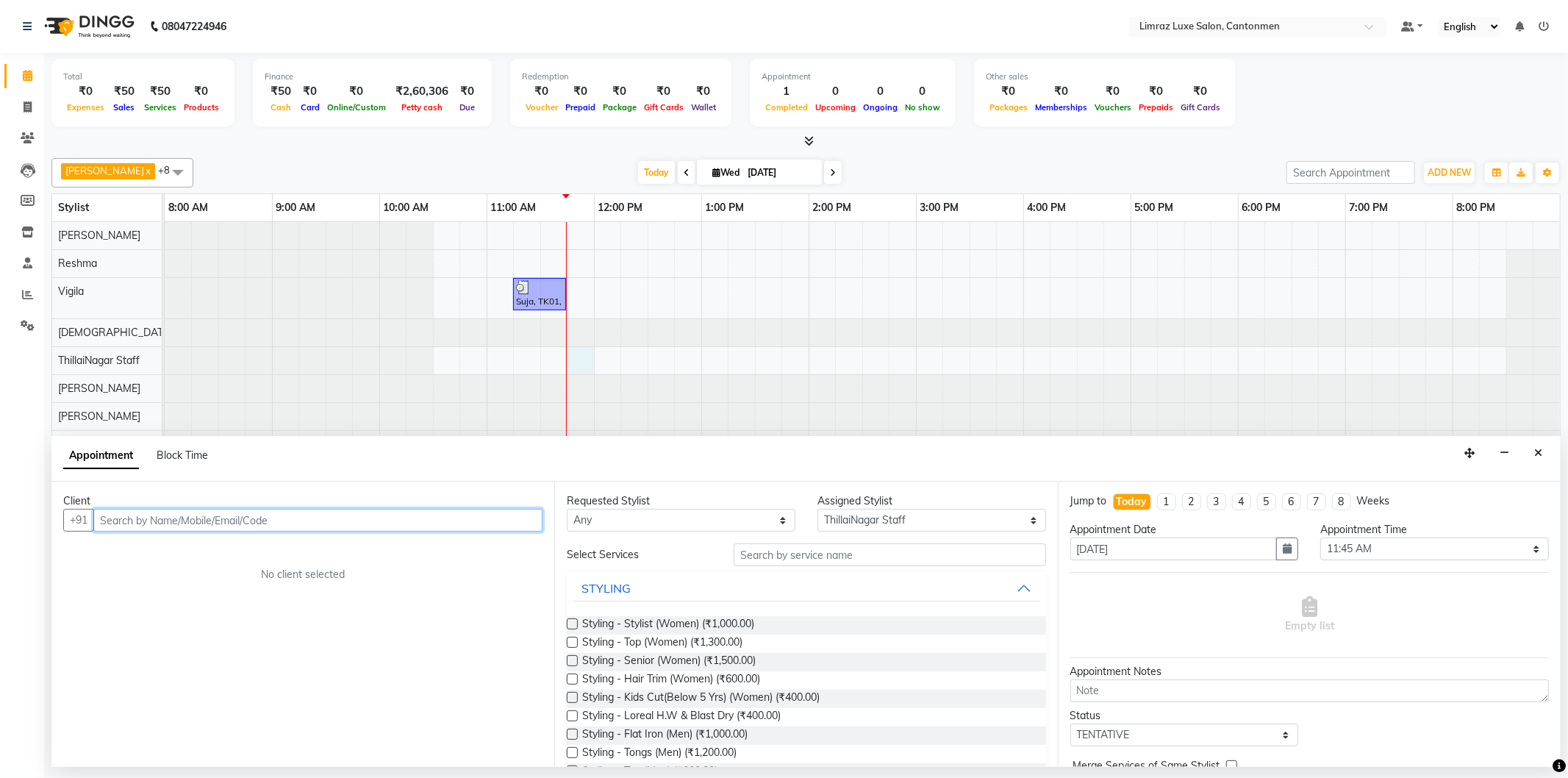
click at [329, 512] on input "text" at bounding box center [317, 520] width 449 height 23
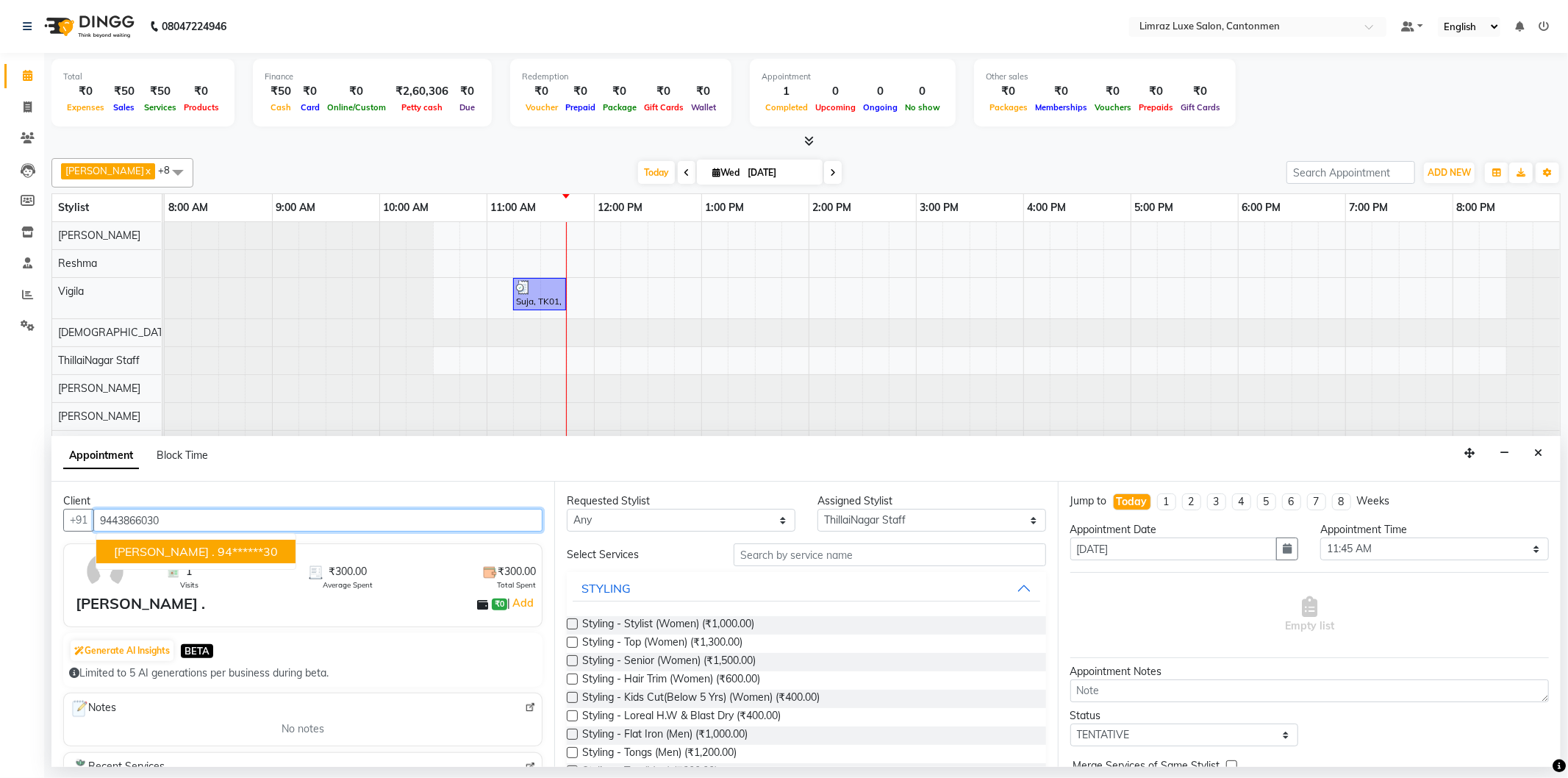
click at [223, 554] on ngb-highlight "94******30" at bounding box center [247, 551] width 60 height 15
type input "94******30"
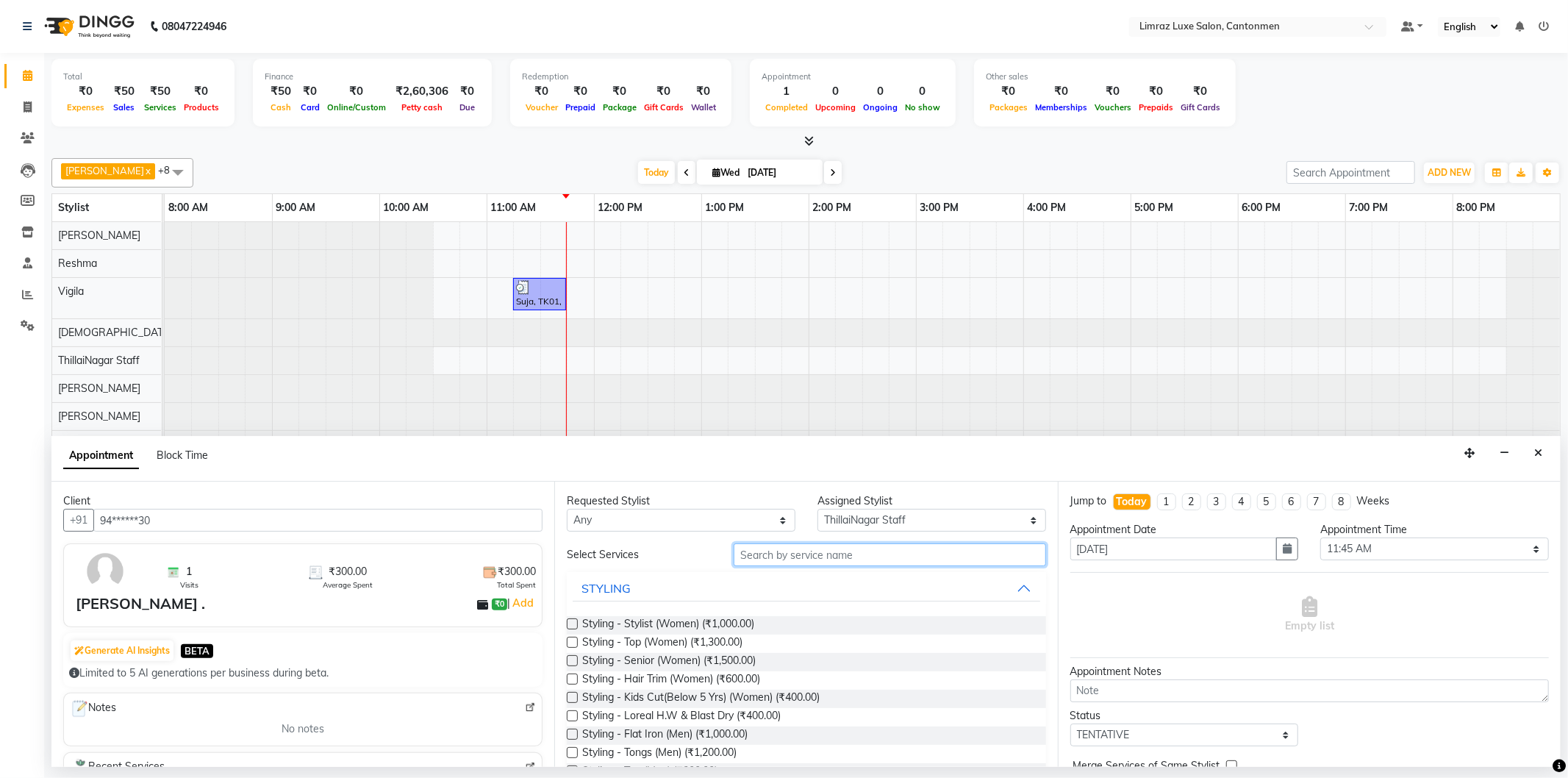
click at [794, 560] on input "text" at bounding box center [889, 555] width 311 height 23
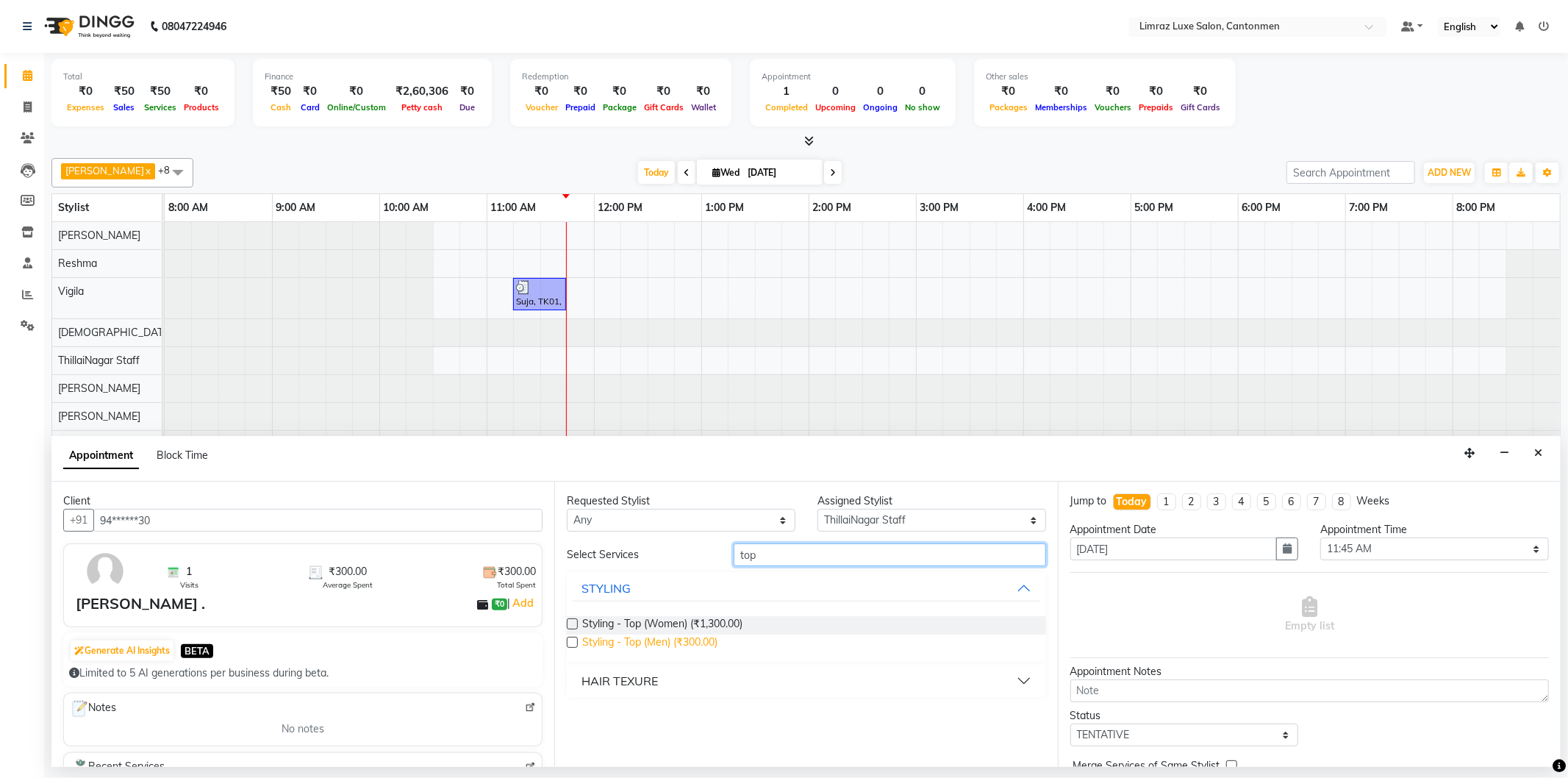
type input "top"
click at [643, 643] on span "Styling - Top (Men) (₹300.00)" at bounding box center [649, 643] width 135 height 18
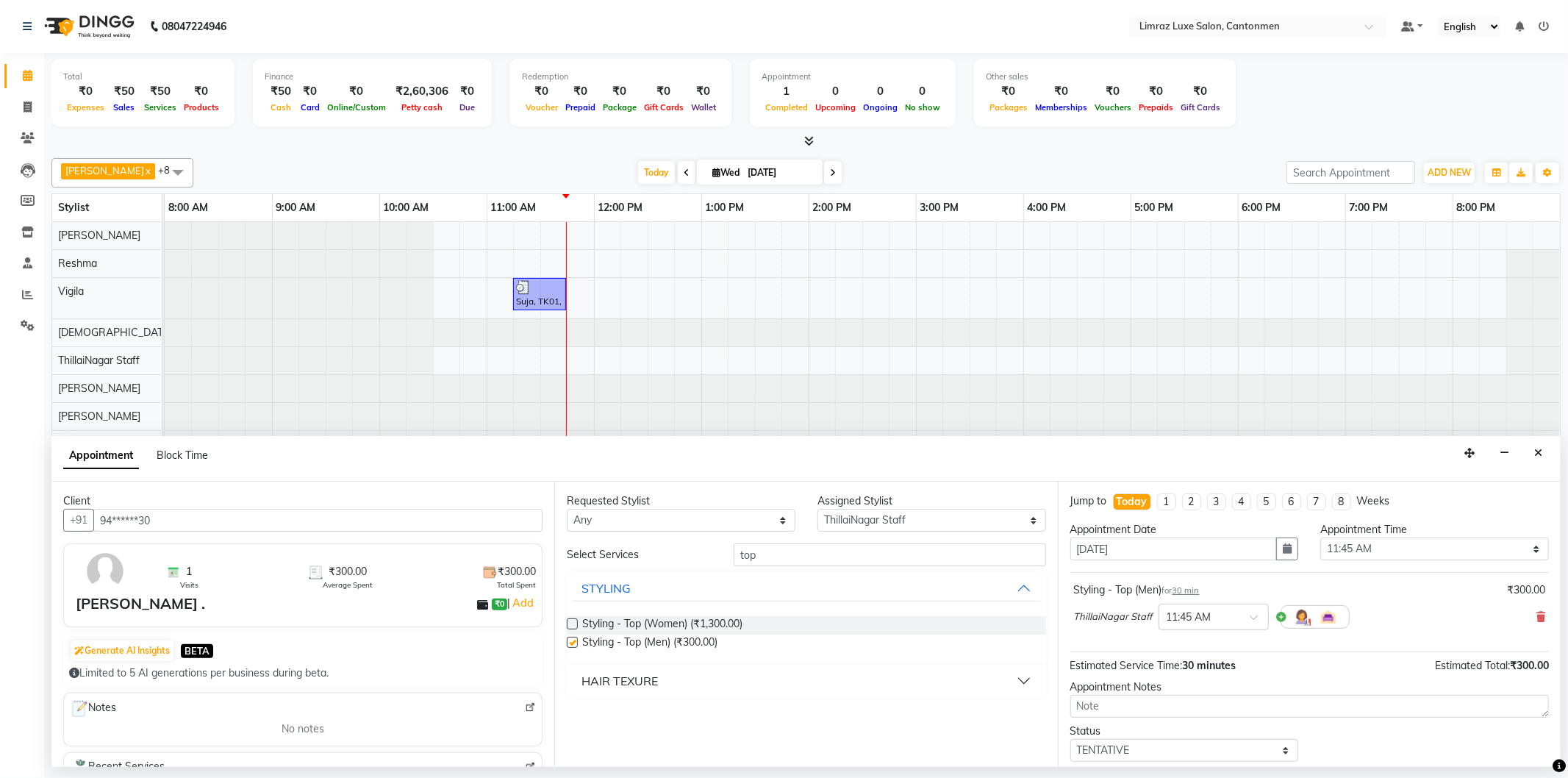
checkbox input "false"
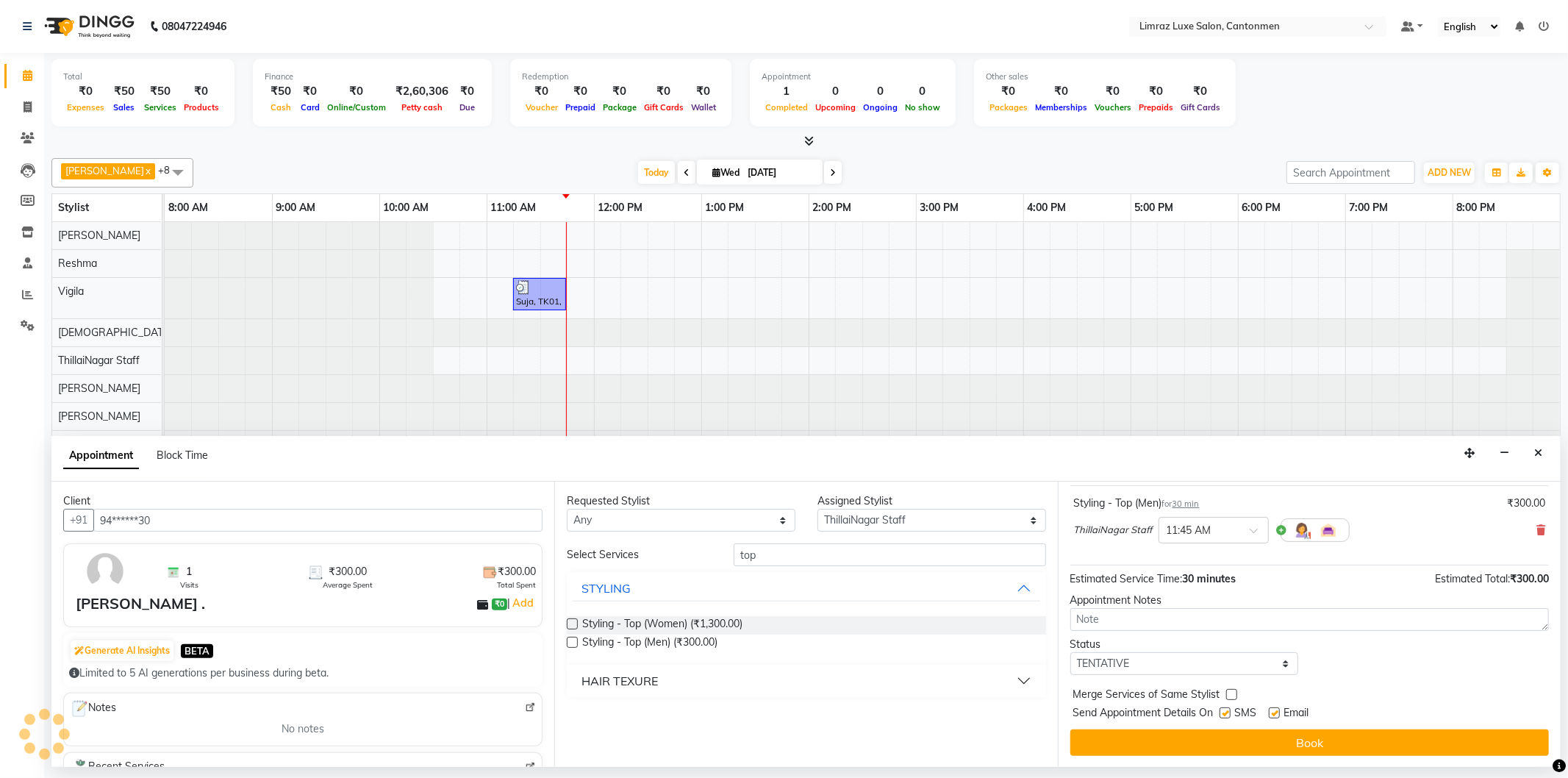
click at [1231, 711] on label at bounding box center [1224, 713] width 11 height 11
click at [1229, 711] on input "checkbox" at bounding box center [1224, 713] width 10 height 10
checkbox input "false"
click at [1278, 713] on label at bounding box center [1274, 713] width 11 height 11
click at [1278, 713] on input "checkbox" at bounding box center [1273, 713] width 10 height 10
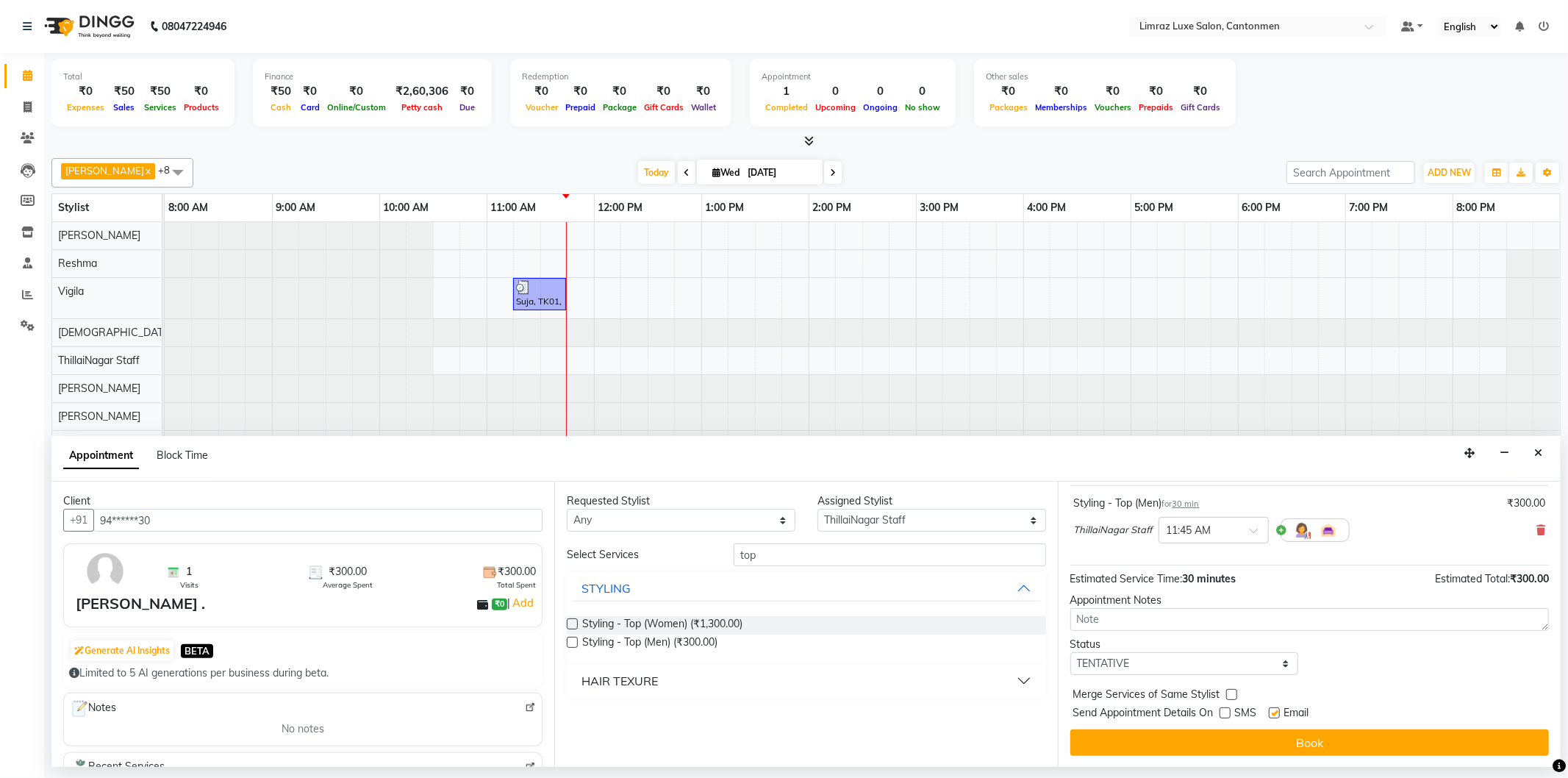
checkbox input "false"
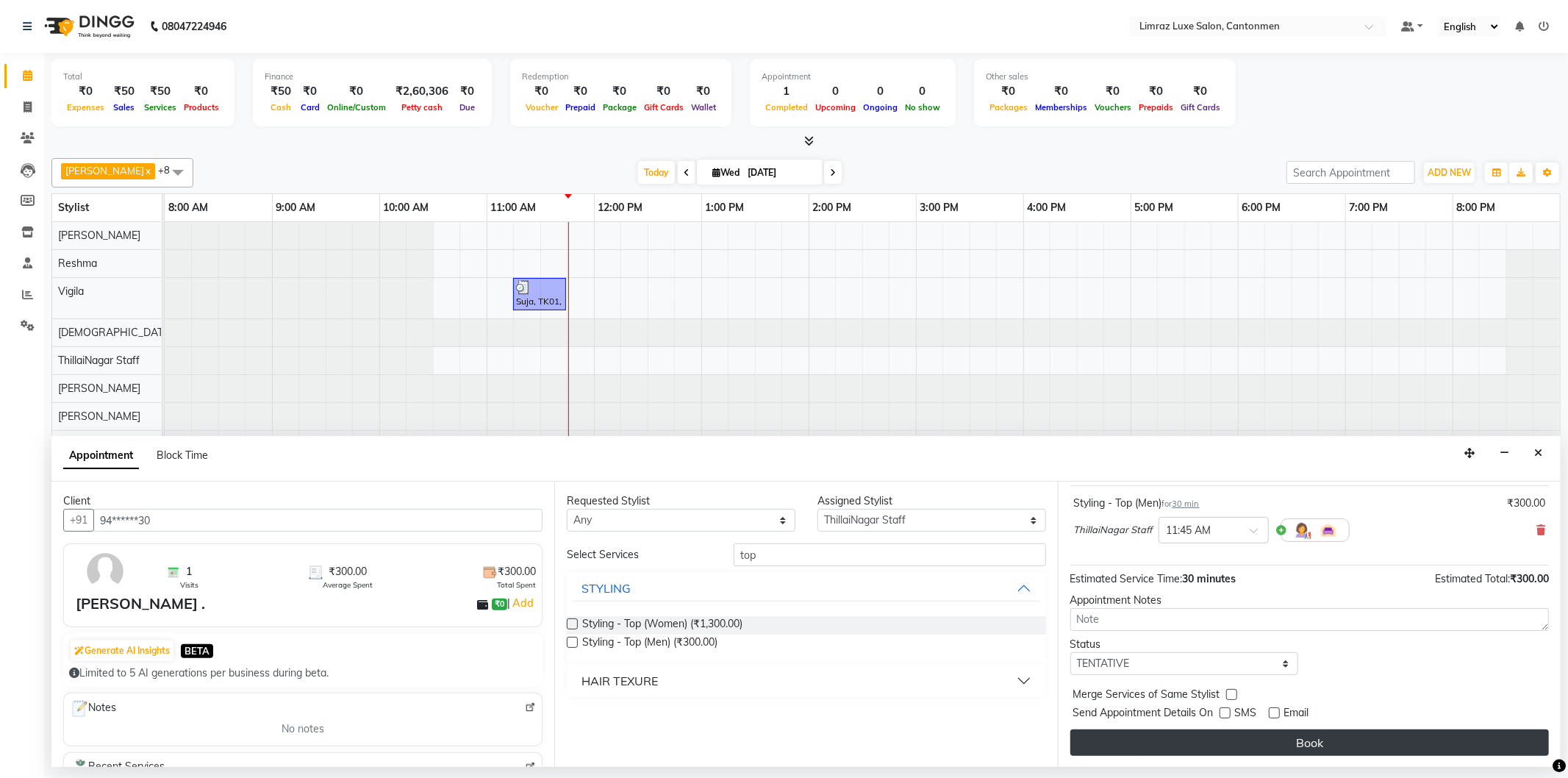
click at [1274, 740] on button "Book" at bounding box center [1309, 742] width 479 height 26
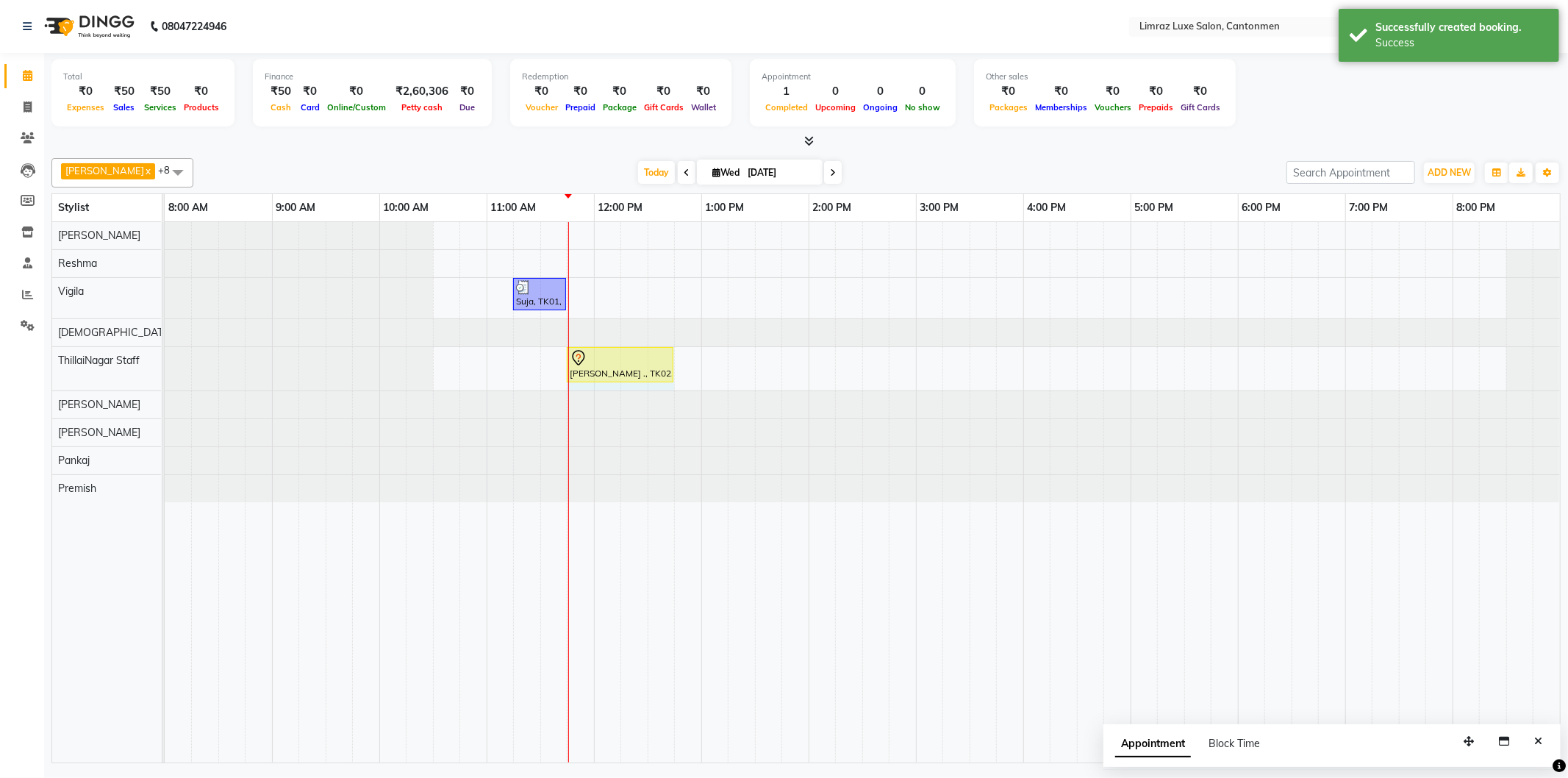
drag, startPoint x: 619, startPoint y: 360, endPoint x: 659, endPoint y: 358, distance: 40.0
click at [165, 358] on div "VIGNESH ., TK02, 11:45 AM-12:15 PM, Styling - Top (Men) VIGNESH ., TK02, 11:45 …" at bounding box center [165, 369] width 0 height 44
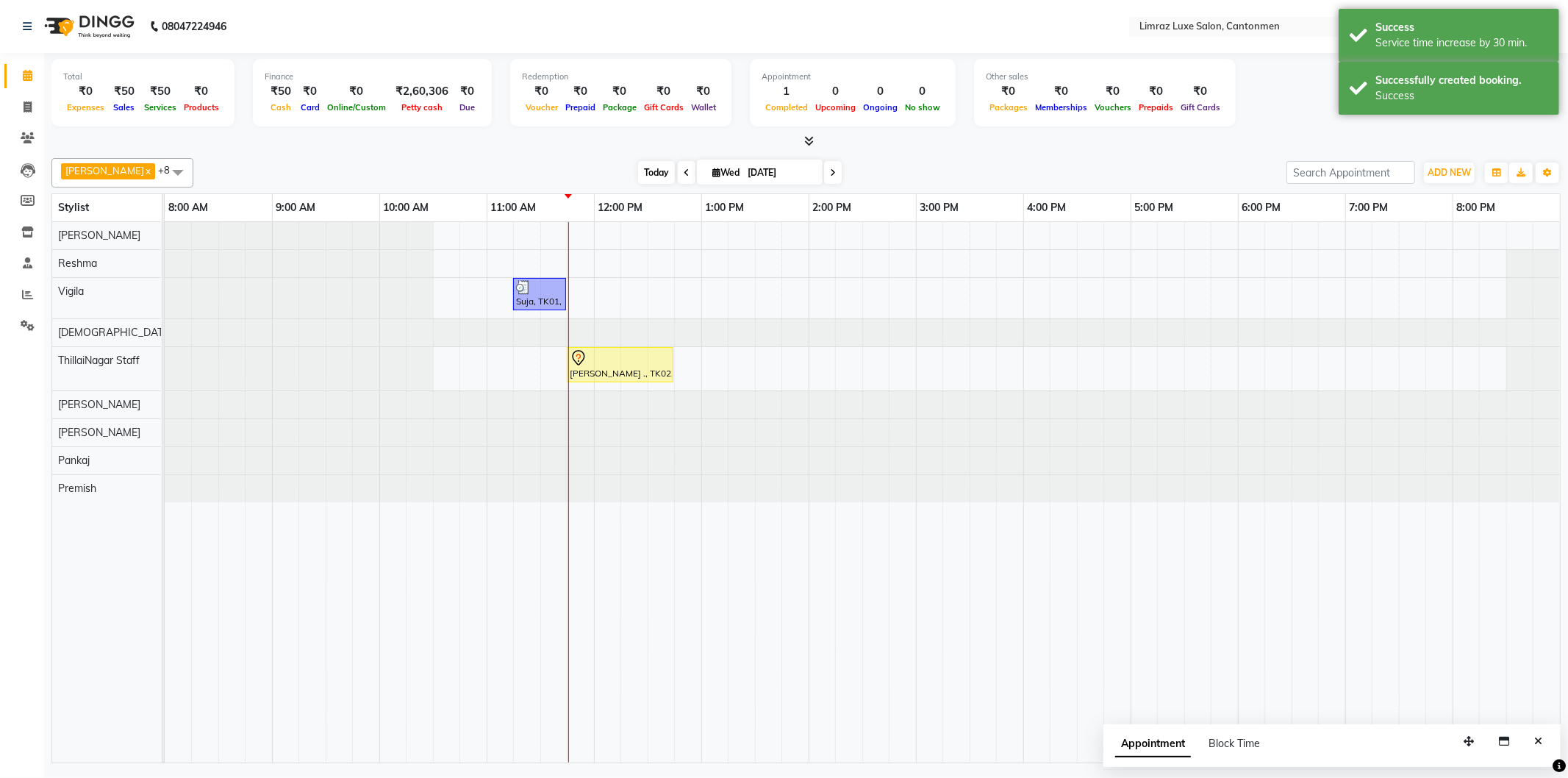
click at [637, 166] on span "Today" at bounding box center [656, 173] width 37 height 23
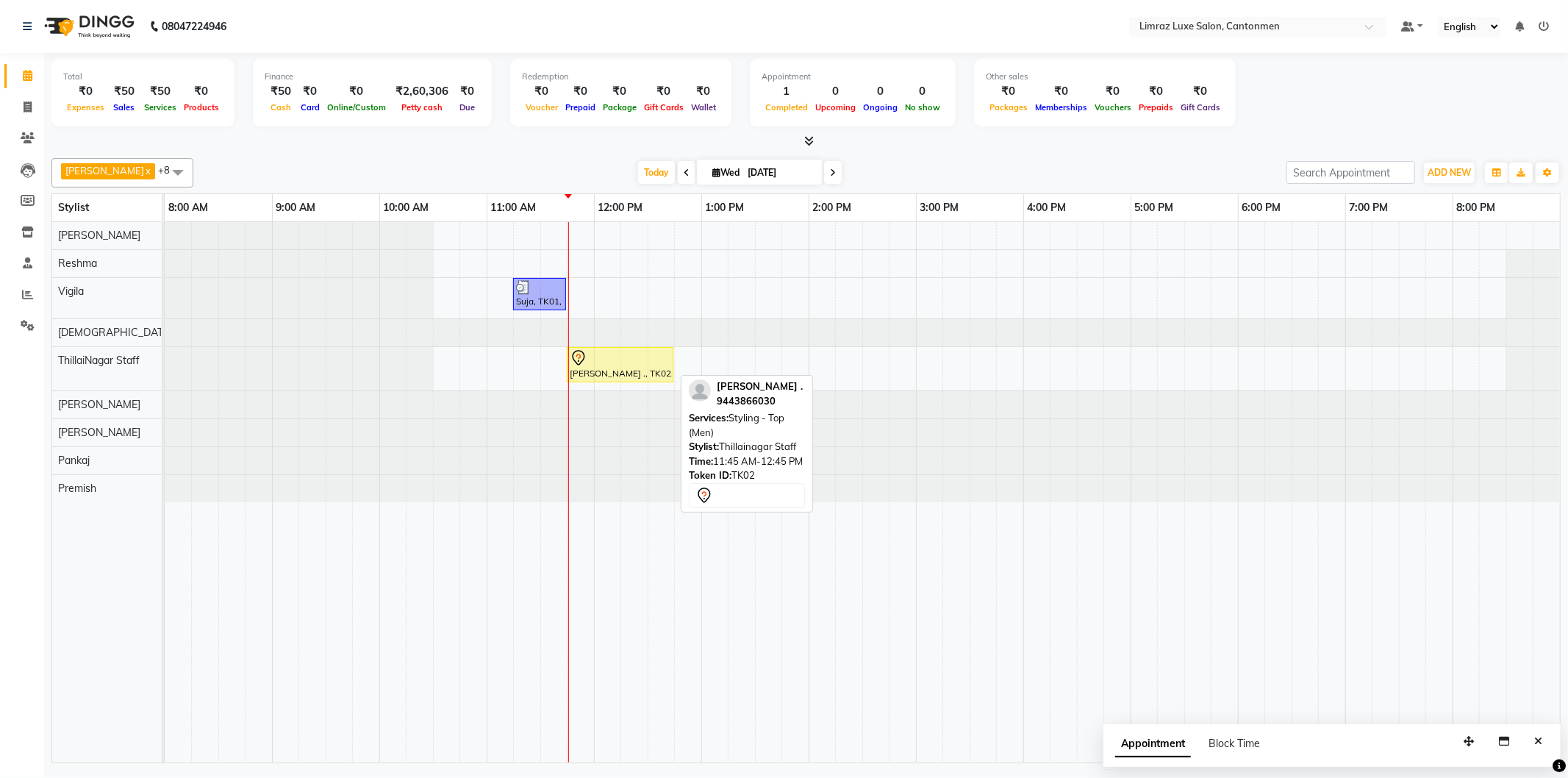
click at [648, 376] on div "VIGNESH ., TK02, 11:45 AM-12:45 PM, Styling - Top (Men)" at bounding box center [619, 364] width 104 height 31
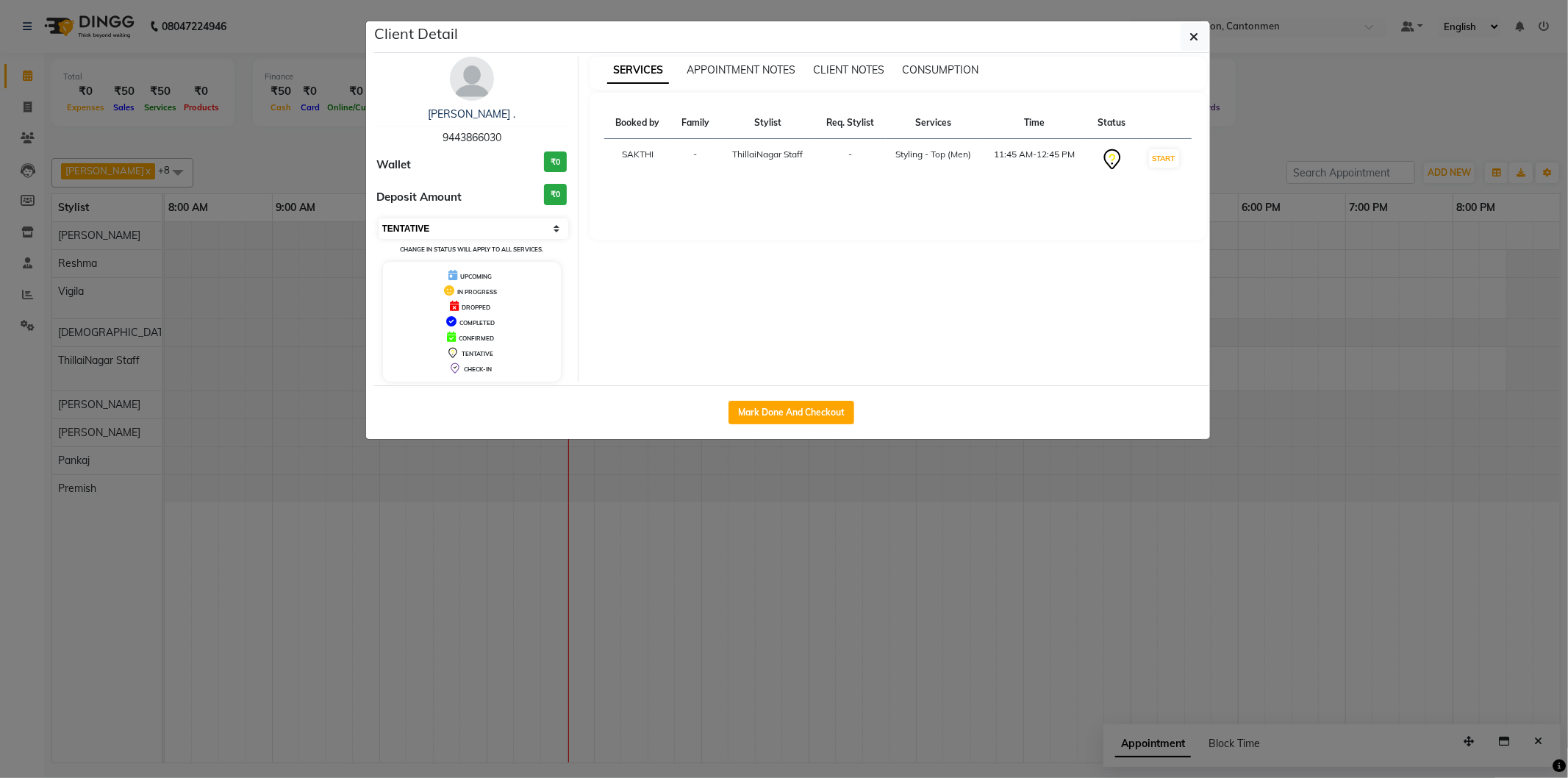
click at [427, 232] on select "Select IN SERVICE CONFIRMED TENTATIVE CHECK IN MARK DONE DROPPED UPCOMING" at bounding box center [474, 229] width 190 height 21
select select "8"
click at [378, 218] on select "Select IN SERVICE CONFIRMED TENTATIVE CHECK IN MARK DONE DROPPED UPCOMING" at bounding box center [474, 229] width 190 height 21
click at [1191, 25] on button "button" at bounding box center [1194, 37] width 28 height 28
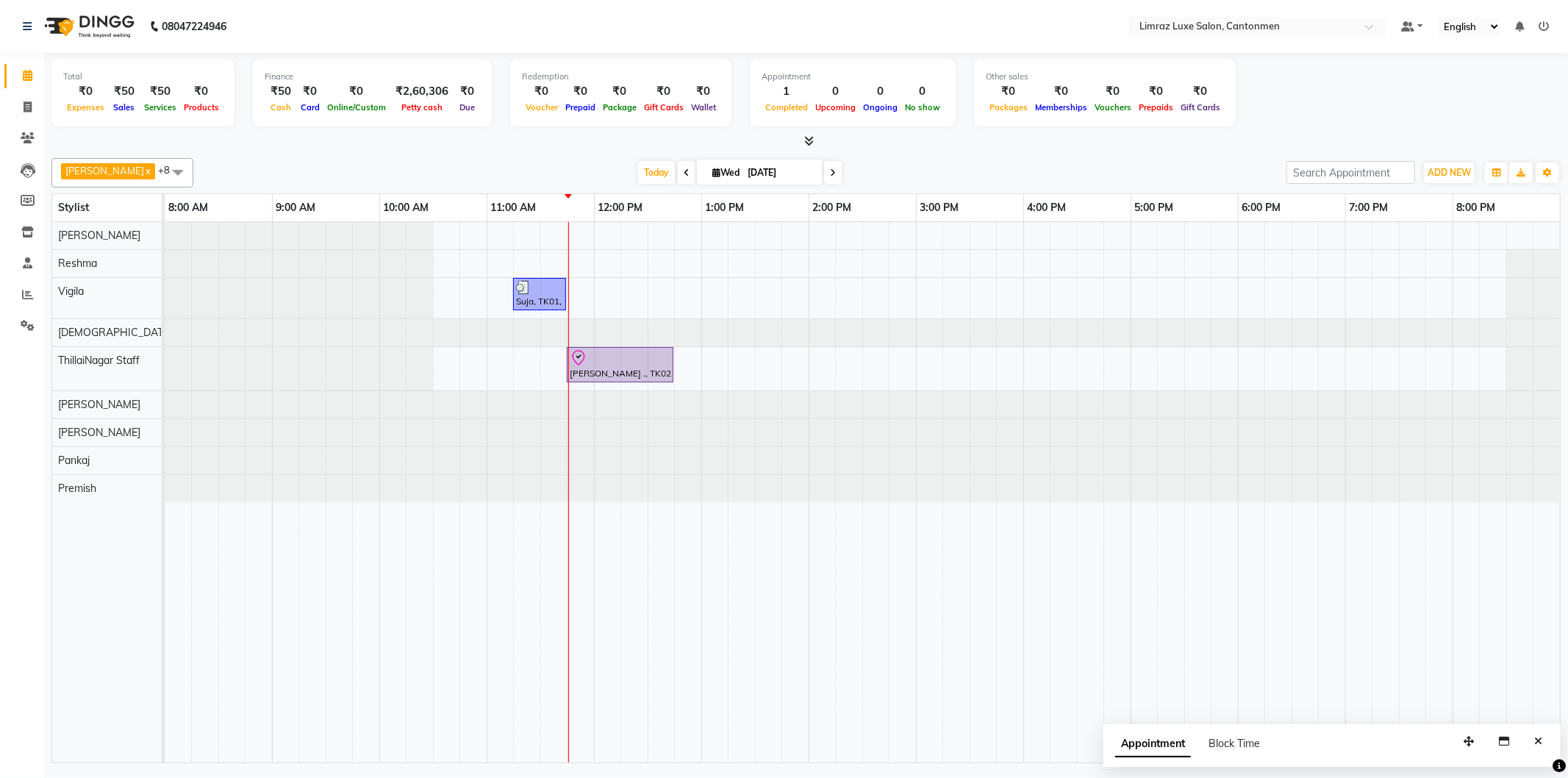
click at [158, 167] on span "+8" at bounding box center [169, 169] width 23 height 11
drag, startPoint x: 210, startPoint y: 147, endPoint x: 284, endPoint y: 217, distance: 101.9
click at [215, 151] on div "Total ₹0 Expenses ₹50 Sales ₹50 Services ₹0 Products Finance ₹50 Cash ₹0 Card ₹…" at bounding box center [806, 410] width 1524 height 713
click at [497, 640] on td at bounding box center [500, 492] width 27 height 540
click at [163, 164] on span at bounding box center [178, 172] width 30 height 28
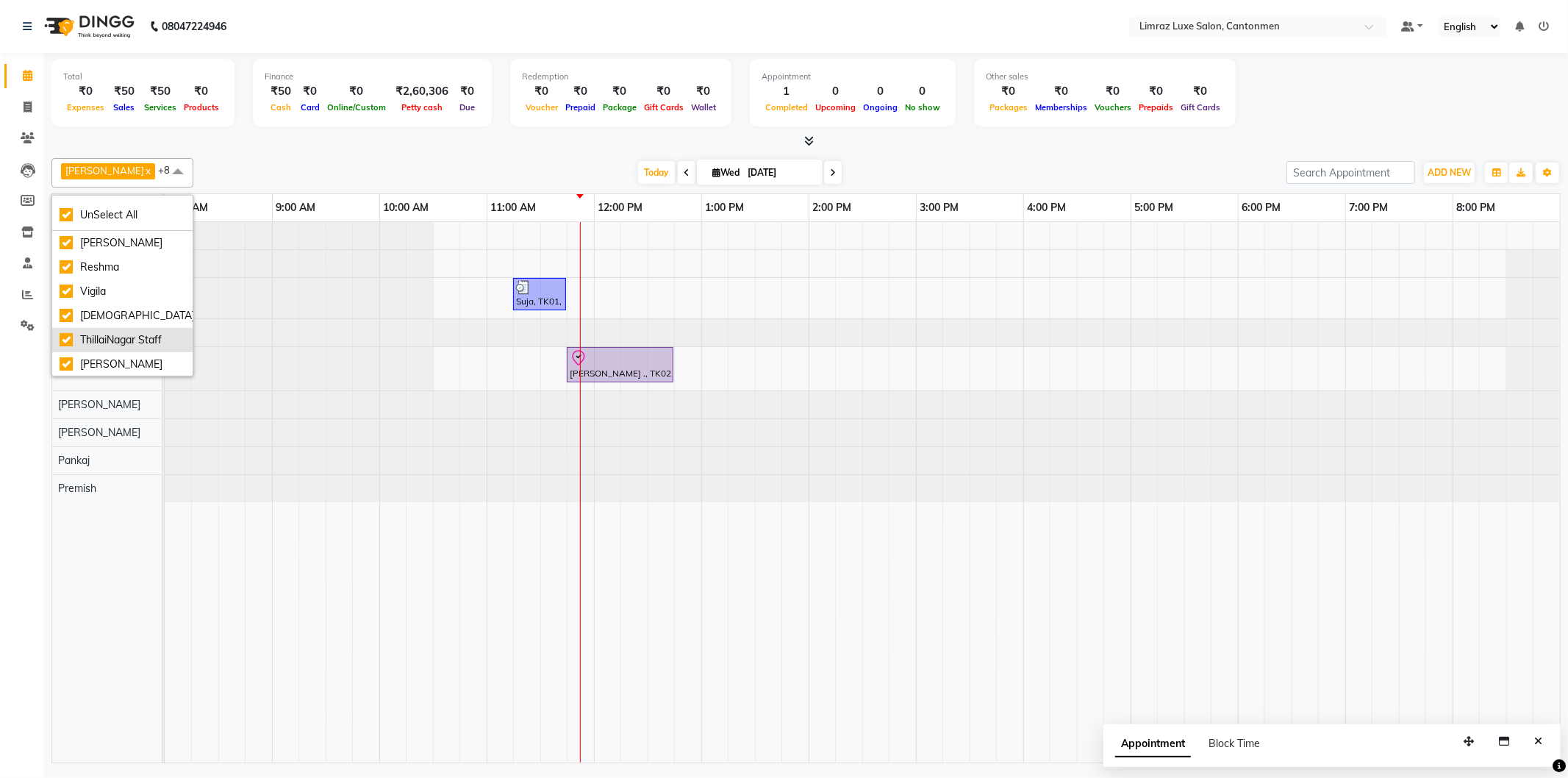
click at [63, 339] on div "ThillaiNagar Staff" at bounding box center [122, 340] width 126 height 16
checkbox input "false"
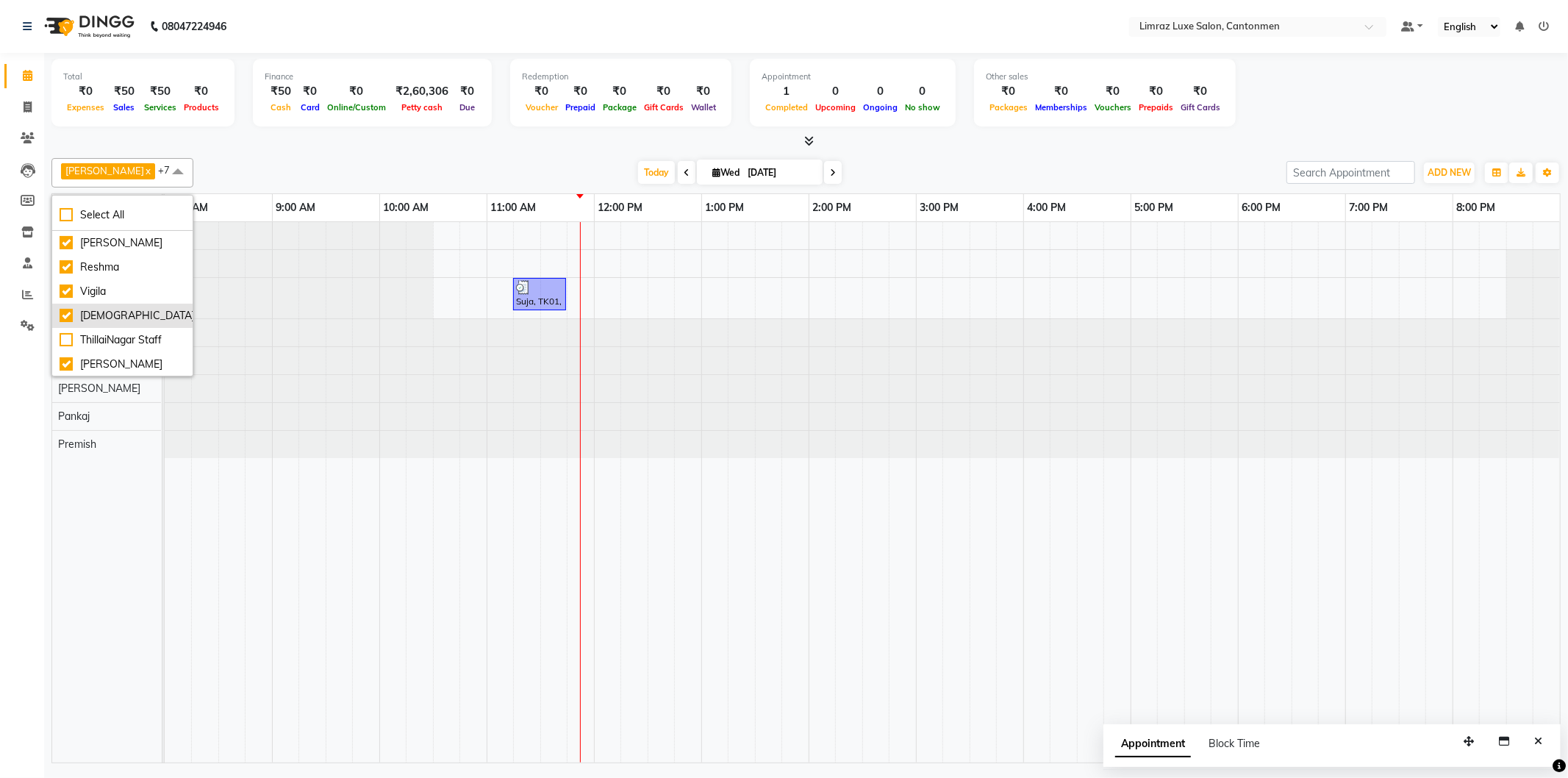
click at [73, 312] on div "[DEMOGRAPHIC_DATA]" at bounding box center [122, 316] width 126 height 16
checkbox input "false"
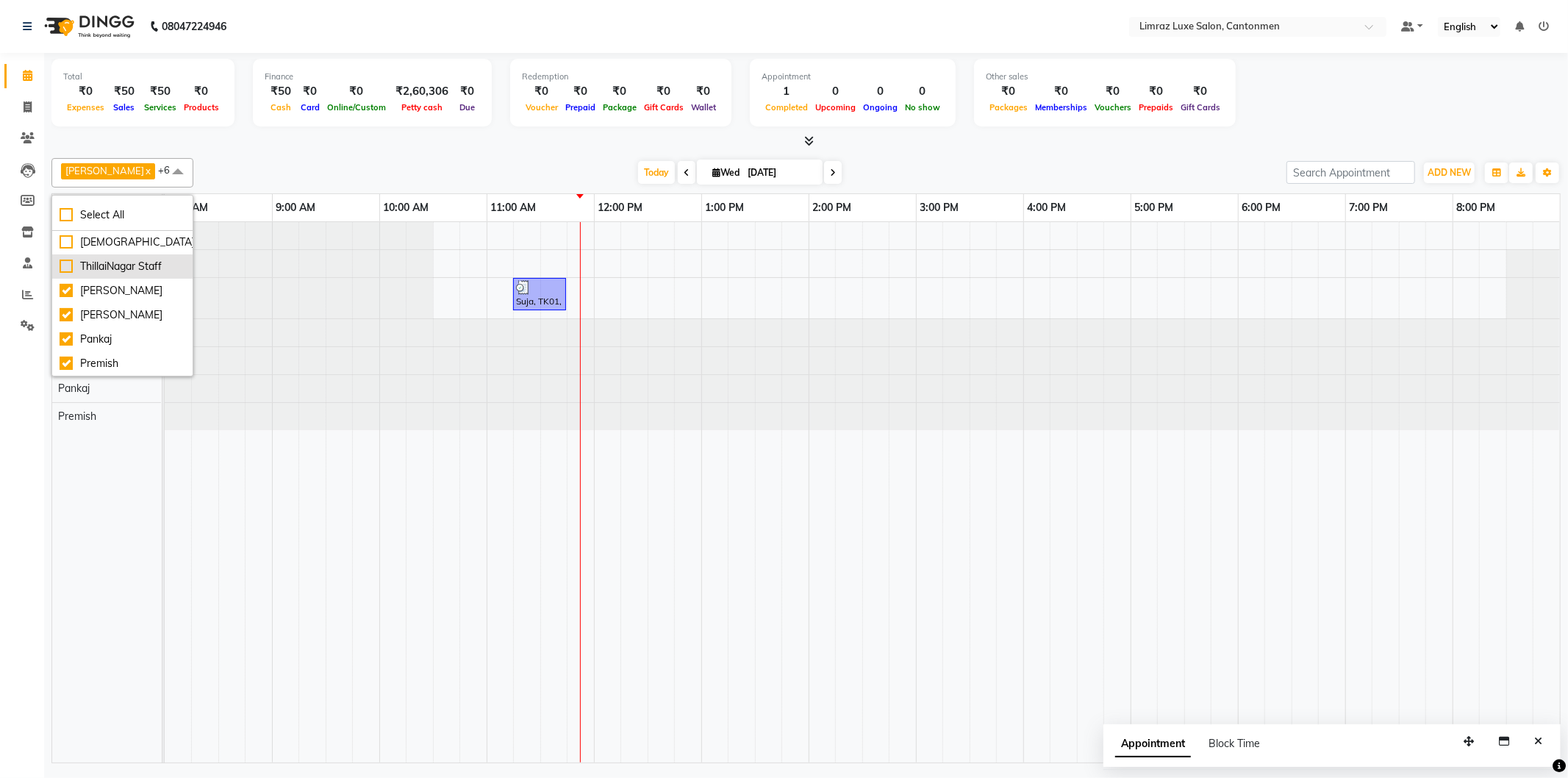
scroll to position [88, 0]
click at [67, 356] on div "Premish" at bounding box center [122, 364] width 126 height 16
checkbox input "false"
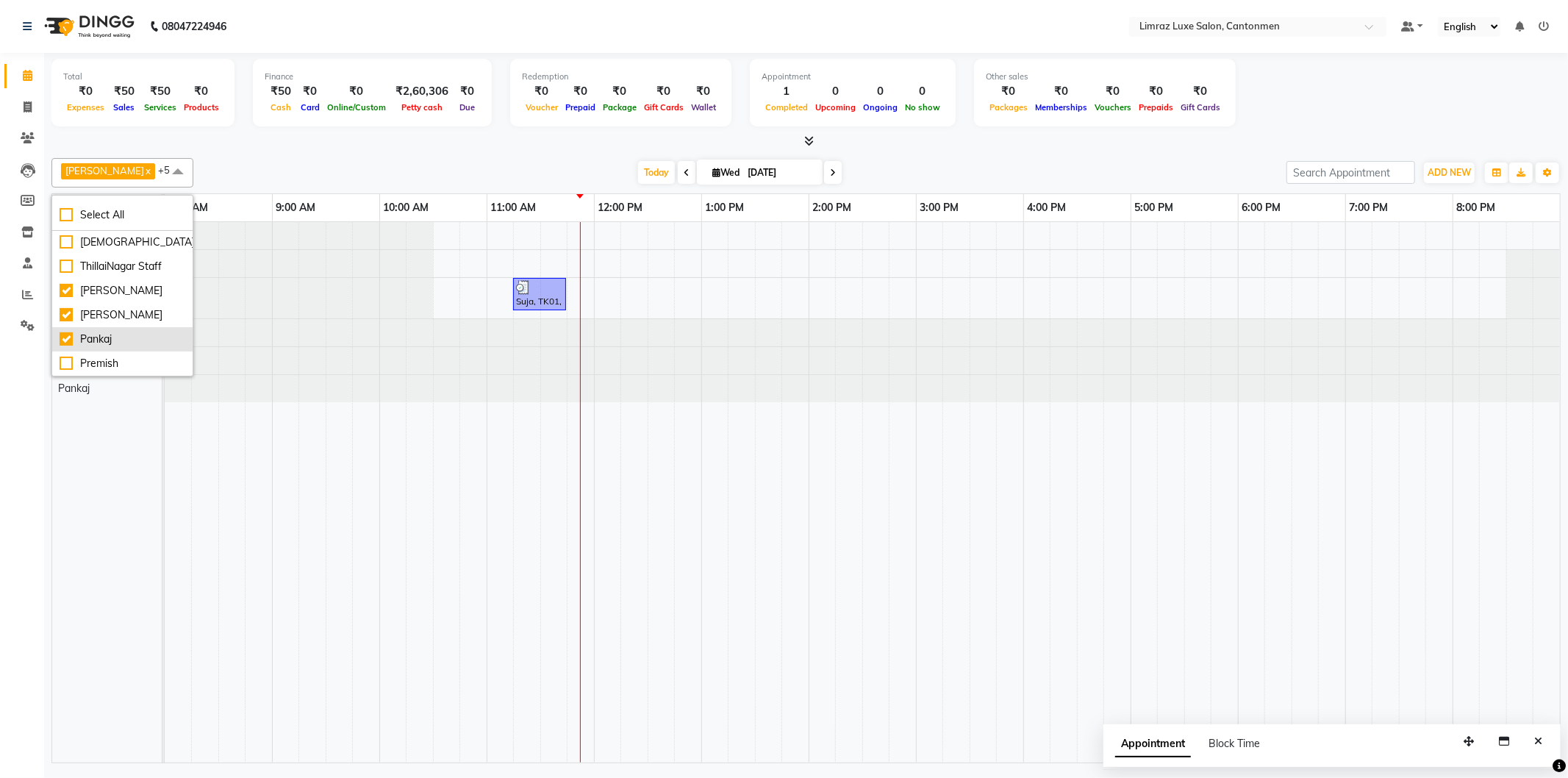
click at [66, 335] on div "Pankaj" at bounding box center [122, 339] width 126 height 16
checkbox input "false"
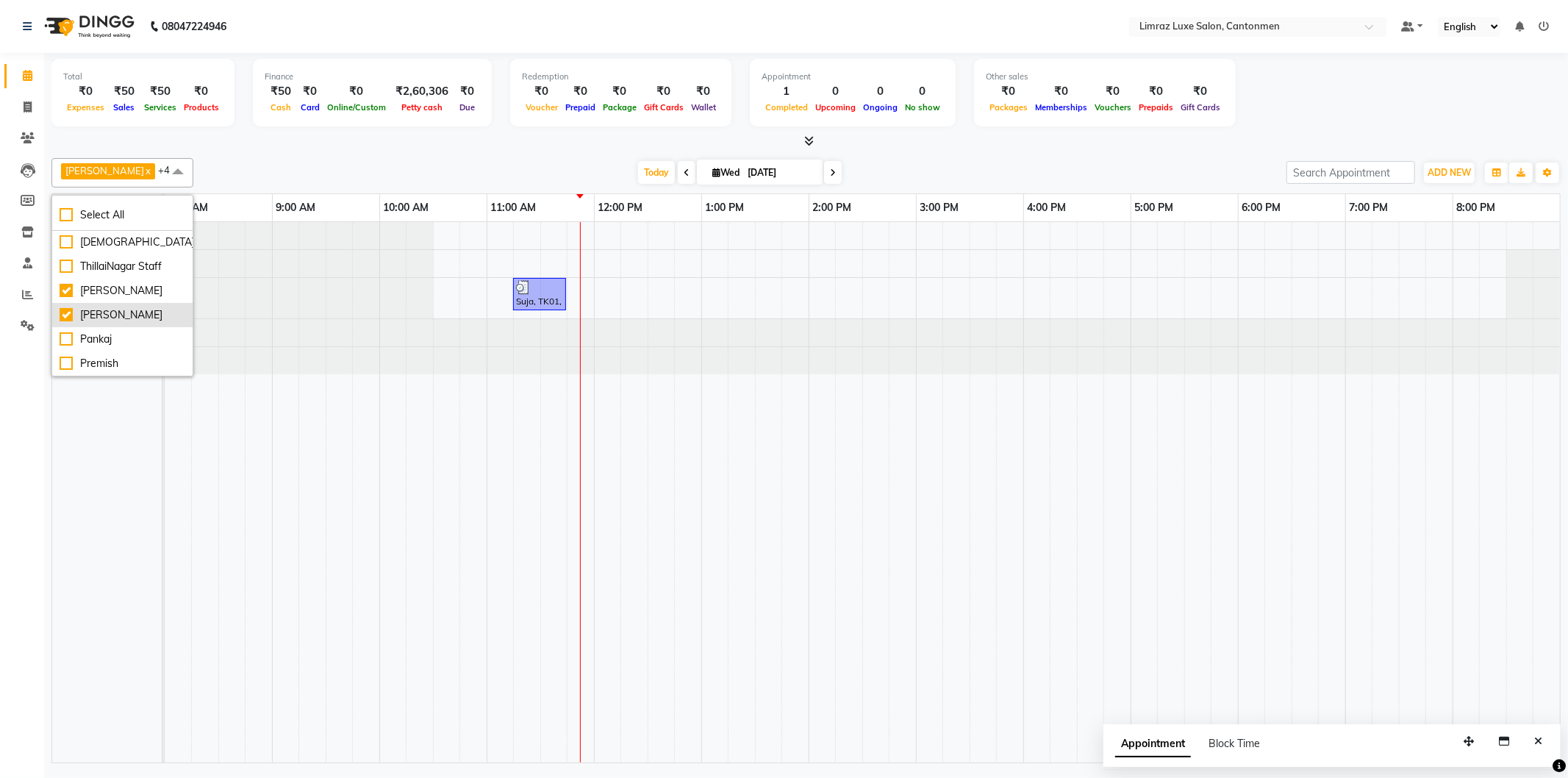
click at [63, 316] on div "[PERSON_NAME]" at bounding box center [122, 315] width 126 height 16
checkbox input "false"
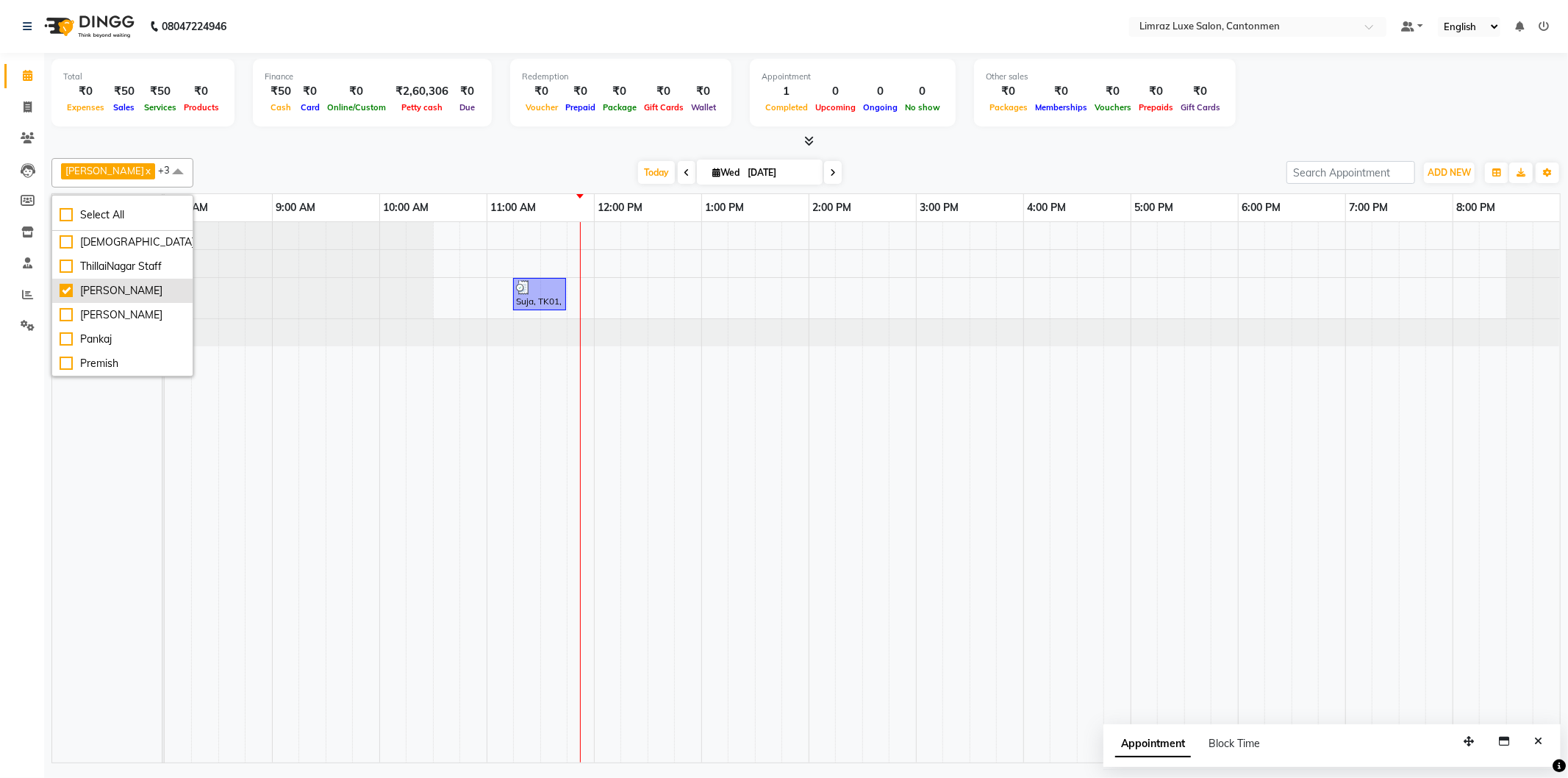
click at [67, 292] on div "[PERSON_NAME]" at bounding box center [122, 290] width 126 height 16
checkbox input "false"
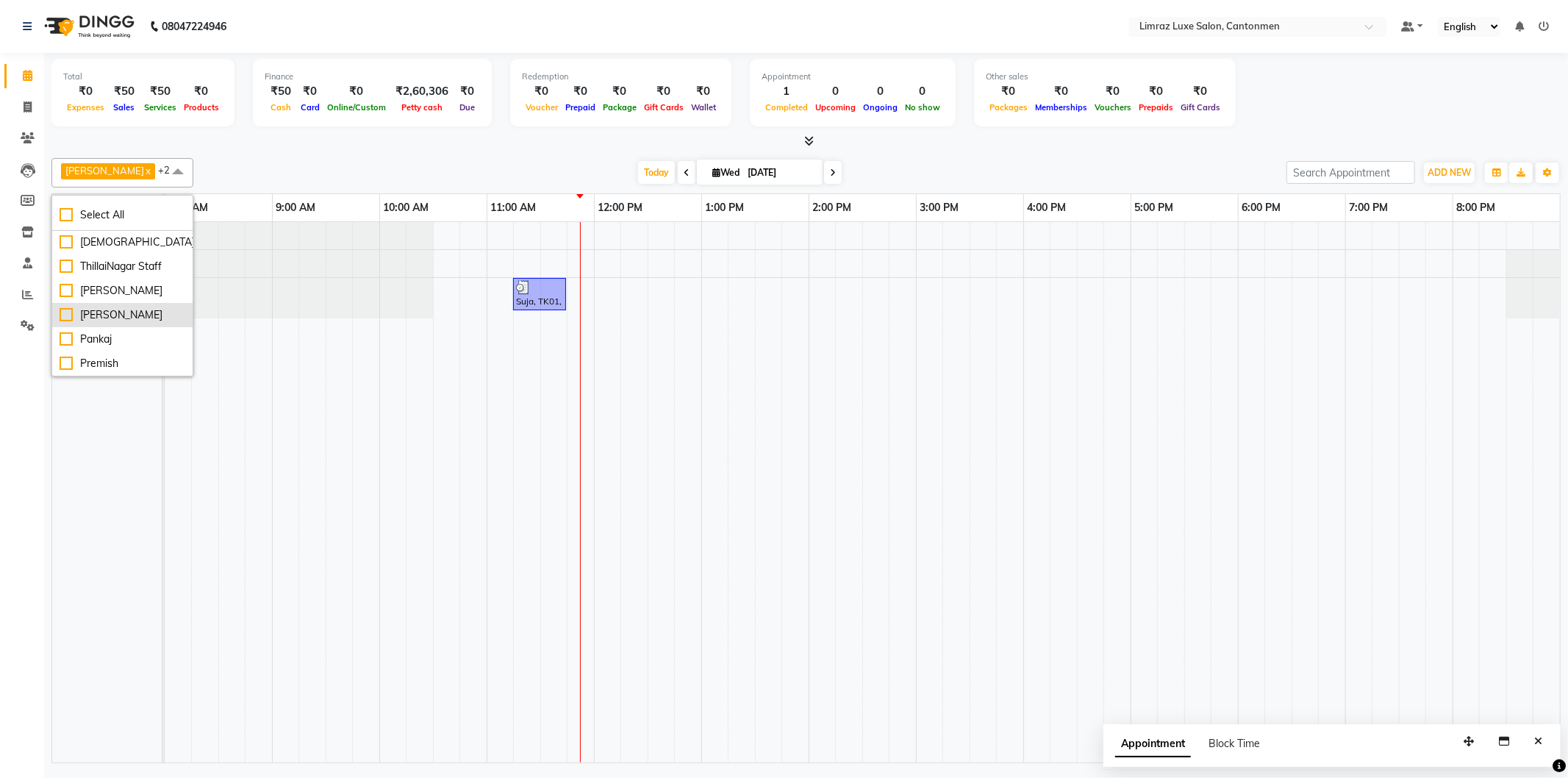
scroll to position [0, 0]
click at [516, 445] on td at bounding box center [527, 492] width 27 height 540
click at [684, 169] on icon at bounding box center [686, 173] width 6 height 9
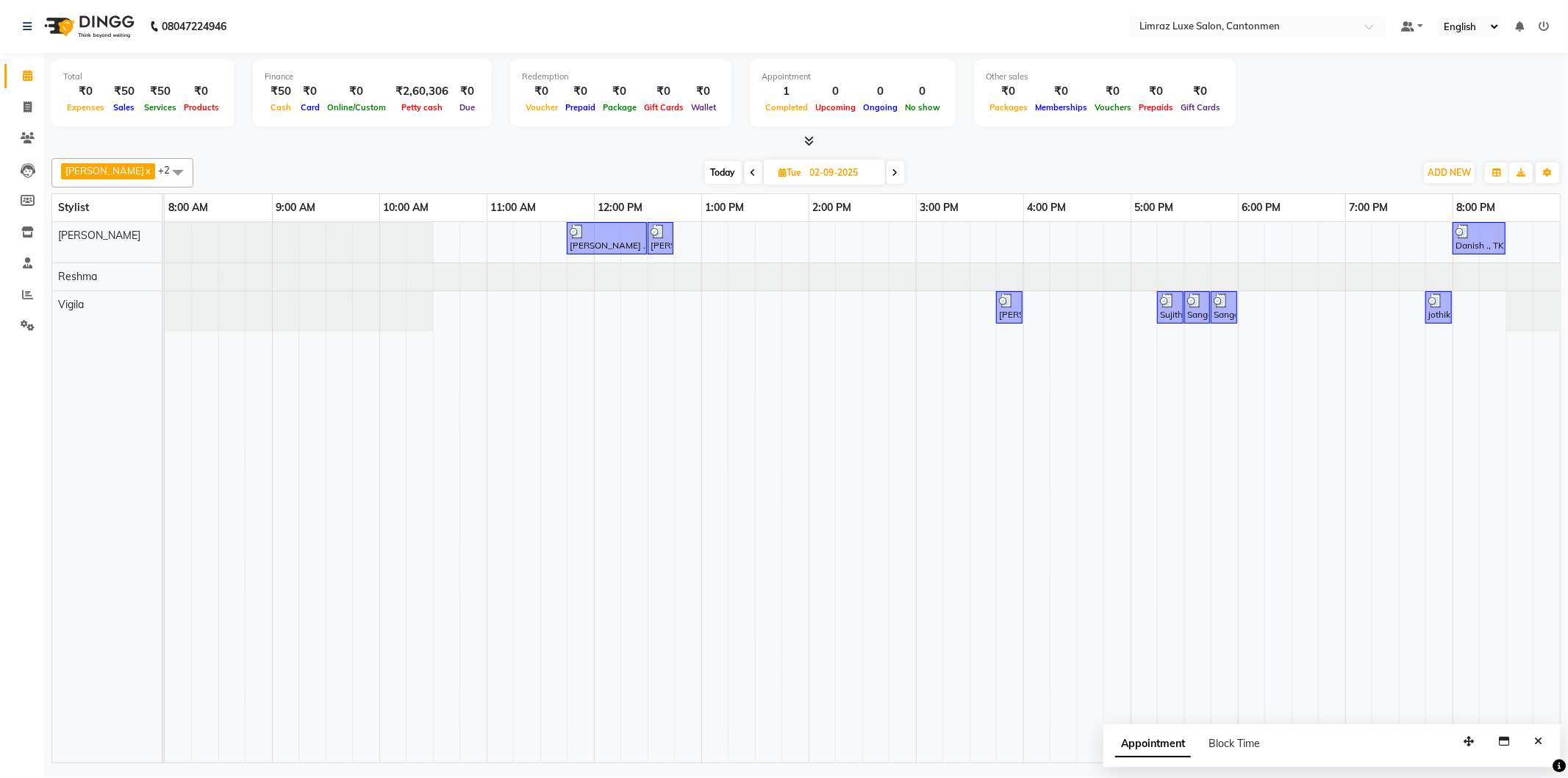
click at [886, 173] on span at bounding box center [895, 173] width 17 height 23
type input "[DATE]"
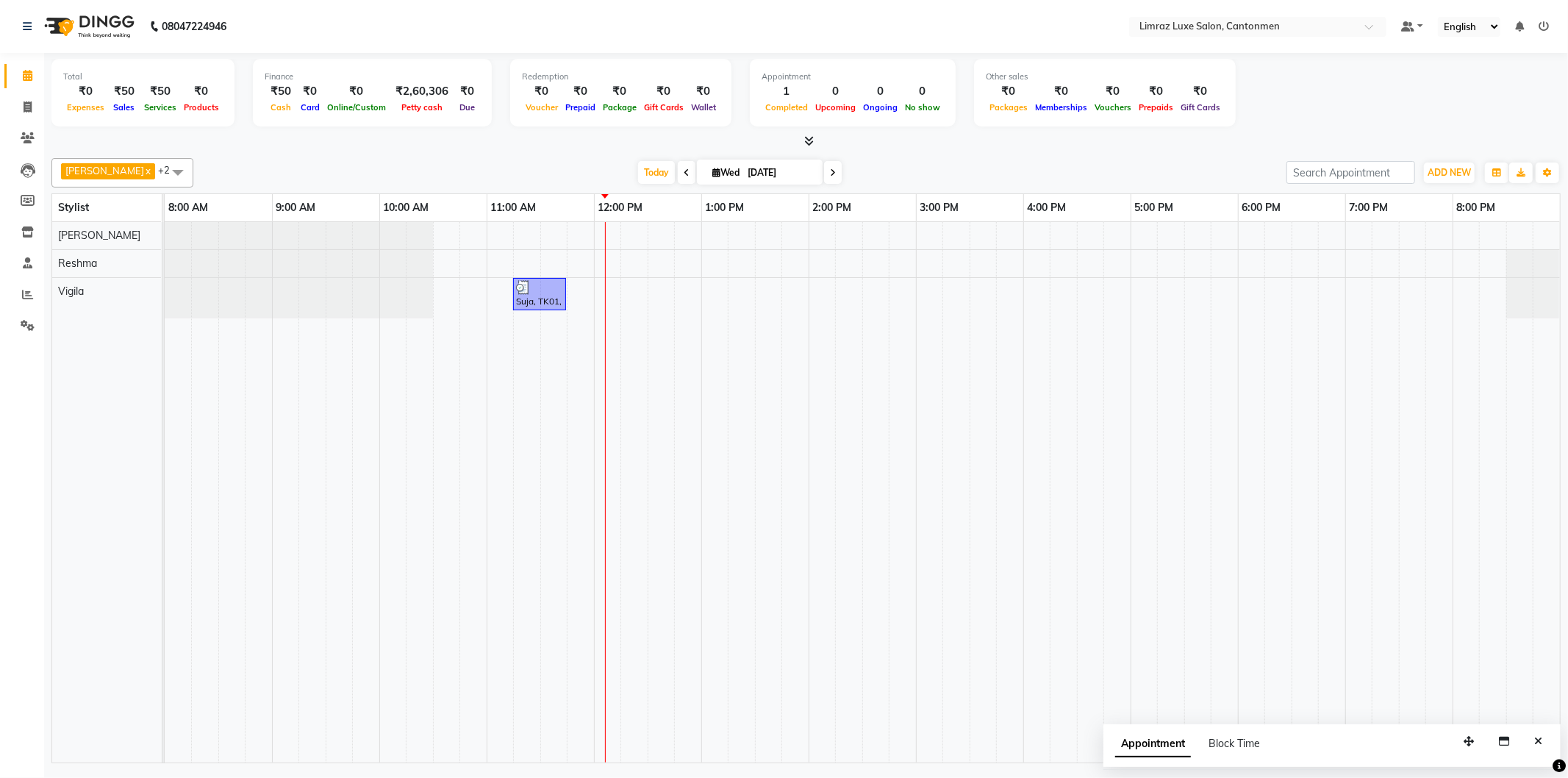
click at [163, 169] on span at bounding box center [178, 172] width 30 height 28
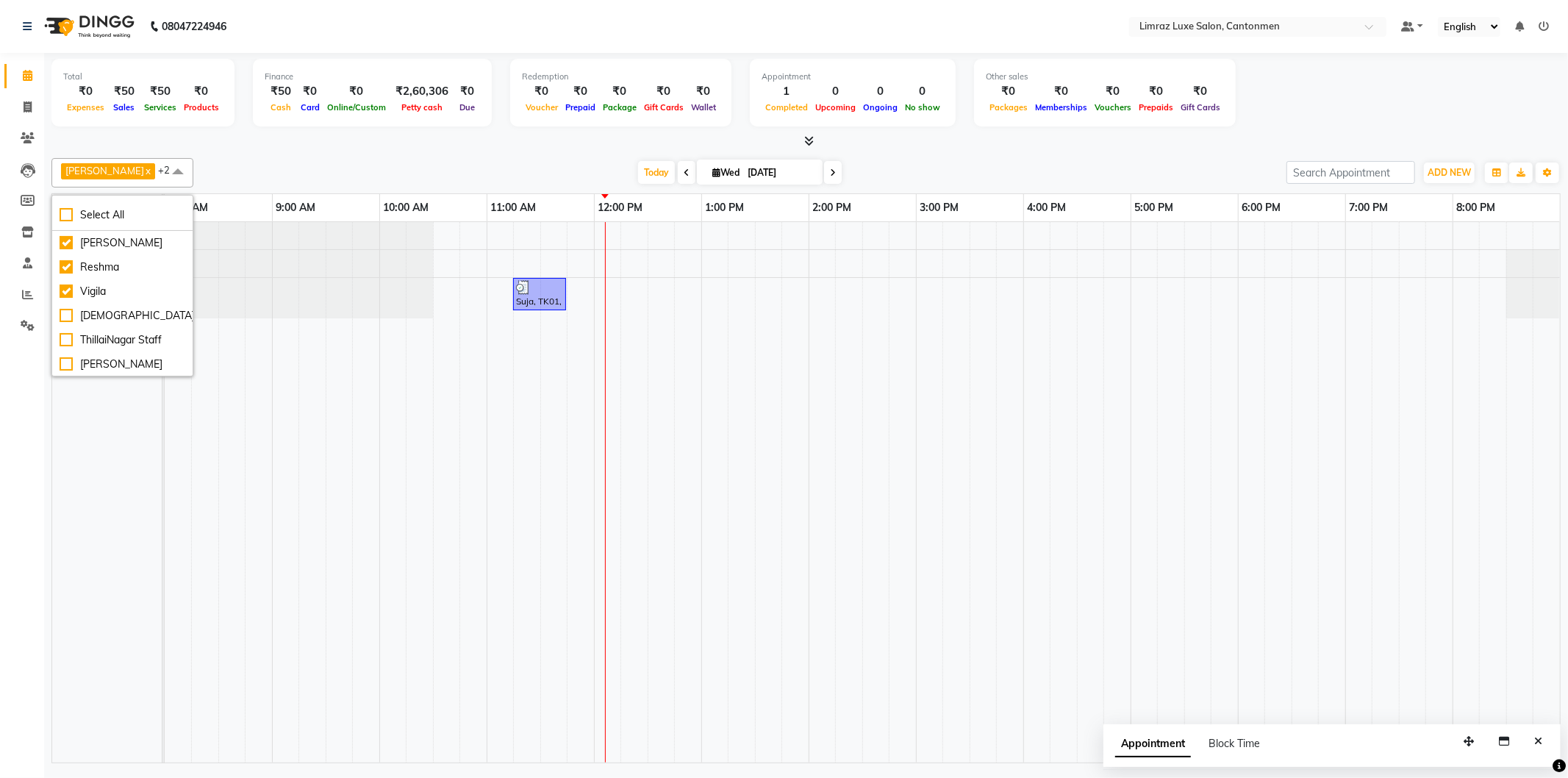
drag, startPoint x: 112, startPoint y: 204, endPoint x: 269, endPoint y: 174, distance: 159.8
click at [111, 206] on li "Select All" at bounding box center [122, 215] width 140 height 31
checkbox input "true"
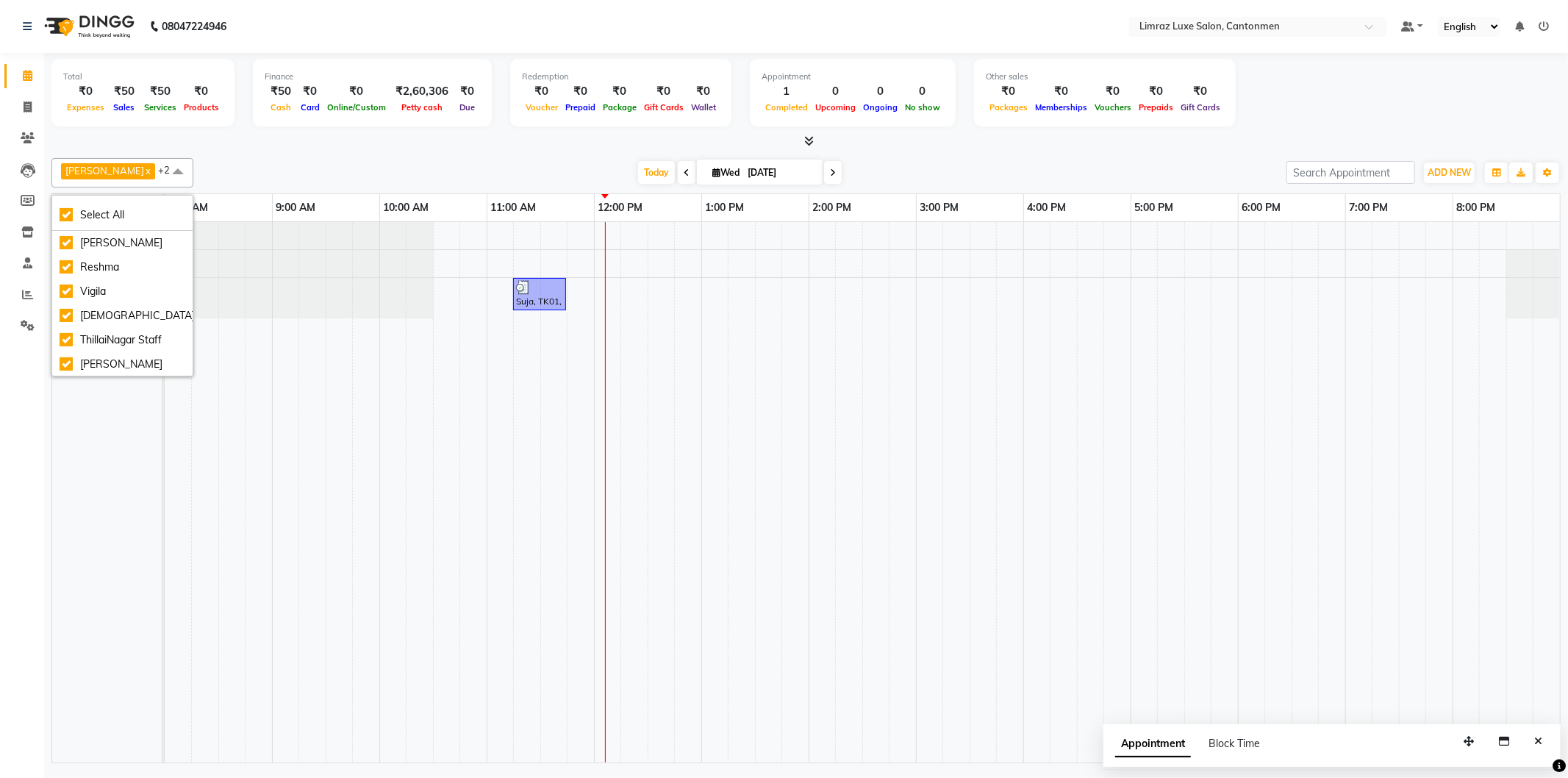
checkbox input "true"
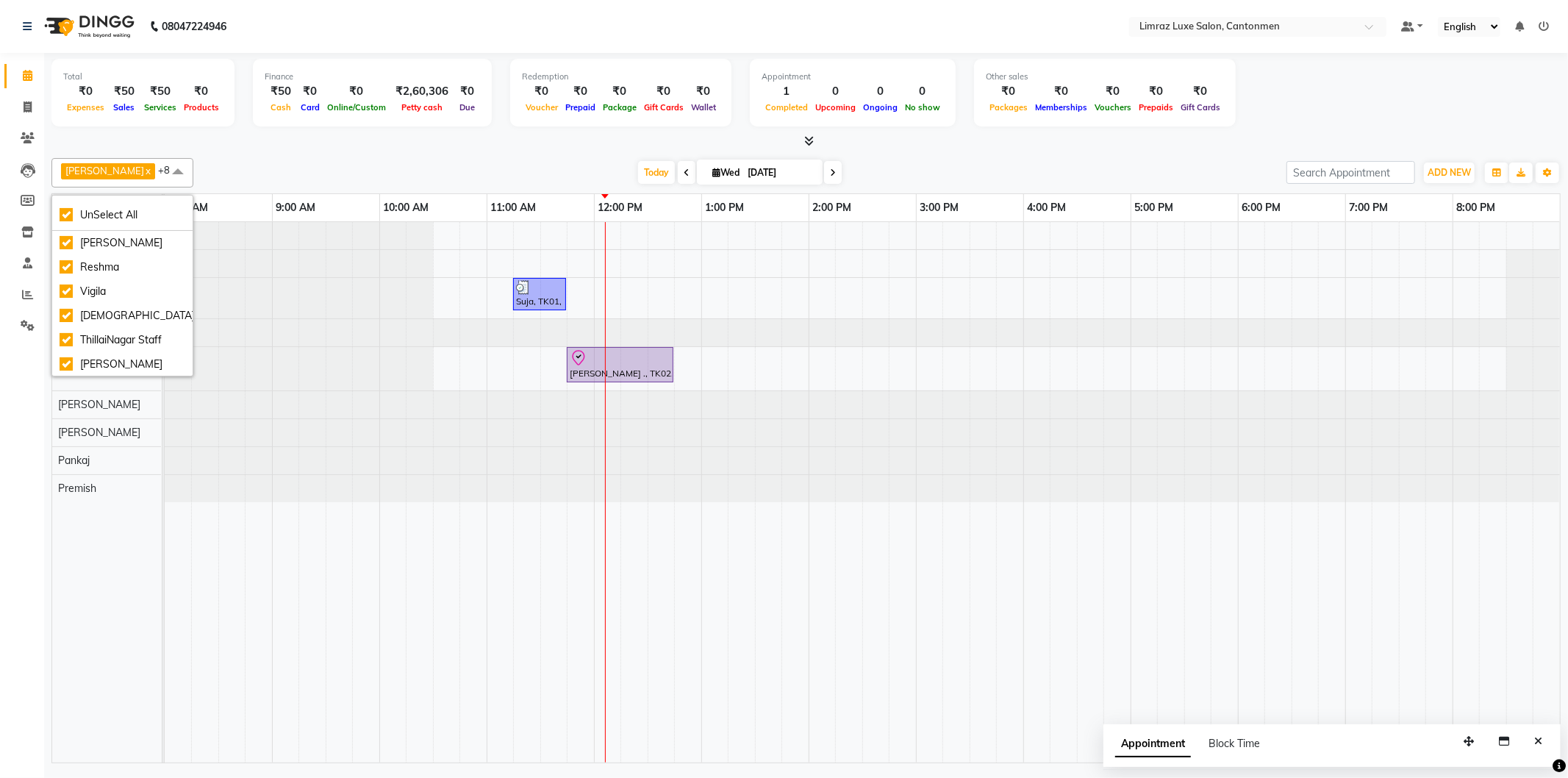
click at [337, 158] on div "NEWTON x Reshma x Vigila x Vijitha x ThillaiNagar Staff x Aakash x bishal x Pan…" at bounding box center [806, 173] width 1509 height 30
click at [921, 265] on div "Suja, TK01, 11:15 AM-11:45 AM, Threading - Eyebrows VIGNESH ., TK02, 11:45 AM-1…" at bounding box center [862, 492] width 1394 height 540
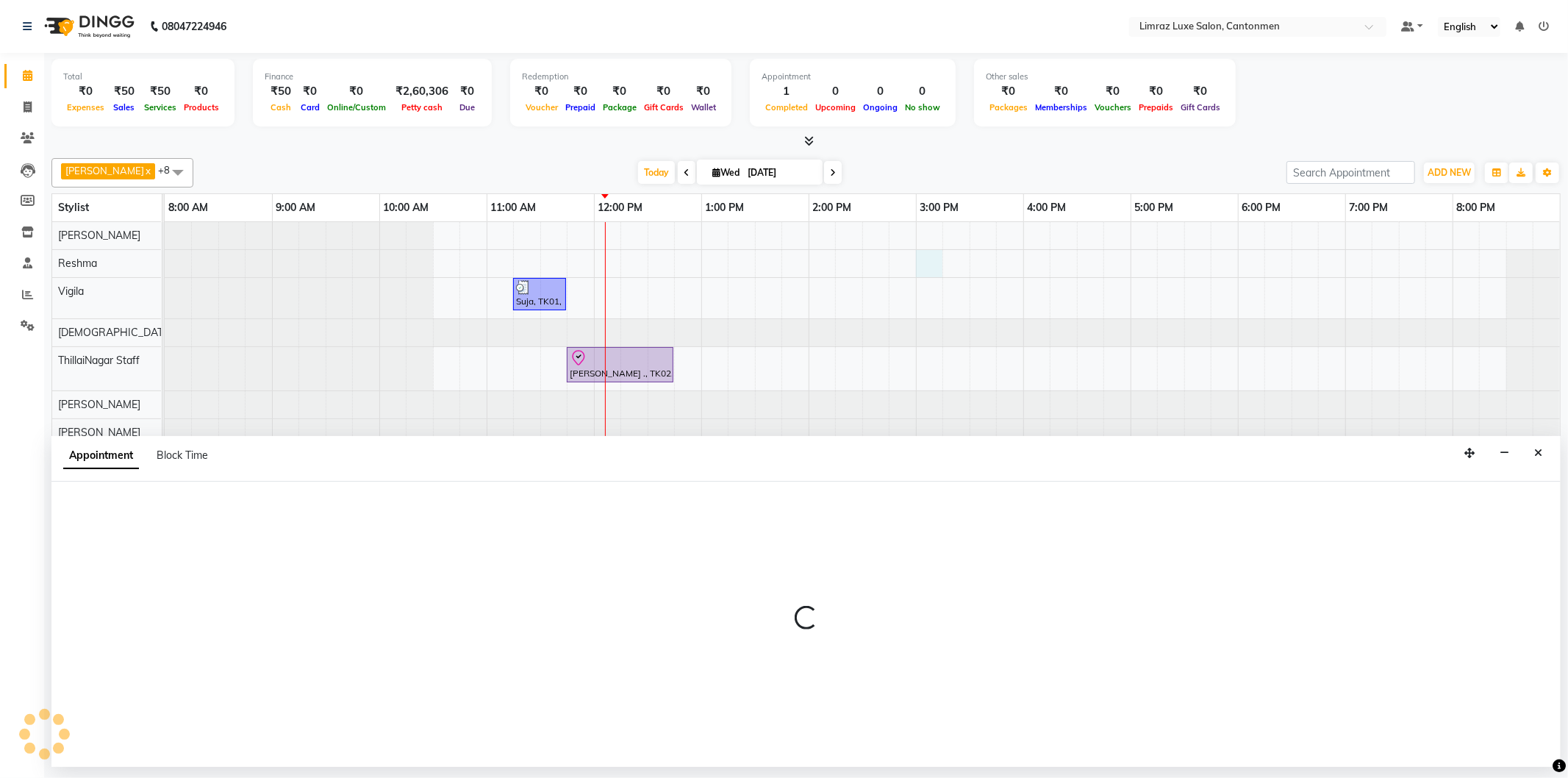
select select "63047"
select select "tentative"
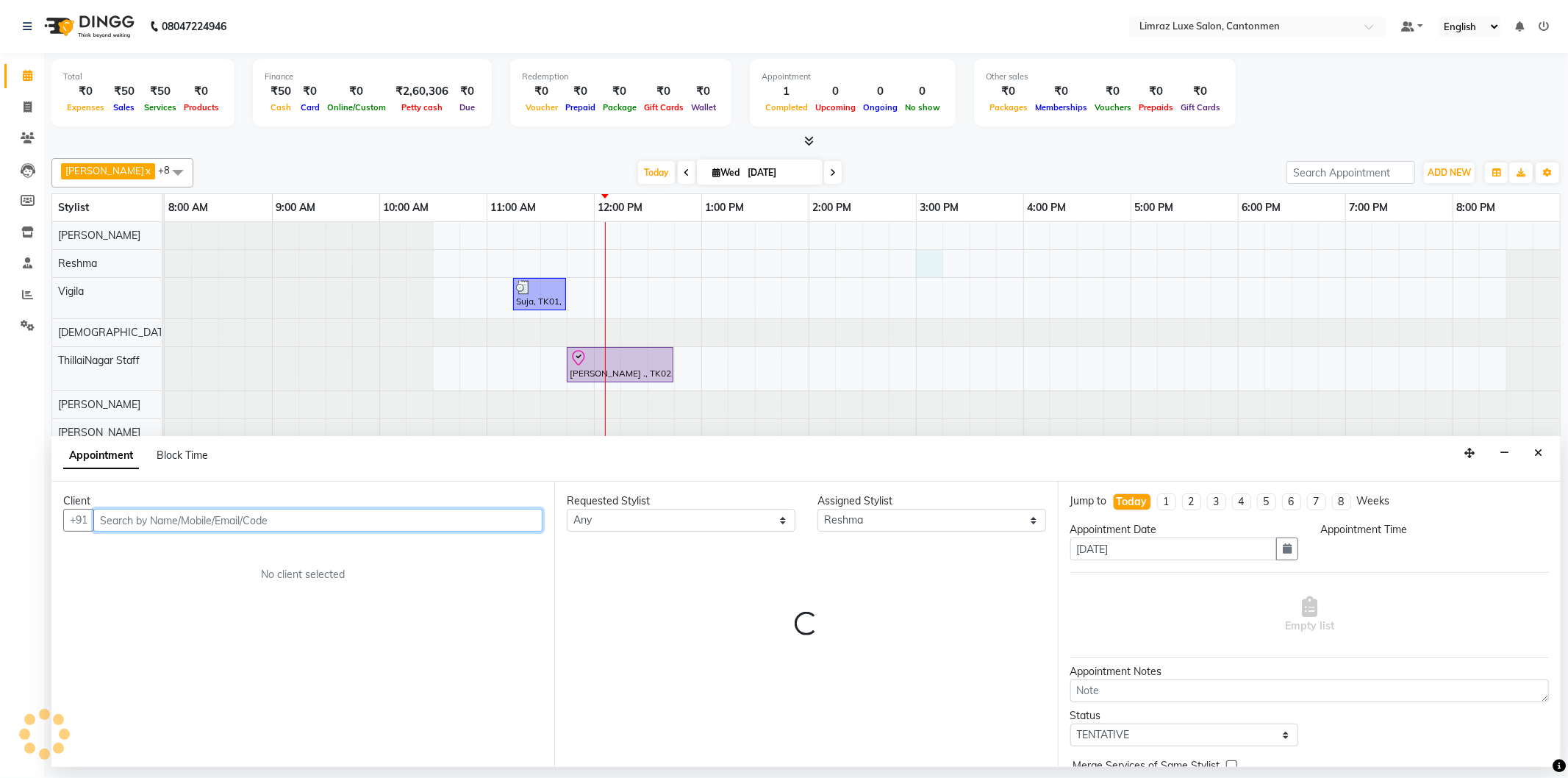
select select "900"
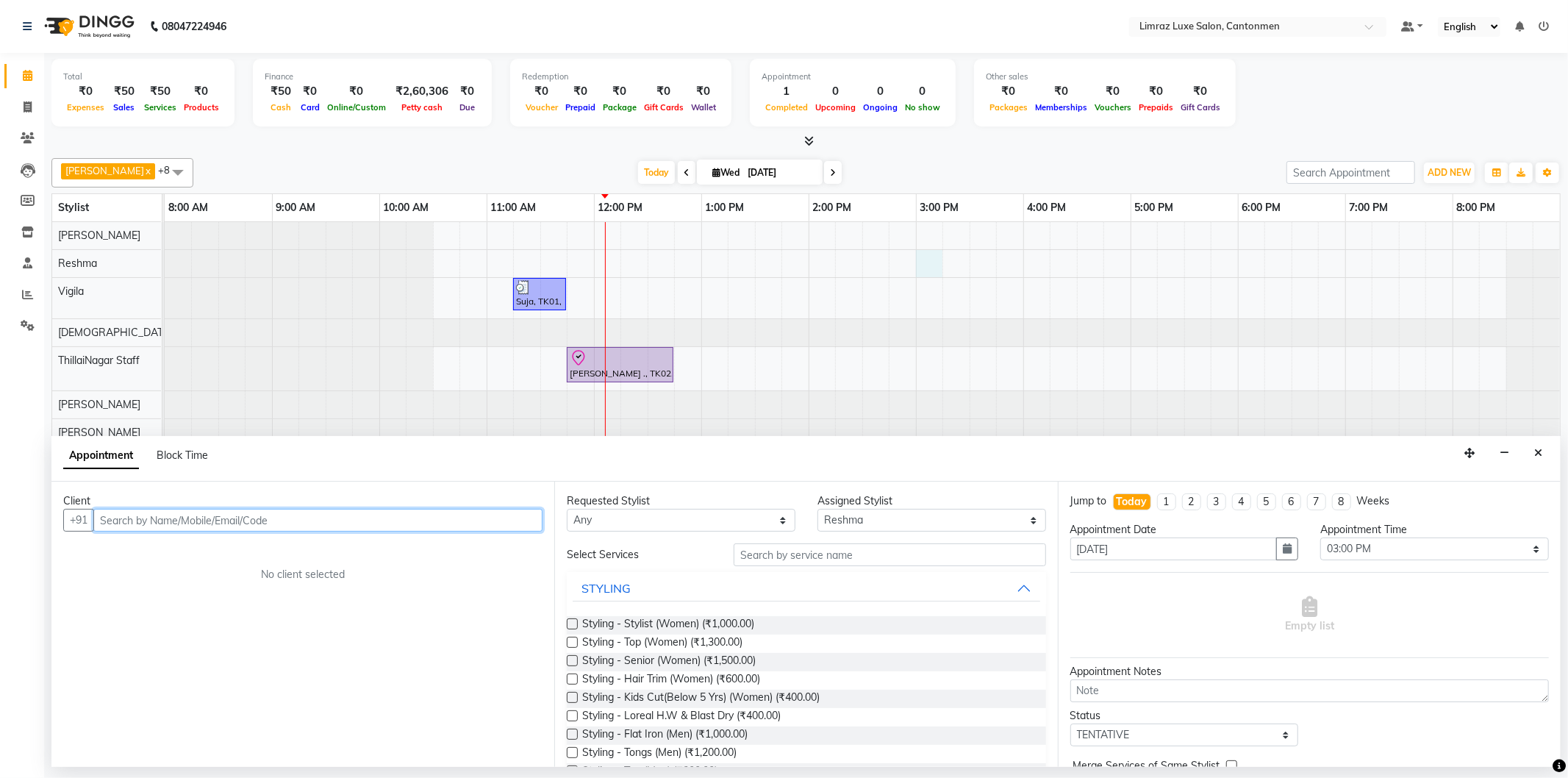
click at [200, 515] on input "text" at bounding box center [317, 520] width 449 height 23
type input "9677487957"
click at [487, 528] on button "Add Client" at bounding box center [512, 520] width 61 height 23
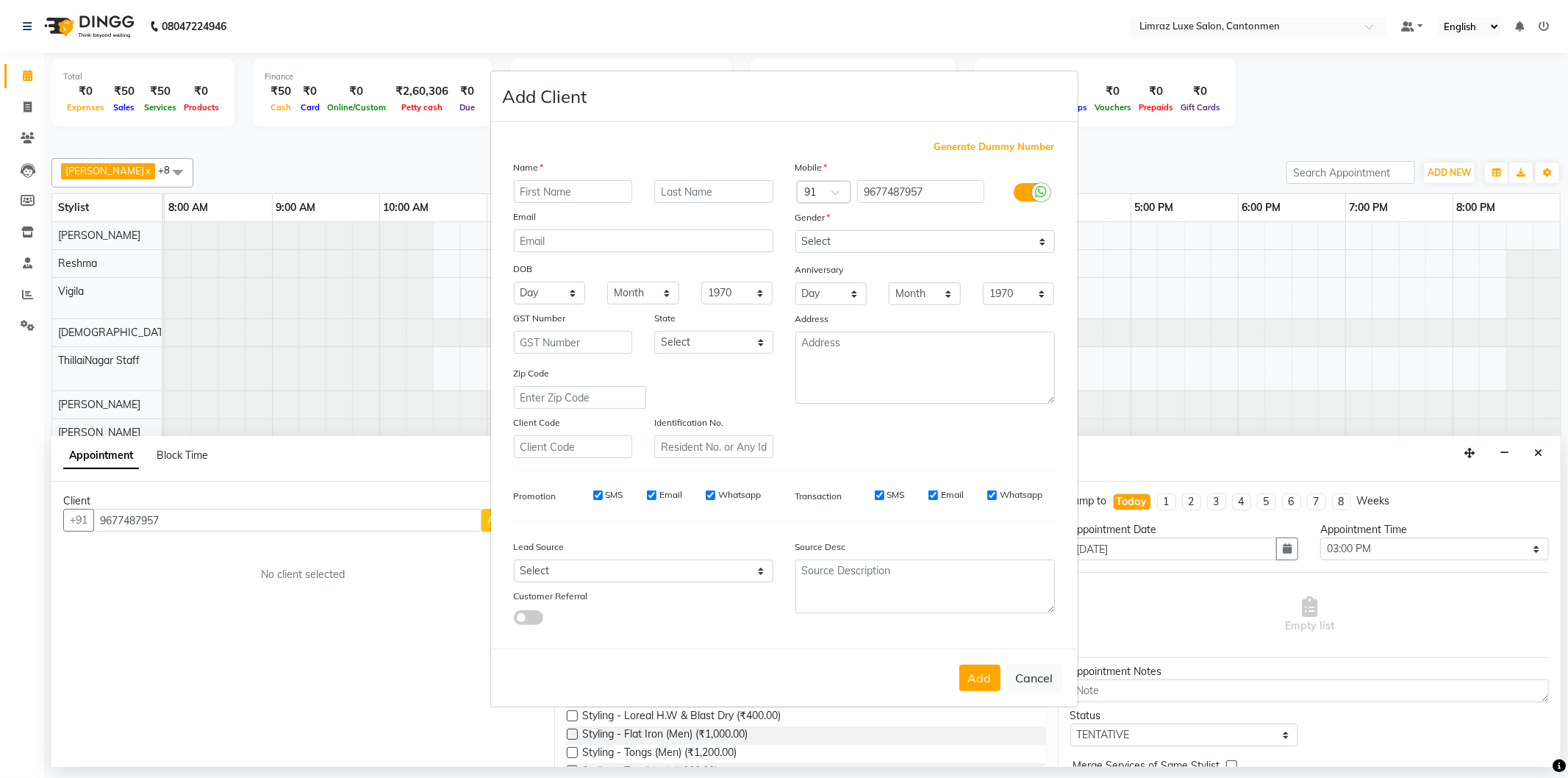
click at [561, 187] on input "text" at bounding box center [573, 191] width 119 height 23
type input "Sindu"
click at [738, 197] on input "text" at bounding box center [713, 191] width 119 height 23
type input "."
click at [876, 245] on select "Select Male Female Other Prefer Not To Say" at bounding box center [924, 242] width 259 height 23
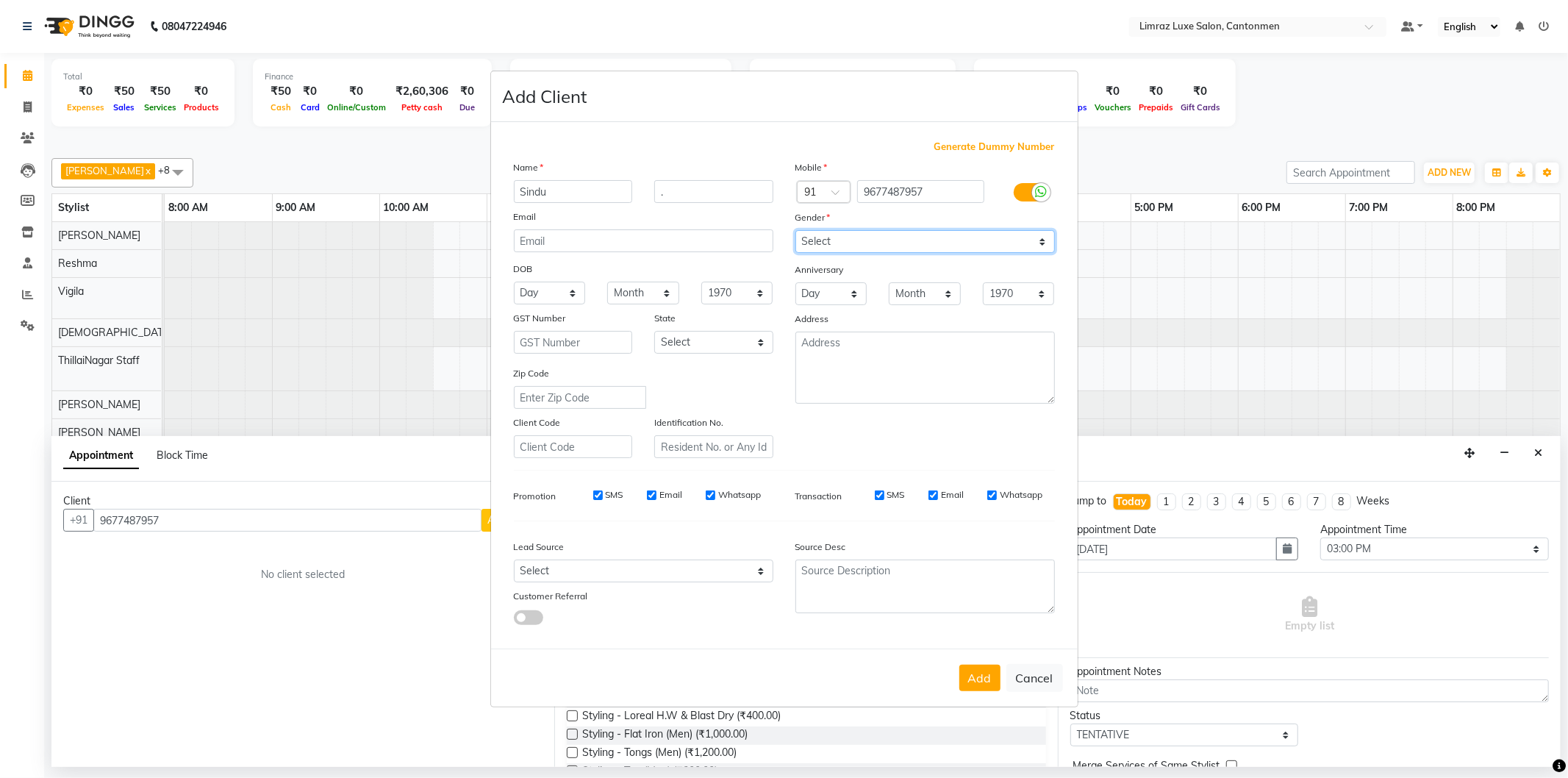
select select "female"
click at [795, 230] on select "Select Male Female Other Prefer Not To Say" at bounding box center [924, 242] width 259 height 23
click at [969, 677] on button "Add" at bounding box center [979, 678] width 41 height 26
type input "96******57"
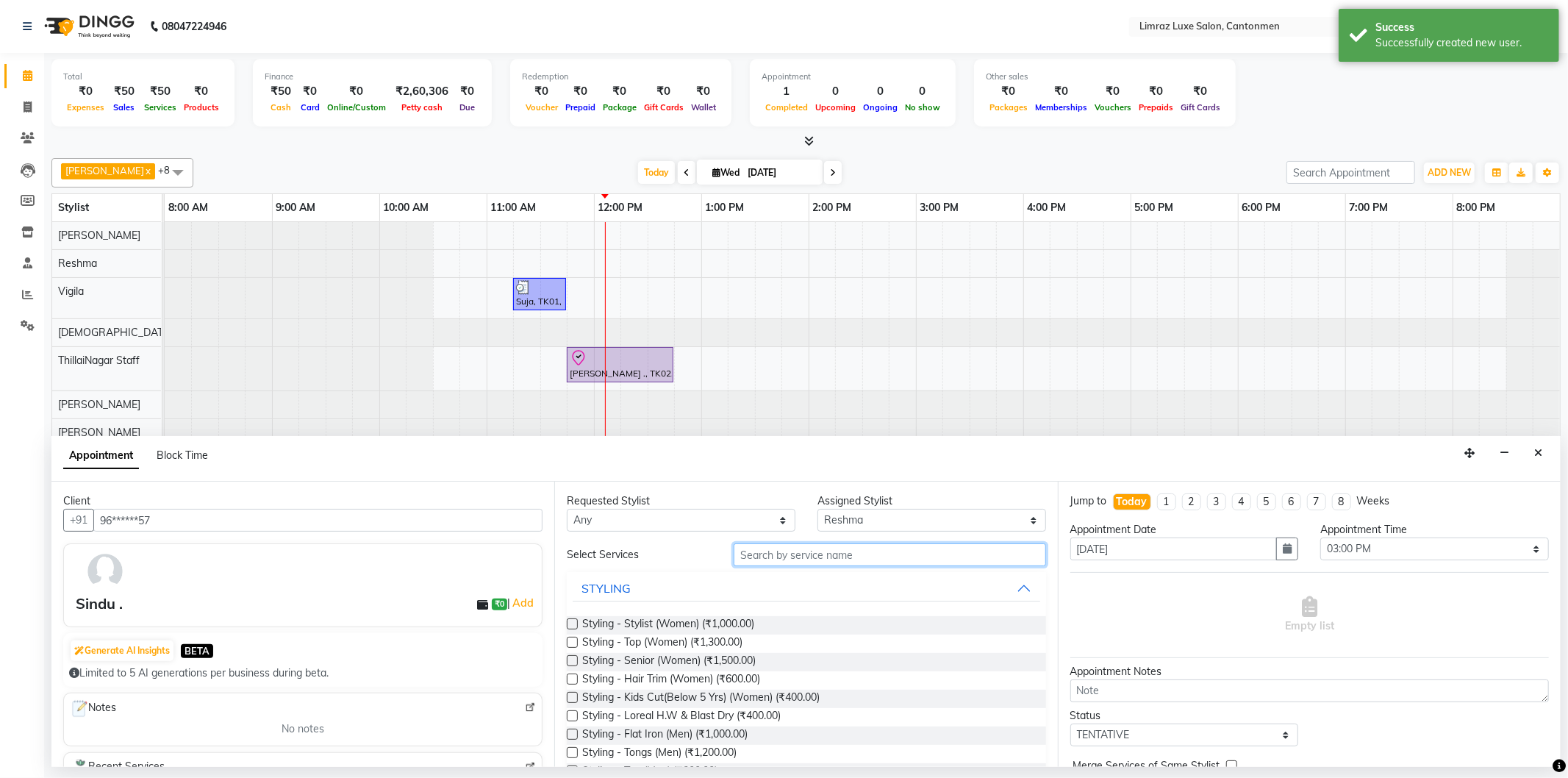
click at [768, 560] on input "text" at bounding box center [889, 555] width 311 height 23
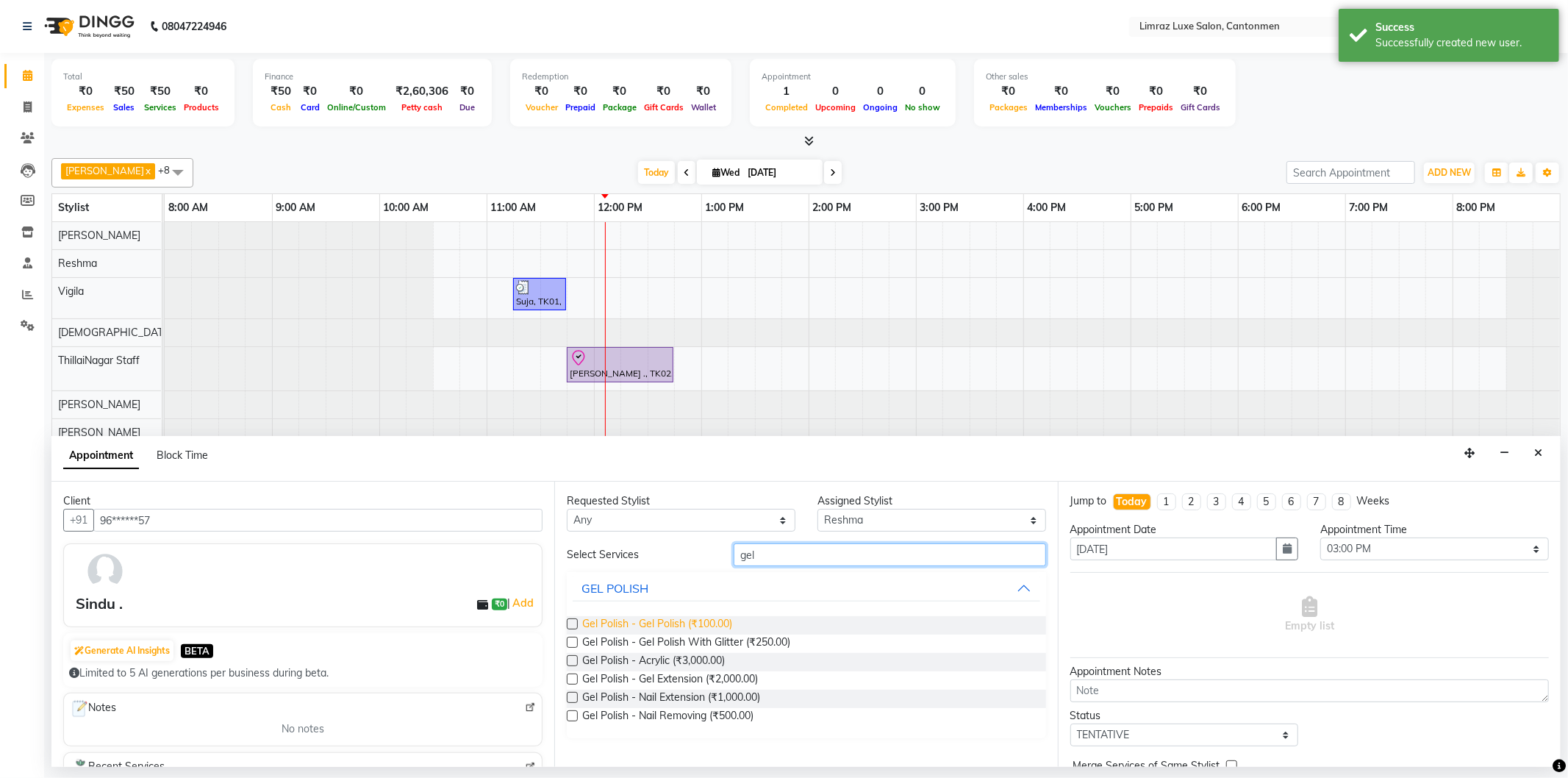
type input "gel"
click at [672, 622] on span "Gel Polish - Gel Polish (₹100.00)" at bounding box center [657, 624] width 150 height 18
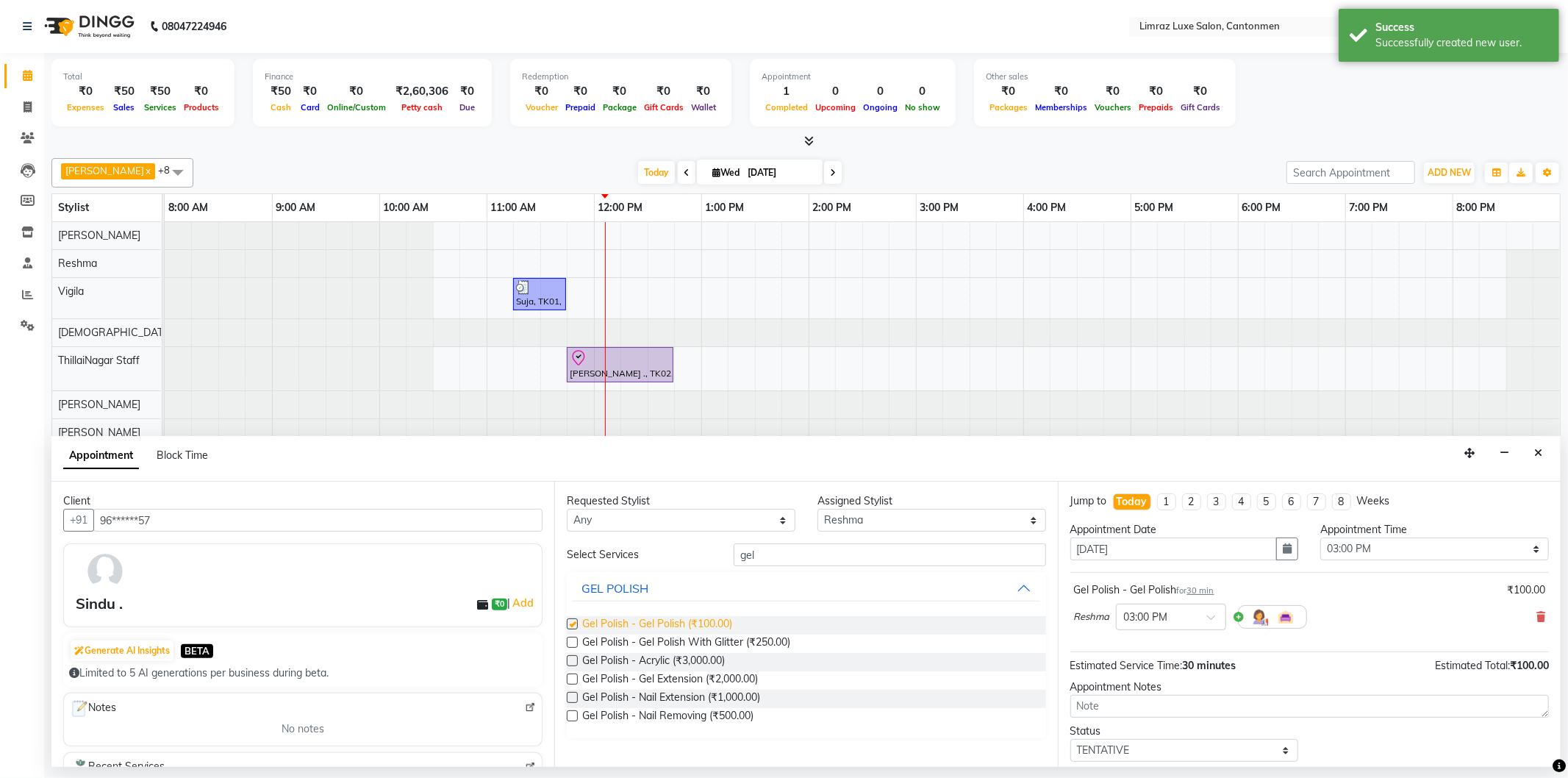
checkbox input "false"
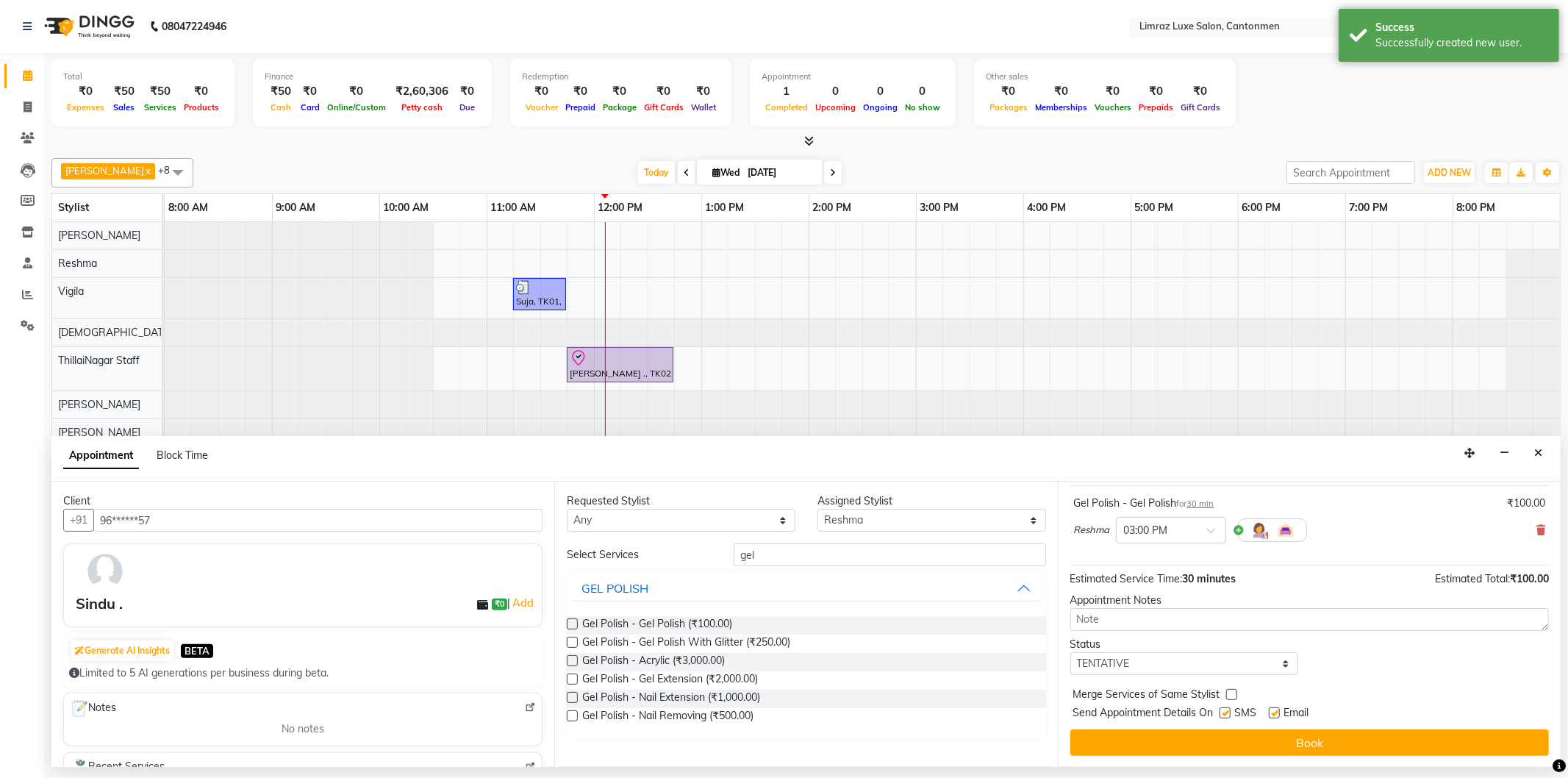
click at [1231, 714] on label at bounding box center [1224, 713] width 11 height 11
click at [1229, 714] on input "checkbox" at bounding box center [1224, 713] width 10 height 10
checkbox input "false"
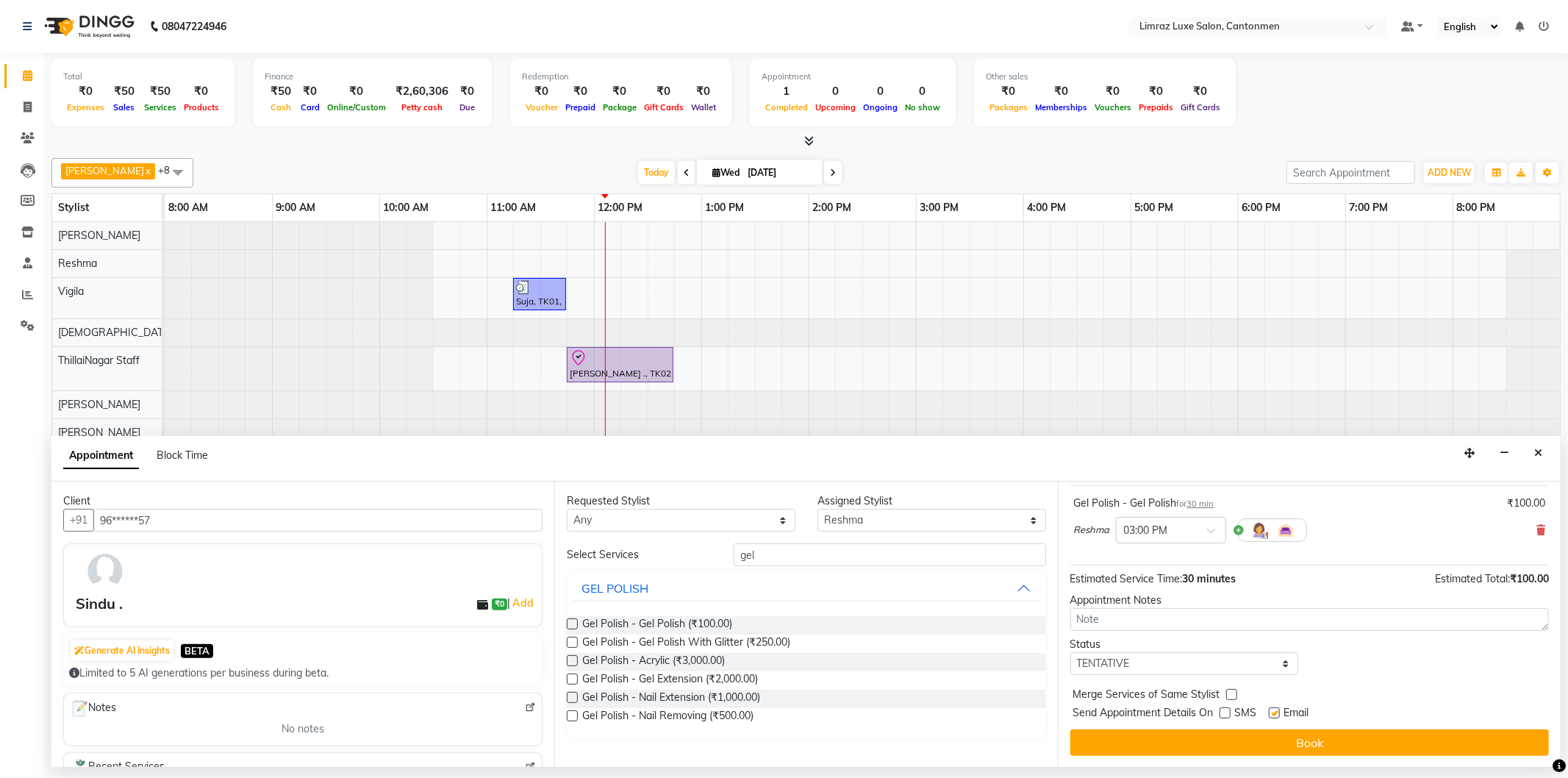
click at [1276, 713] on label at bounding box center [1274, 713] width 11 height 11
click at [1276, 713] on input "checkbox" at bounding box center [1273, 713] width 10 height 10
checkbox input "false"
click at [1281, 745] on button "Book" at bounding box center [1309, 742] width 479 height 26
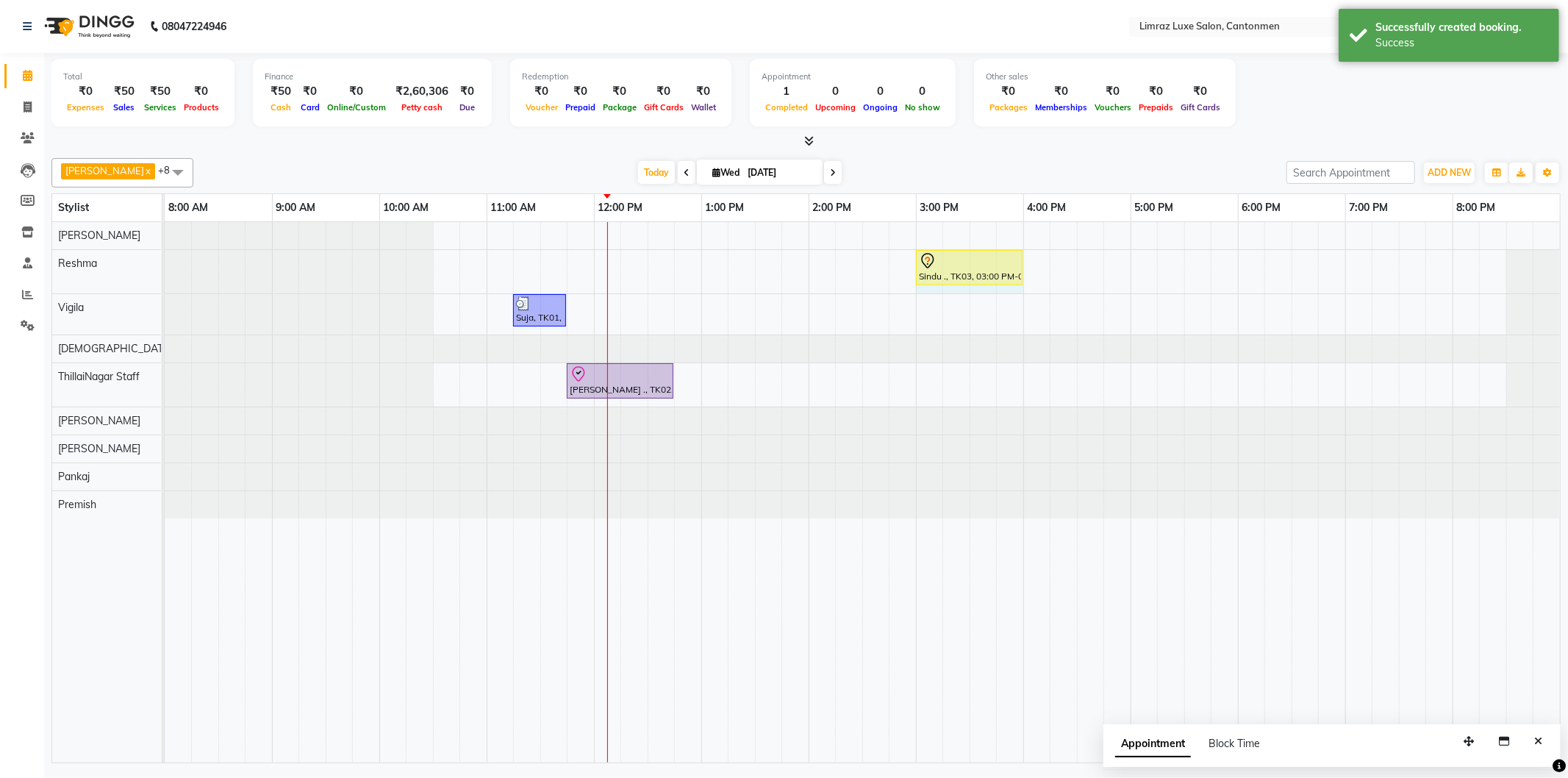
drag, startPoint x: 967, startPoint y: 261, endPoint x: 1003, endPoint y: 273, distance: 37.9
click at [165, 257] on div "Sindu ., TK03, 03:00 PM-03:30 PM, Gel Polish - Gel Polish Sindu ., TK03, 03:00 …" at bounding box center [165, 272] width 0 height 44
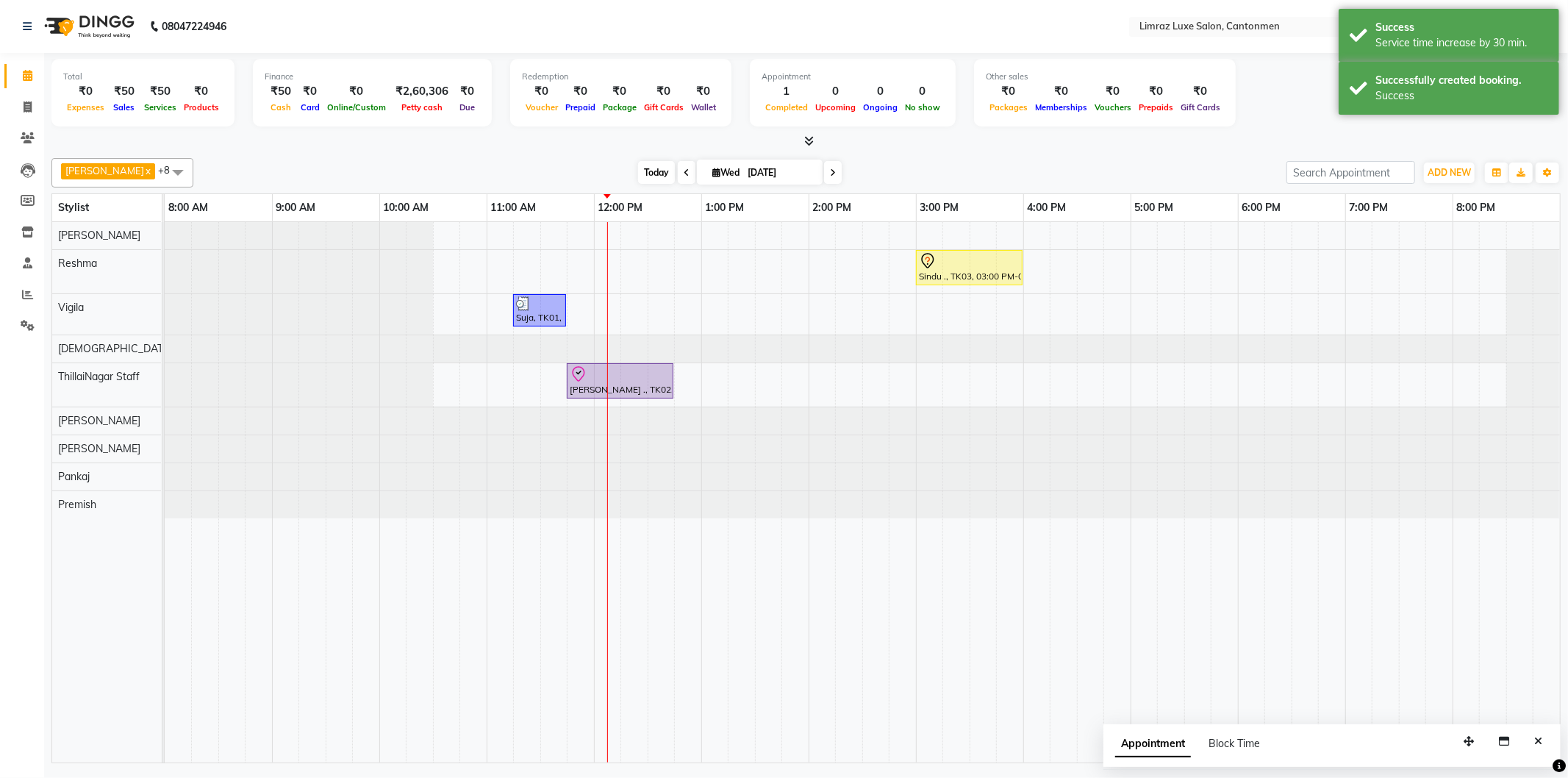
click at [637, 171] on span "Today" at bounding box center [656, 173] width 37 height 23
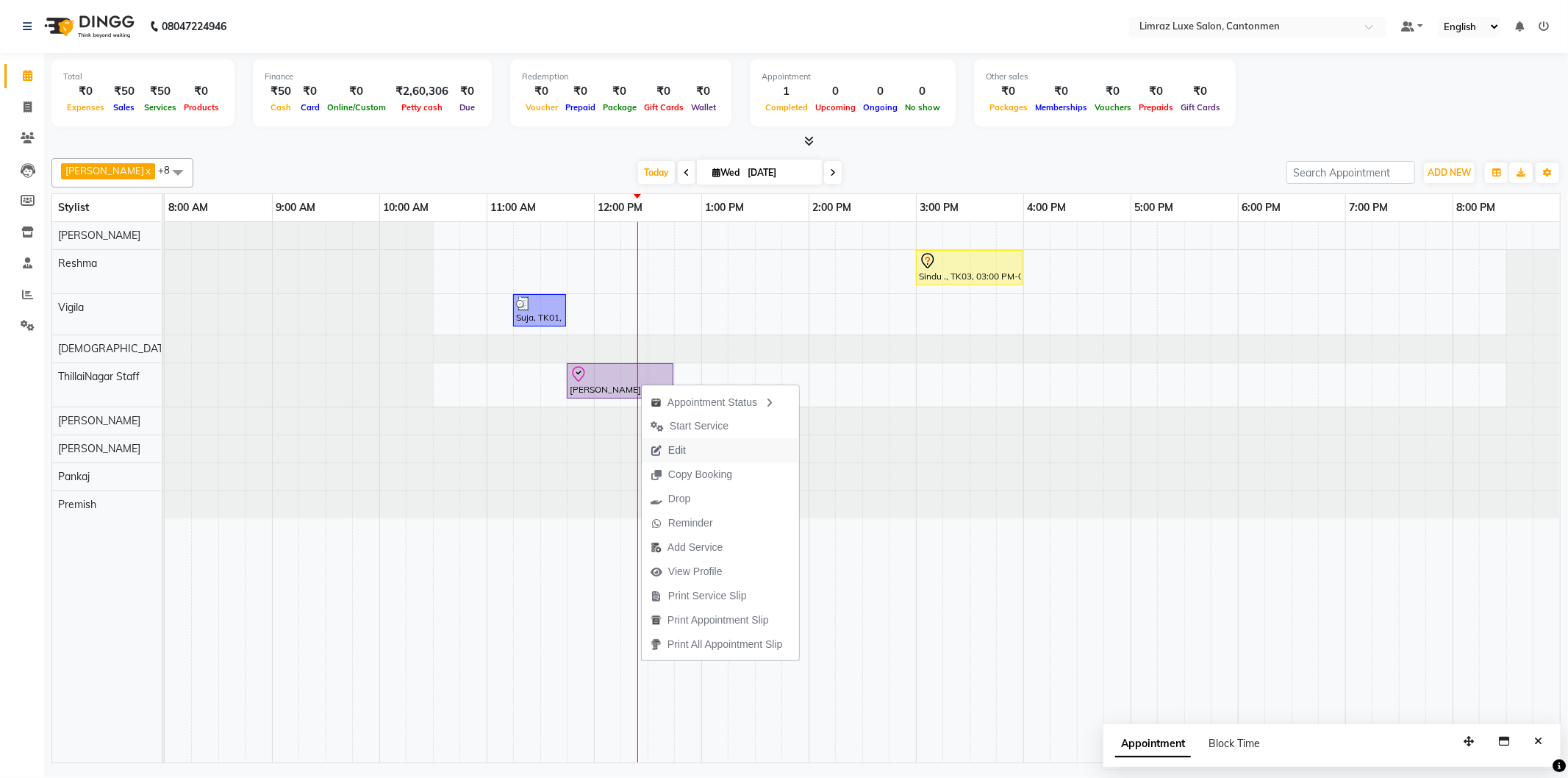
click at [692, 447] on span "Edit" at bounding box center [668, 450] width 53 height 24
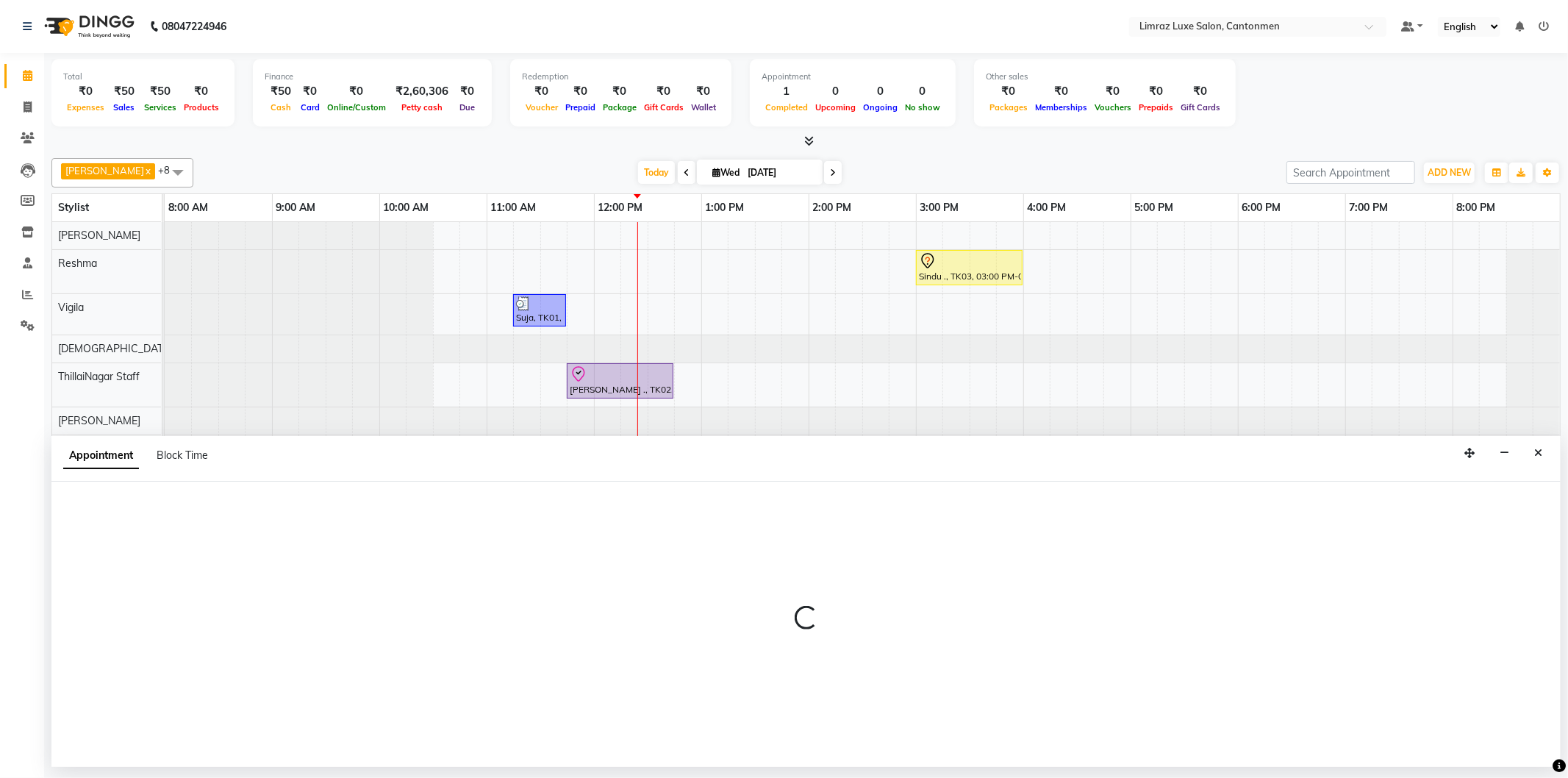
select select "tentative"
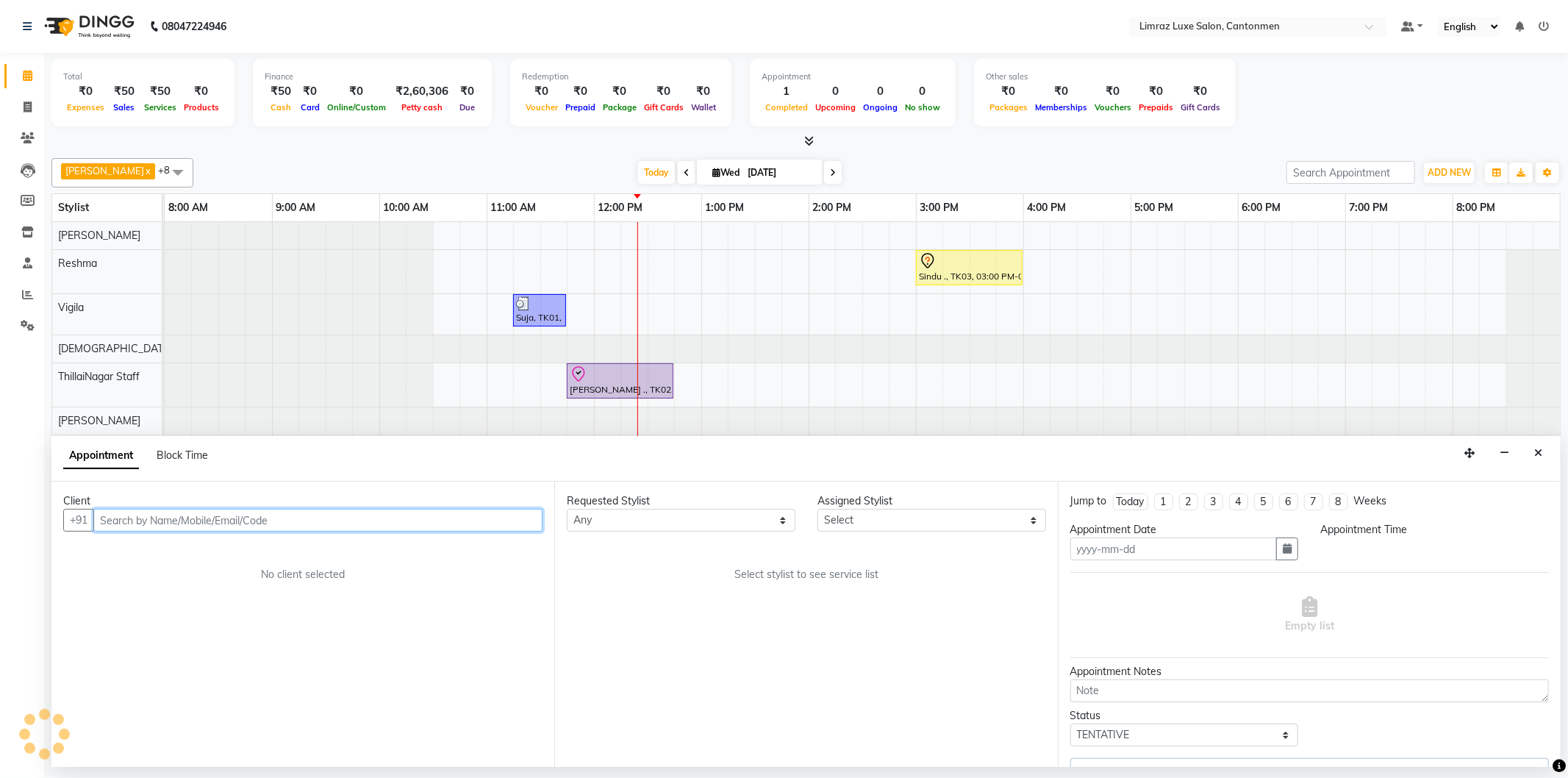
type input "[DATE]"
select select "check-in"
select select "705"
select select "87280"
select select "3643"
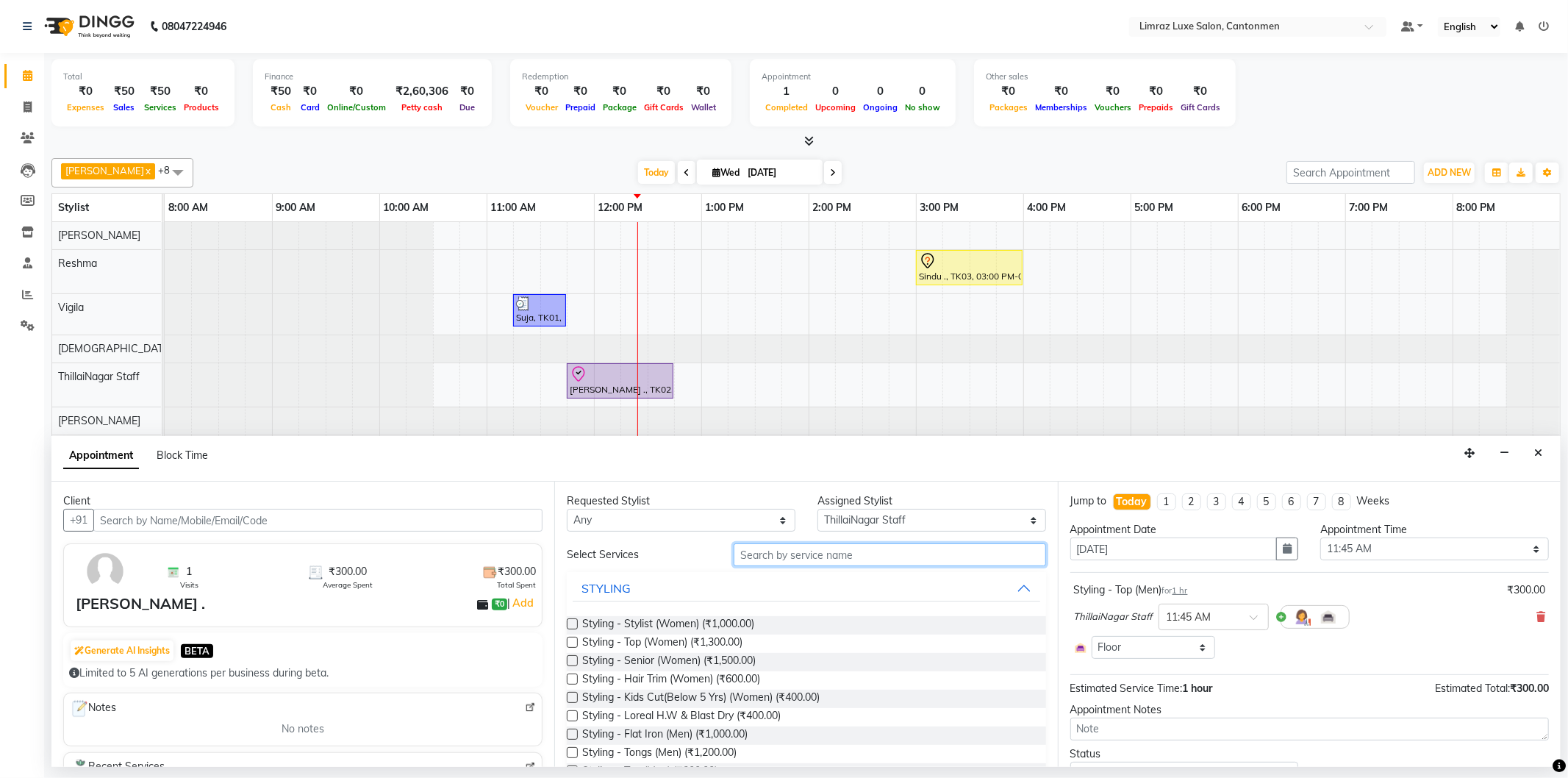
click at [848, 554] on input "text" at bounding box center [889, 555] width 311 height 23
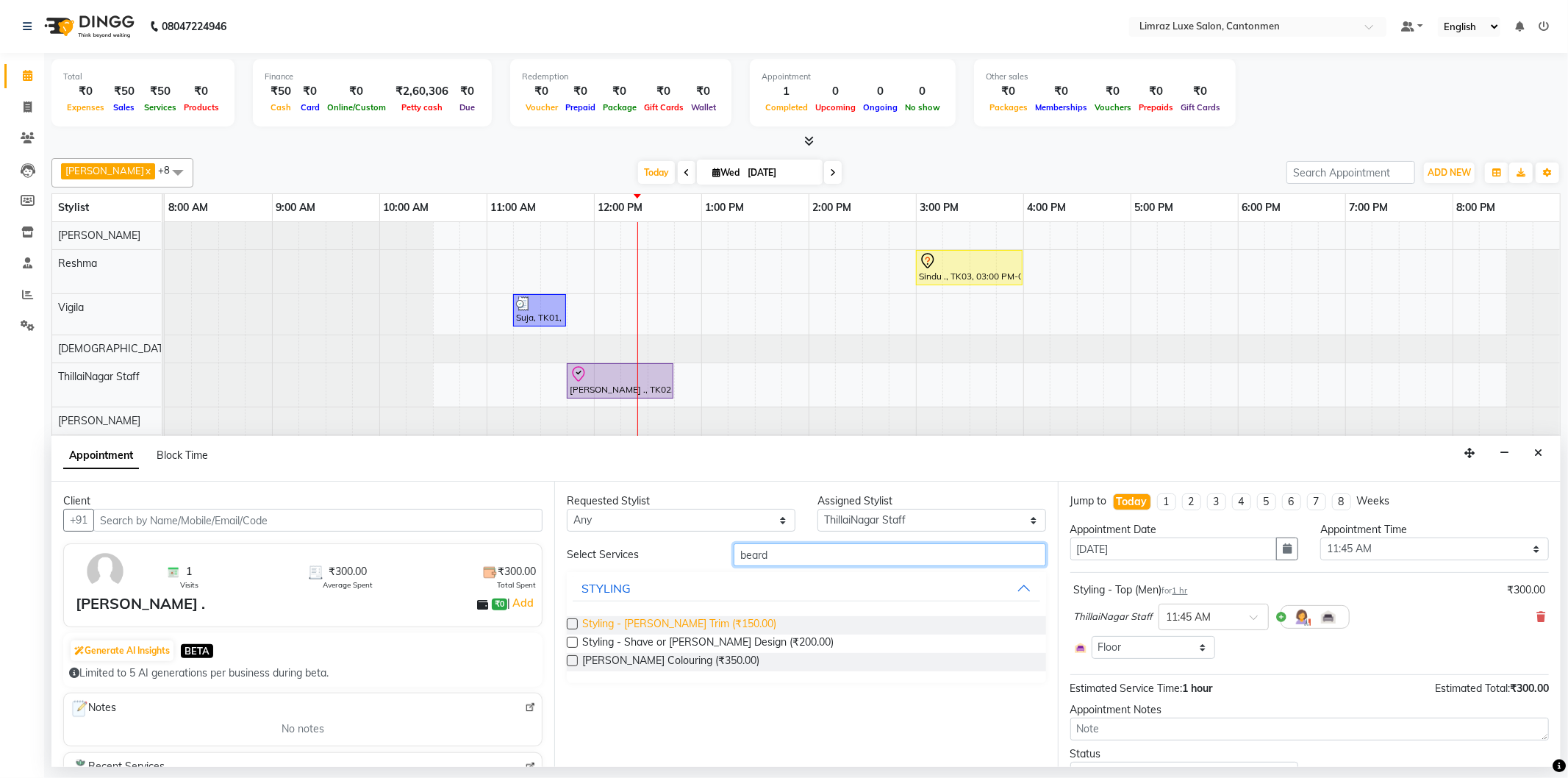
type input "beard"
click at [673, 625] on span "Styling - Beard Trim (₹150.00)" at bounding box center [678, 624] width 194 height 18
checkbox input "false"
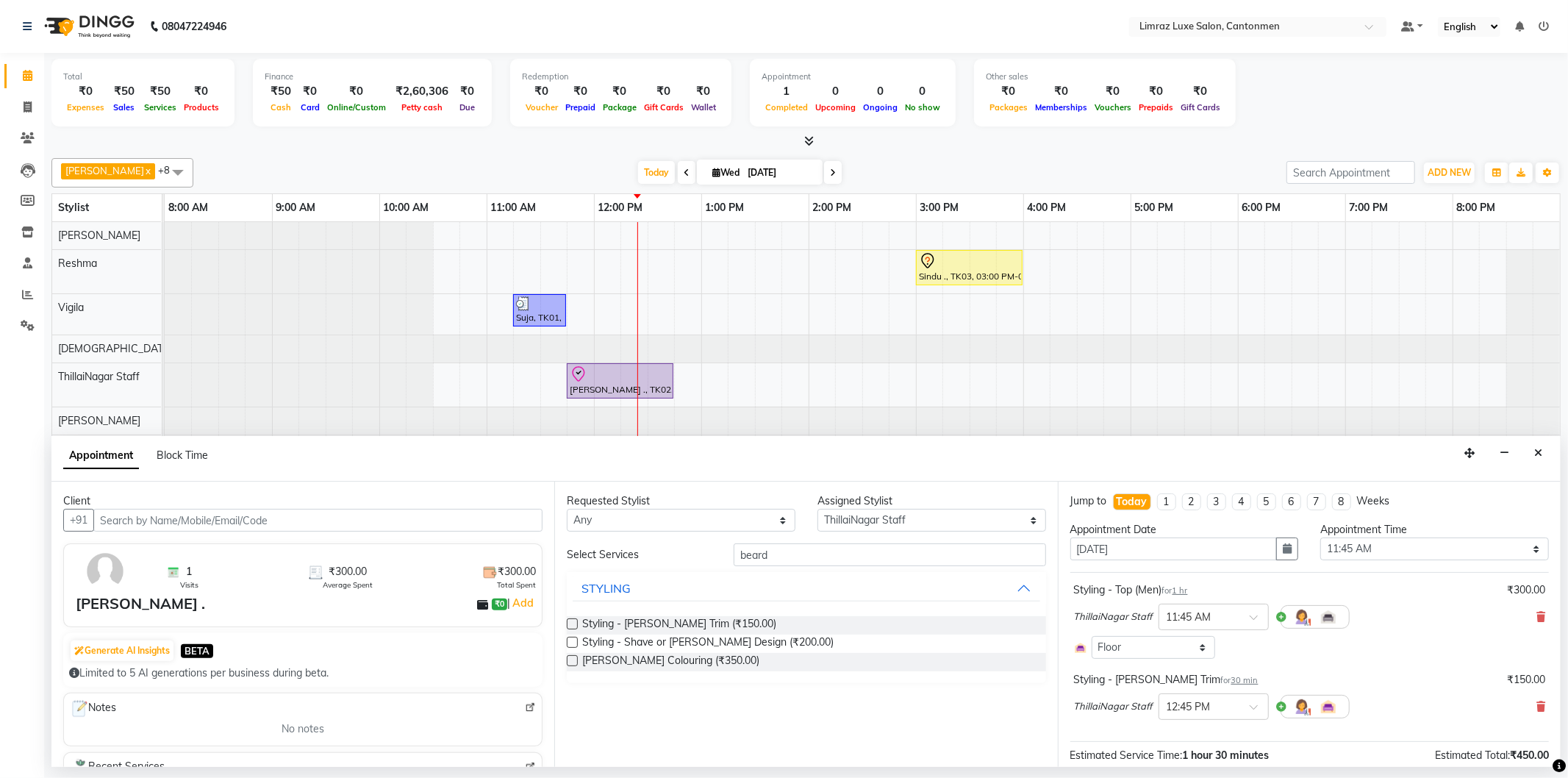
scroll to position [134, 0]
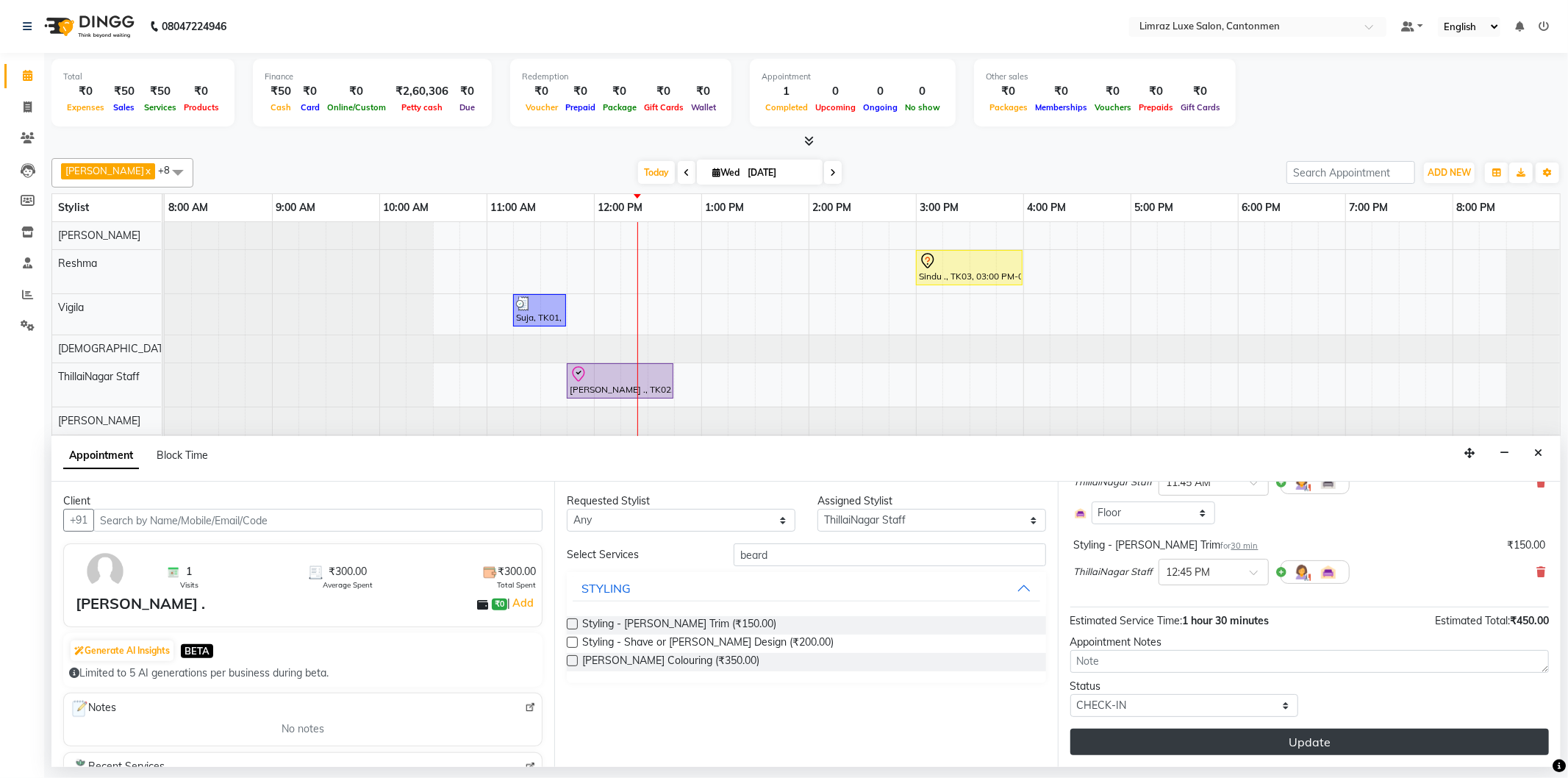
click at [1294, 739] on button "Update" at bounding box center [1309, 741] width 479 height 26
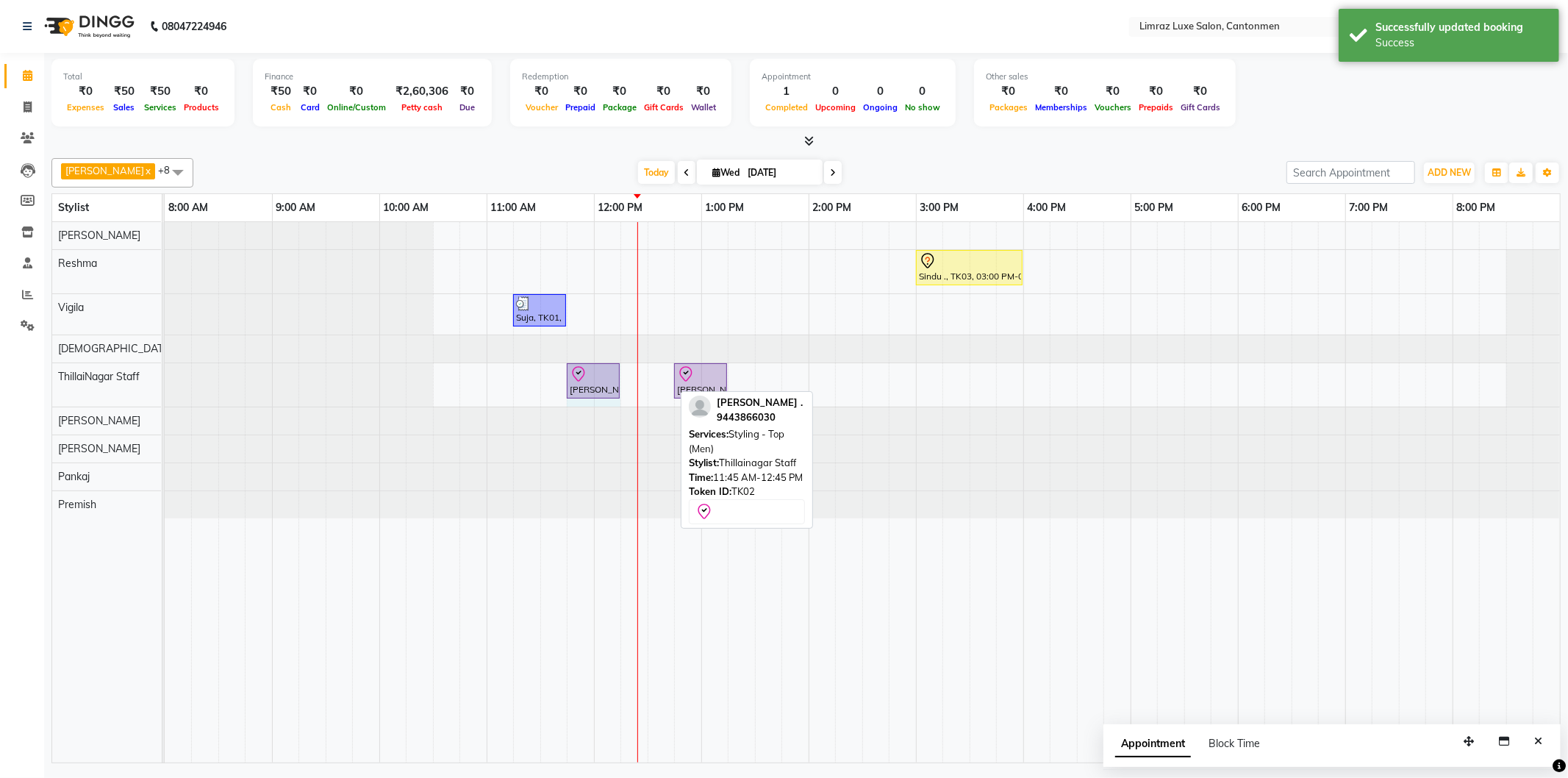
drag, startPoint x: 672, startPoint y: 376, endPoint x: 615, endPoint y: 377, distance: 57.0
click at [165, 377] on div "VIGNESH ., TK02, 11:45 AM-12:45 PM, Styling - Top (Men) VIGNESH ., TK02, 12:45 …" at bounding box center [165, 385] width 0 height 44
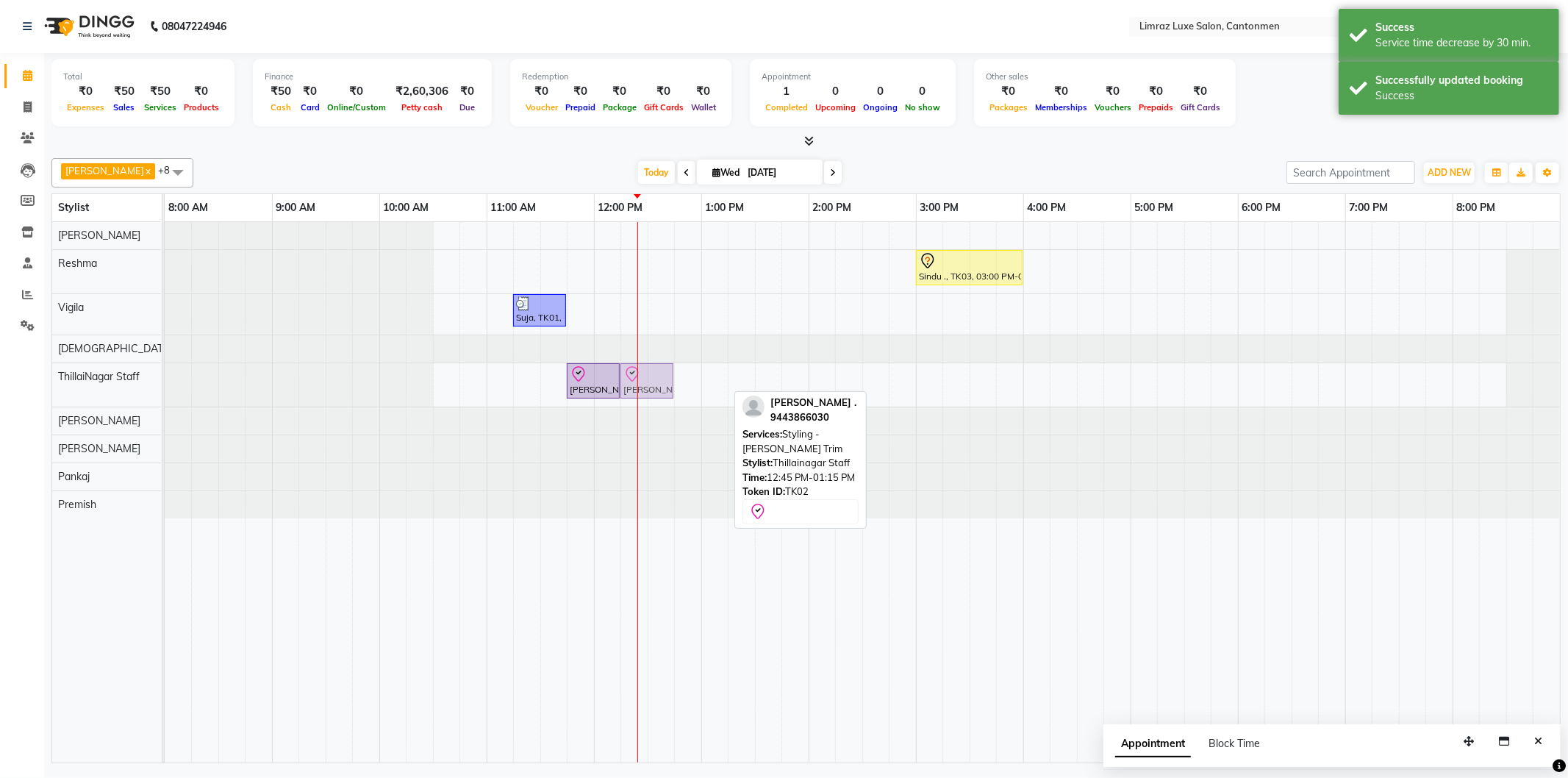
drag, startPoint x: 694, startPoint y: 380, endPoint x: 635, endPoint y: 380, distance: 59.0
click at [165, 380] on div "VIGNESH ., TK02, 11:45 AM-12:15 PM, Styling - Top (Men) VIGNESH ., TK02, 12:45 …" at bounding box center [165, 385] width 0 height 44
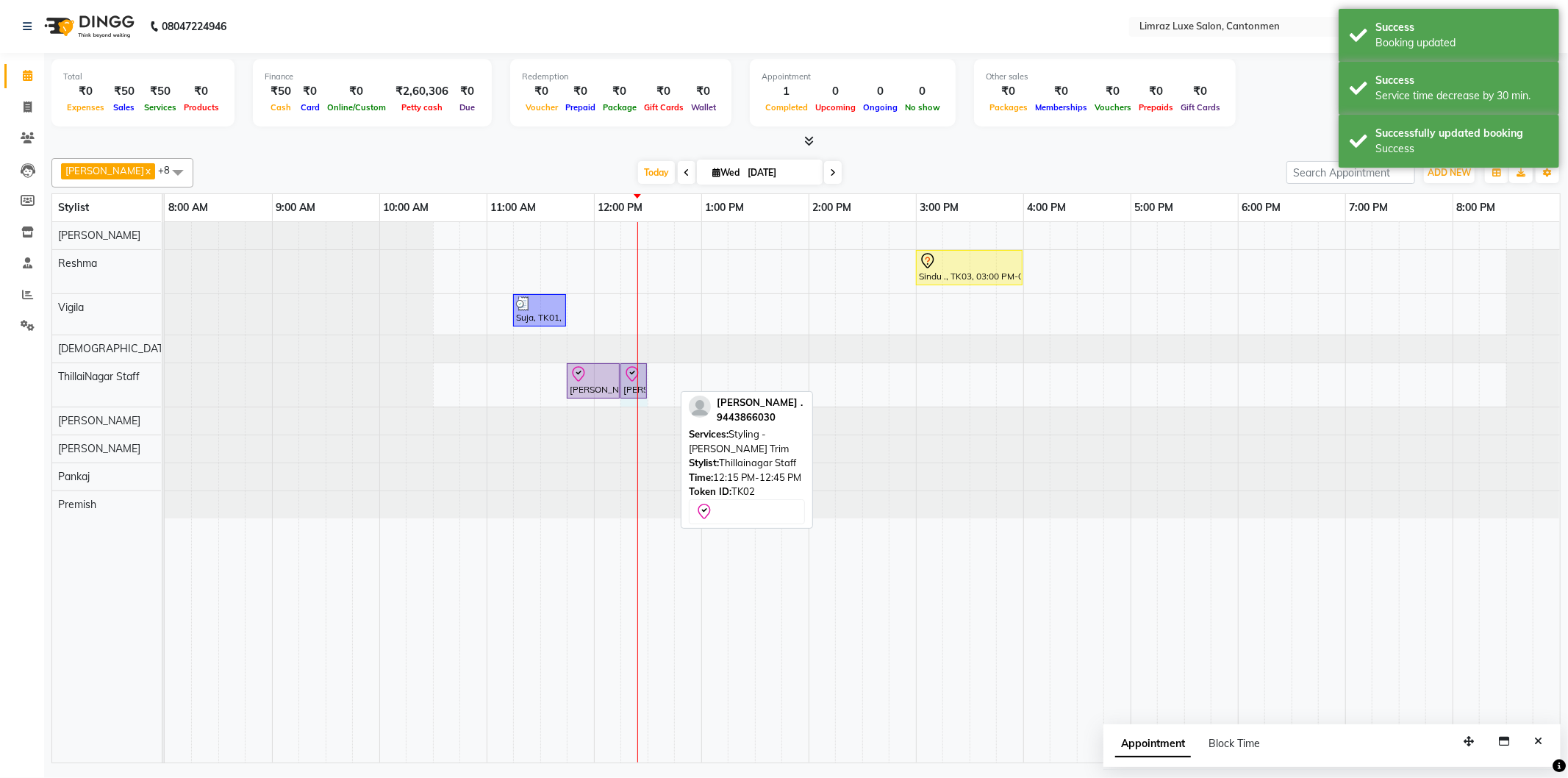
drag, startPoint x: 672, startPoint y: 372, endPoint x: 625, endPoint y: 376, distance: 47.2
click at [165, 367] on div "VIGNESH ., TK02, 11:45 AM-12:15 PM, Styling - Top (Men) VIGNESH ., TK02, 12:15 …" at bounding box center [165, 385] width 0 height 44
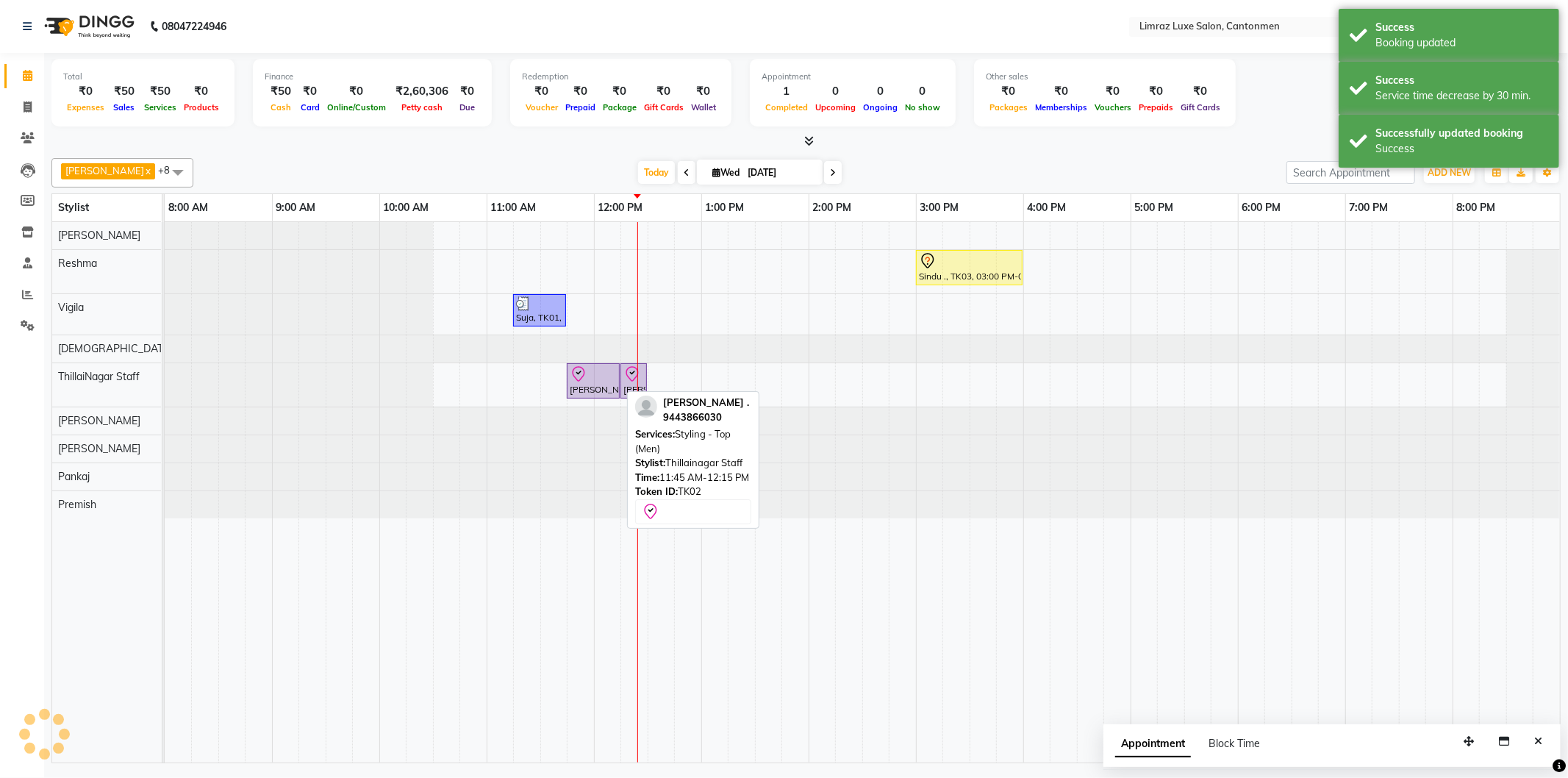
click at [601, 382] on div at bounding box center [593, 374] width 47 height 17
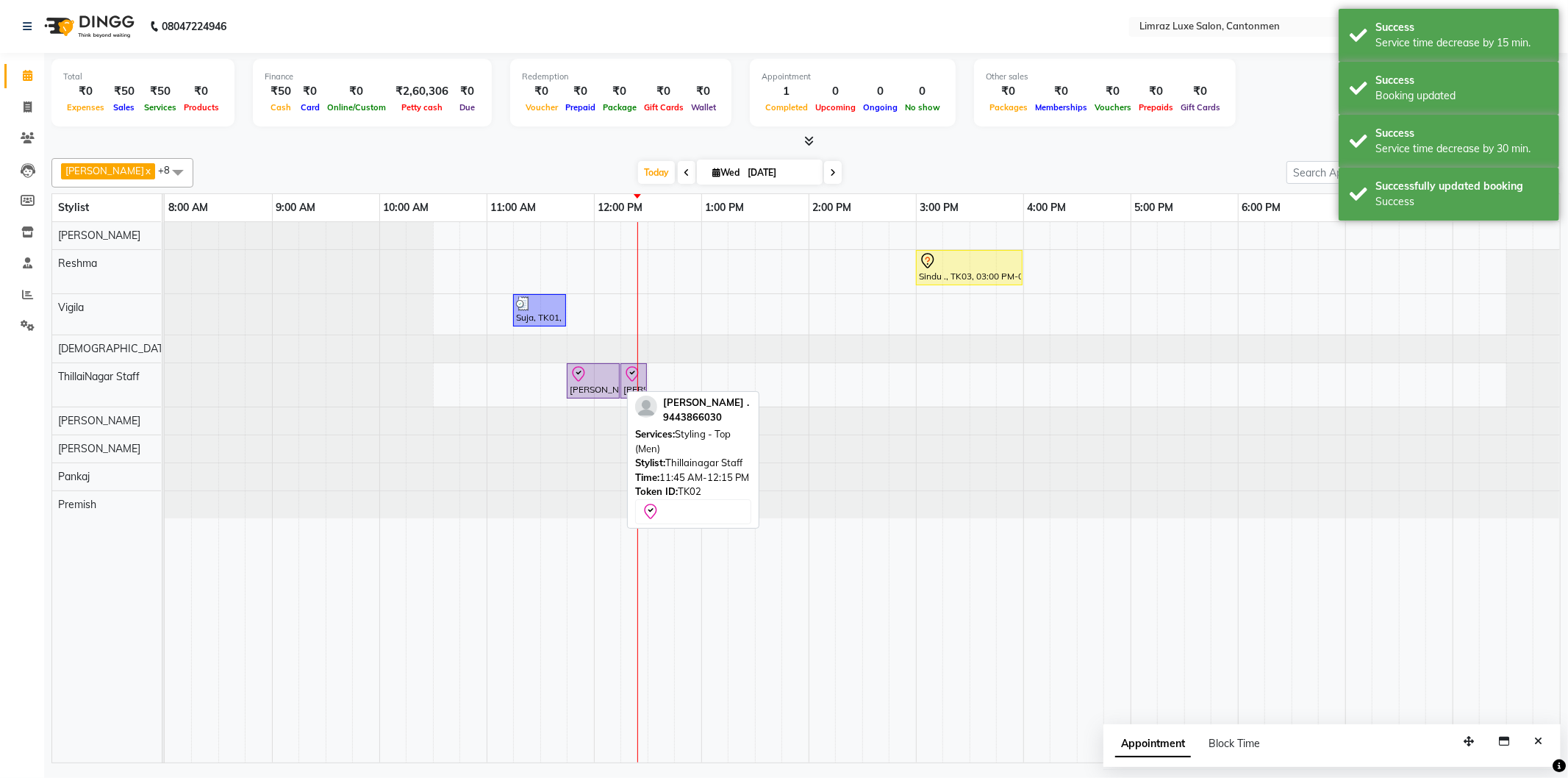
click at [608, 386] on div "VIGNESH ., TK02, 11:45 AM-12:15 PM, Styling - Top (Men)" at bounding box center [592, 380] width 50 height 31
select select "8"
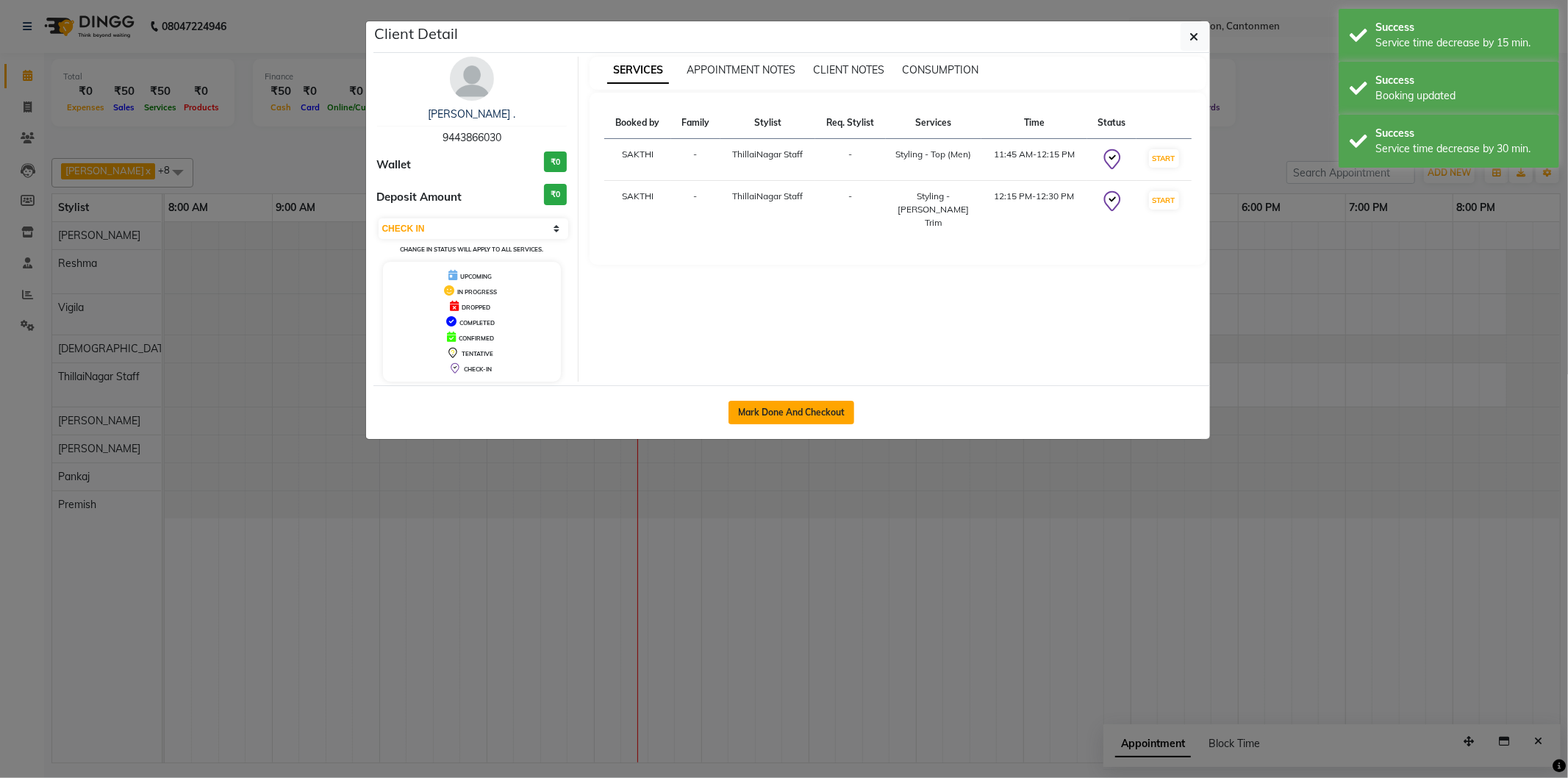
click at [777, 416] on button "Mark Done And Checkout" at bounding box center [791, 412] width 126 height 24
select select "service"
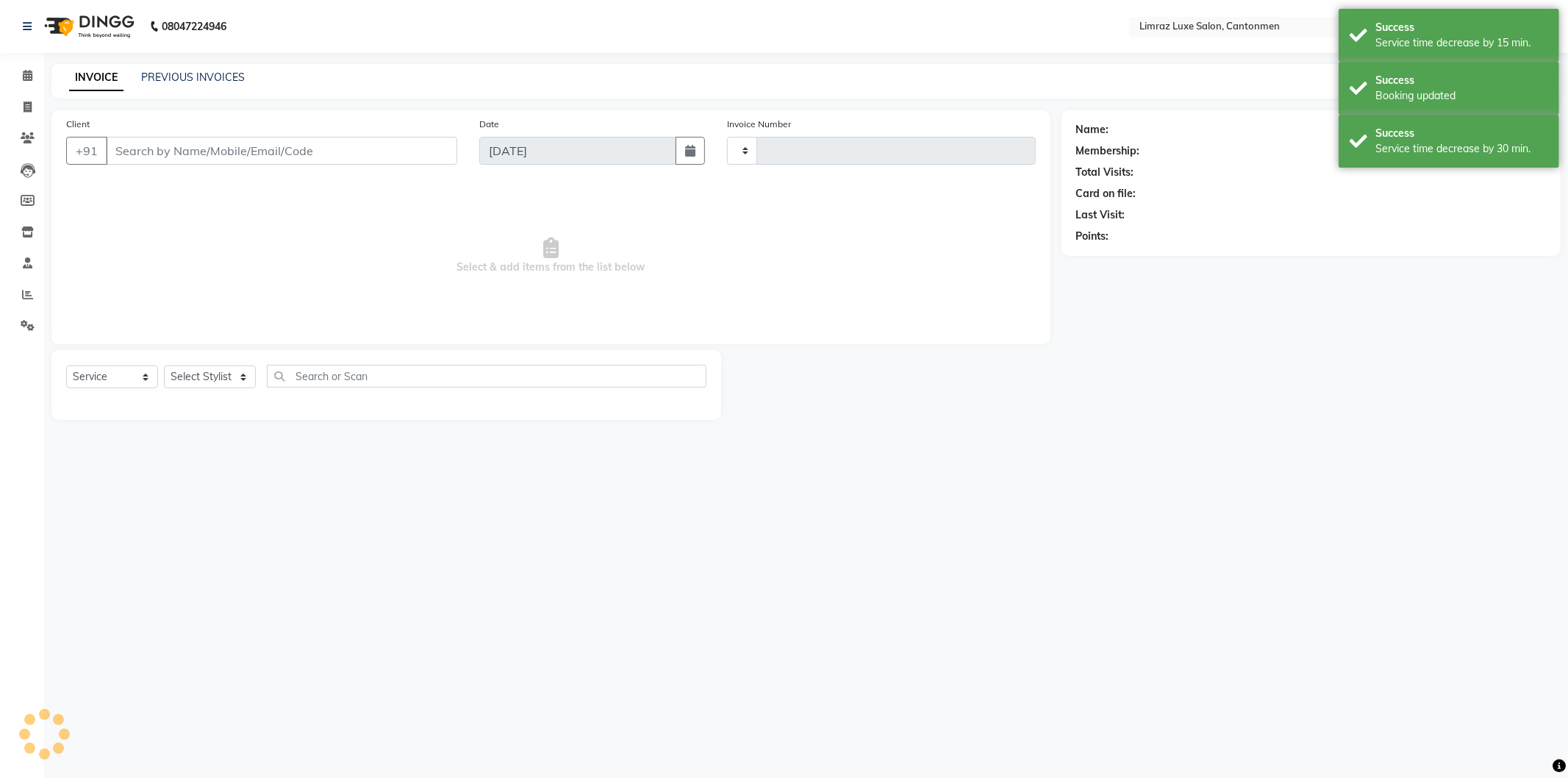
type input "1573"
select select "7274"
type input "94******30"
select select "87280"
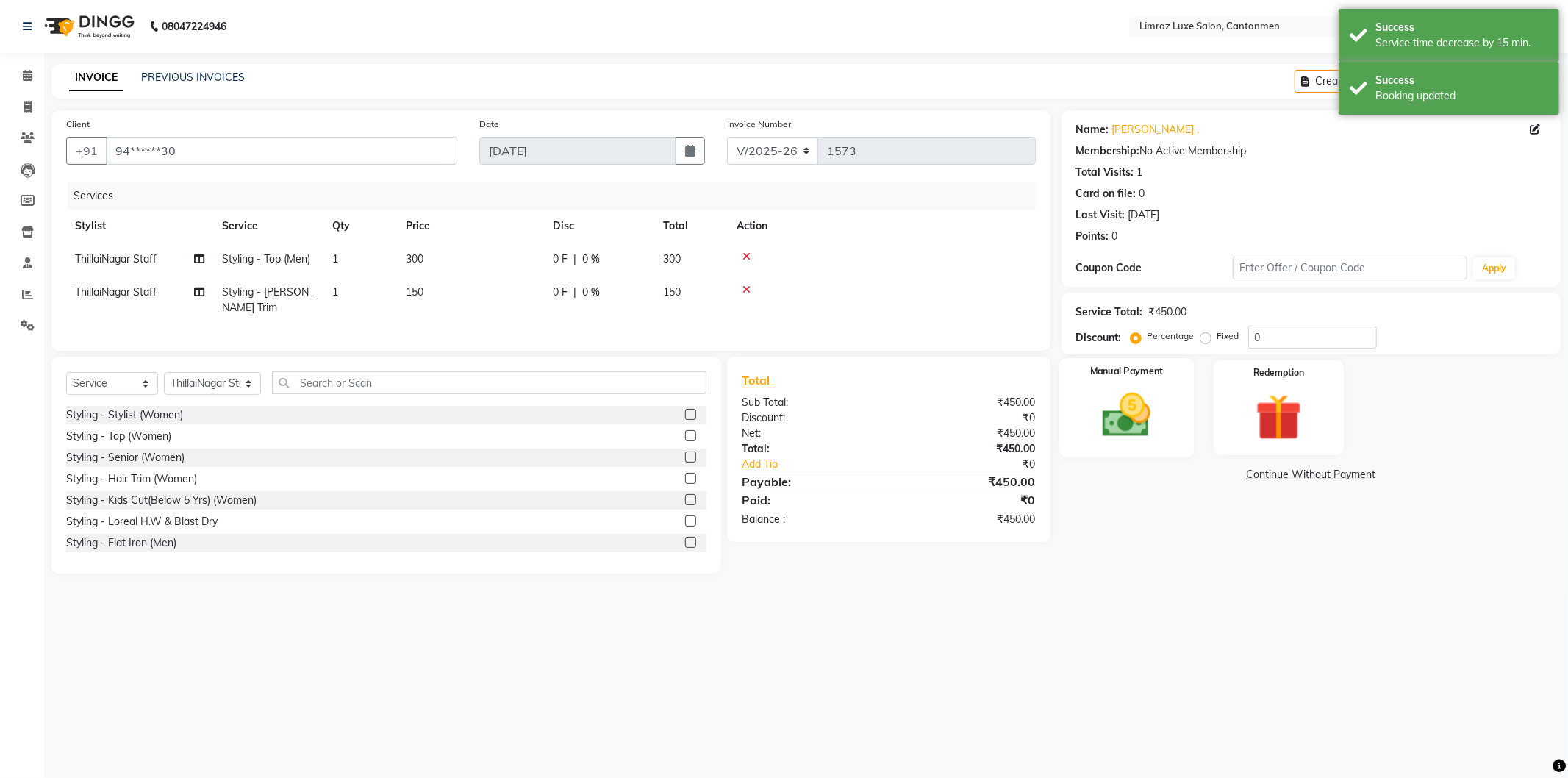
click at [1148, 429] on img at bounding box center [1126, 415] width 78 height 56
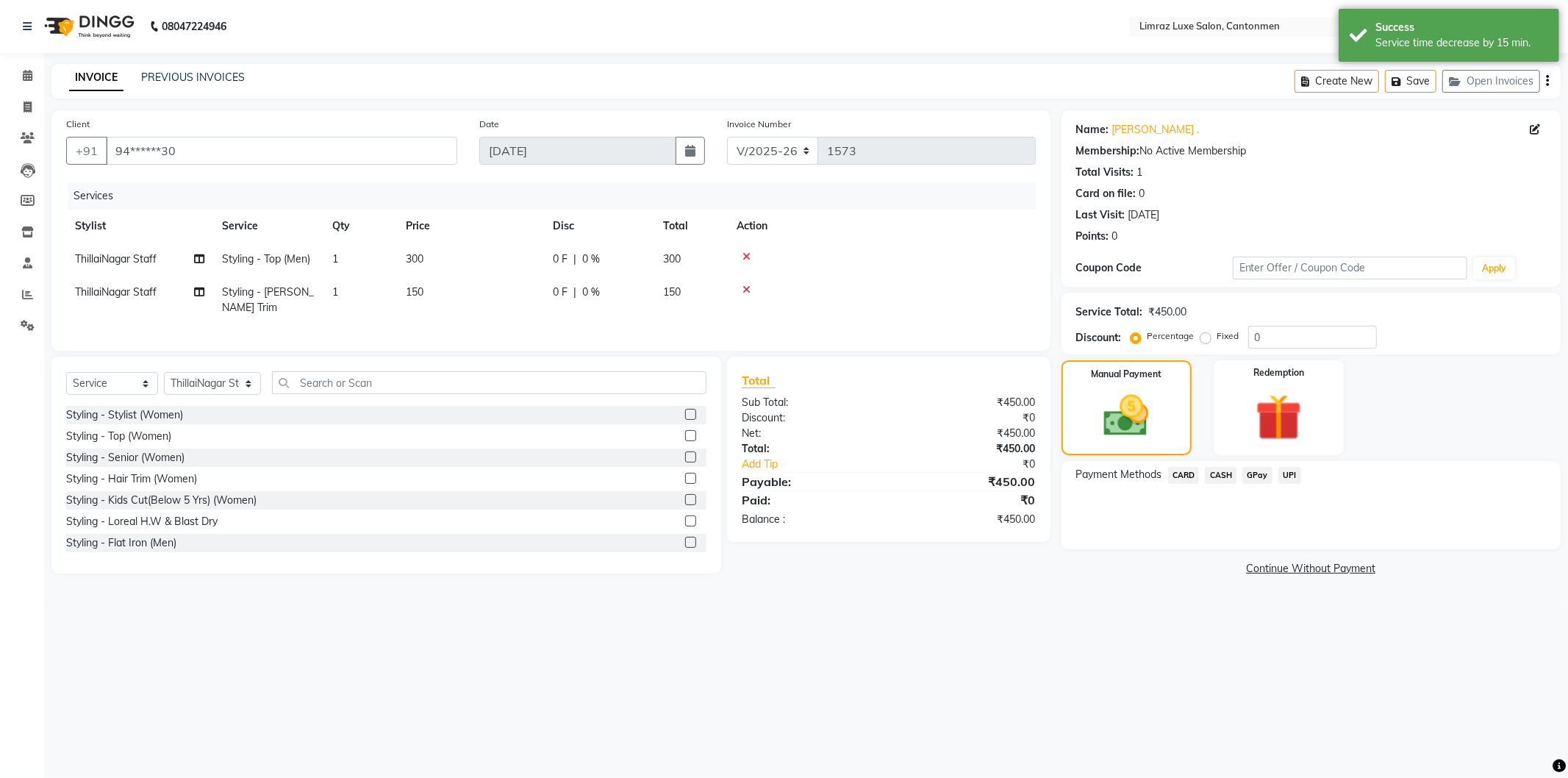
click at [1248, 474] on span "GPay" at bounding box center [1257, 474] width 31 height 17
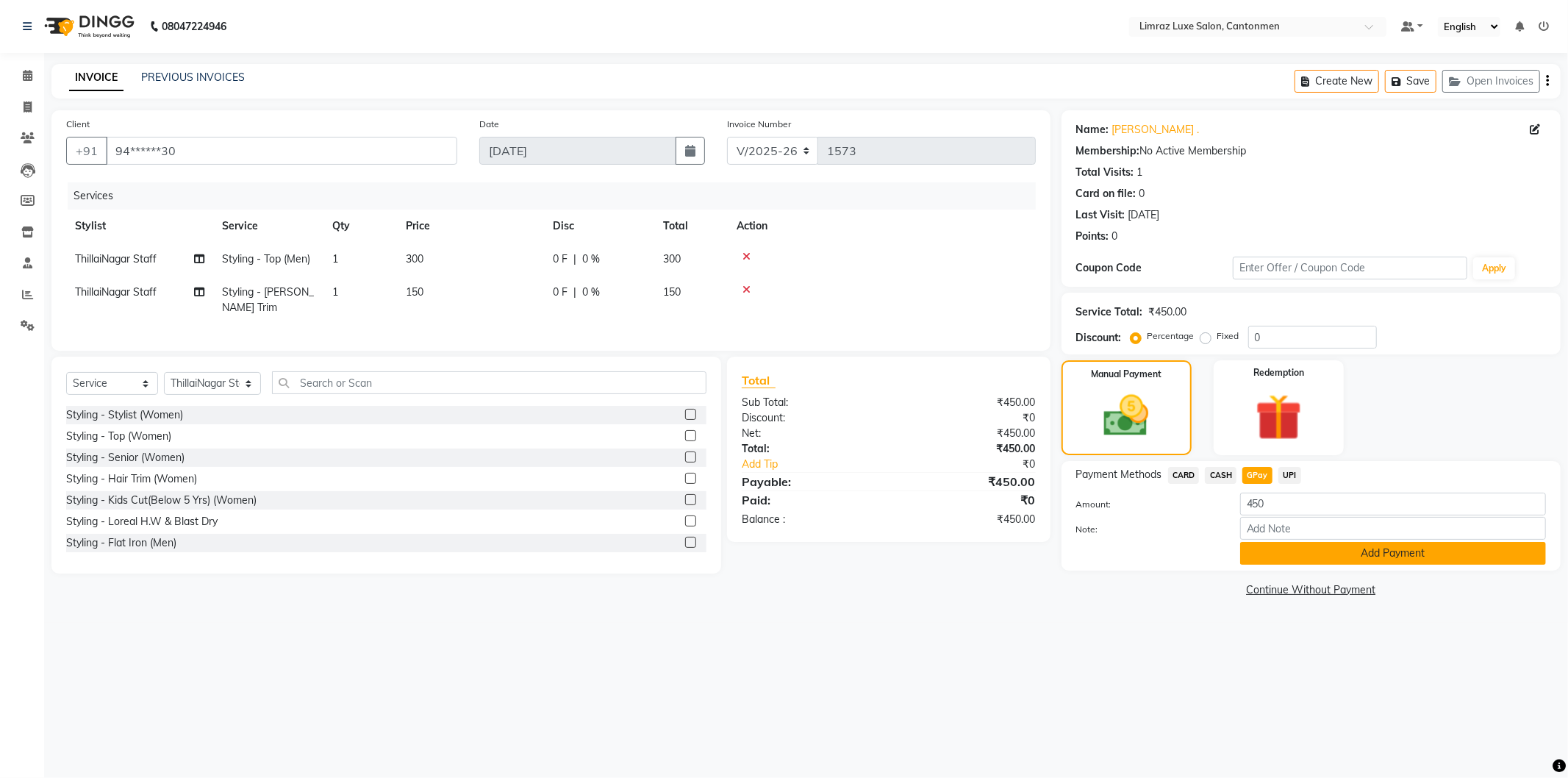
click at [1275, 549] on button "Add Payment" at bounding box center [1393, 553] width 306 height 23
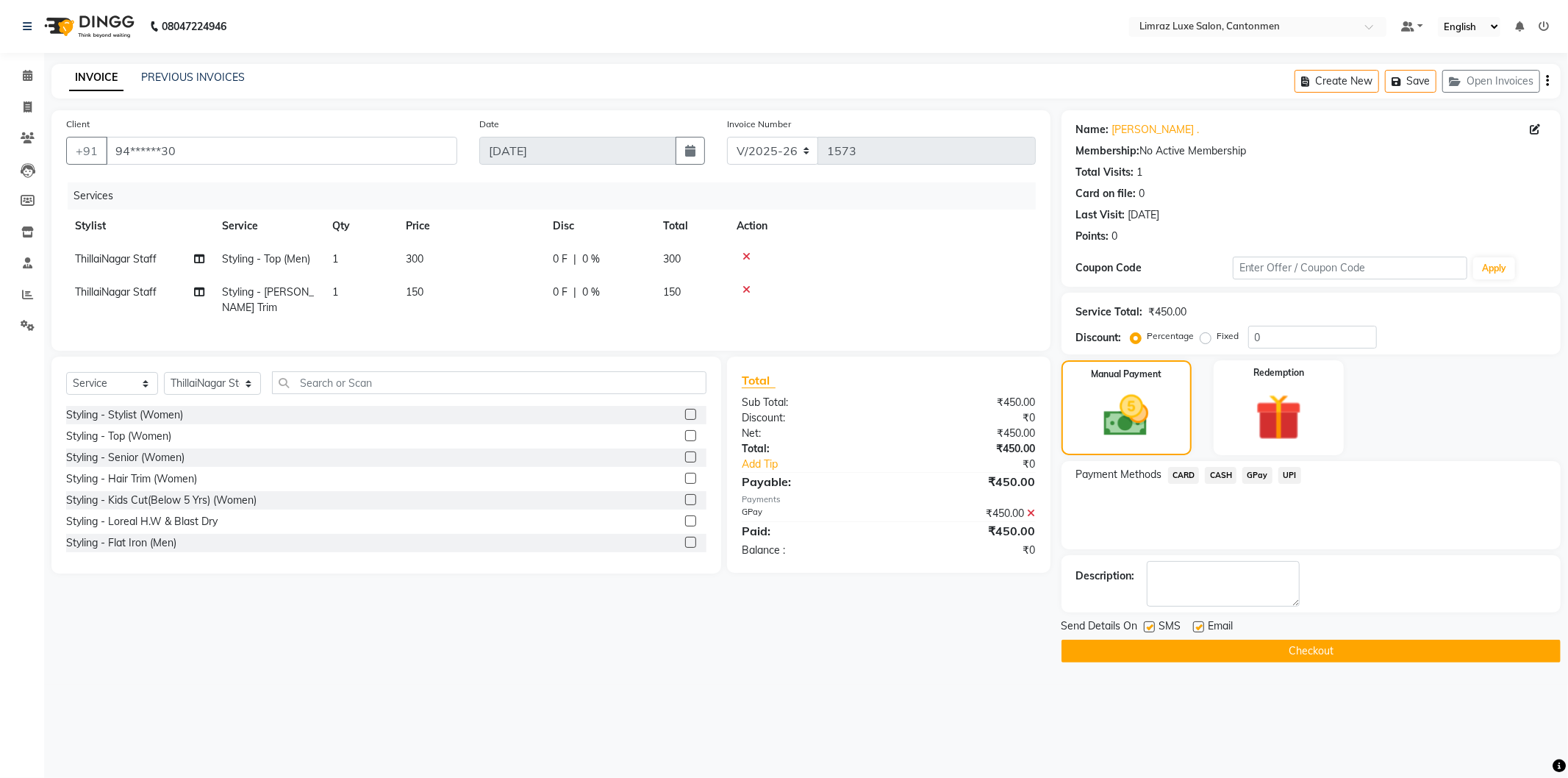
click at [1152, 627] on label at bounding box center [1149, 626] width 11 height 11
click at [1152, 627] on input "checkbox" at bounding box center [1148, 627] width 10 height 10
checkbox input "false"
click at [1202, 629] on label at bounding box center [1198, 626] width 11 height 11
click at [1202, 629] on input "checkbox" at bounding box center [1197, 627] width 10 height 10
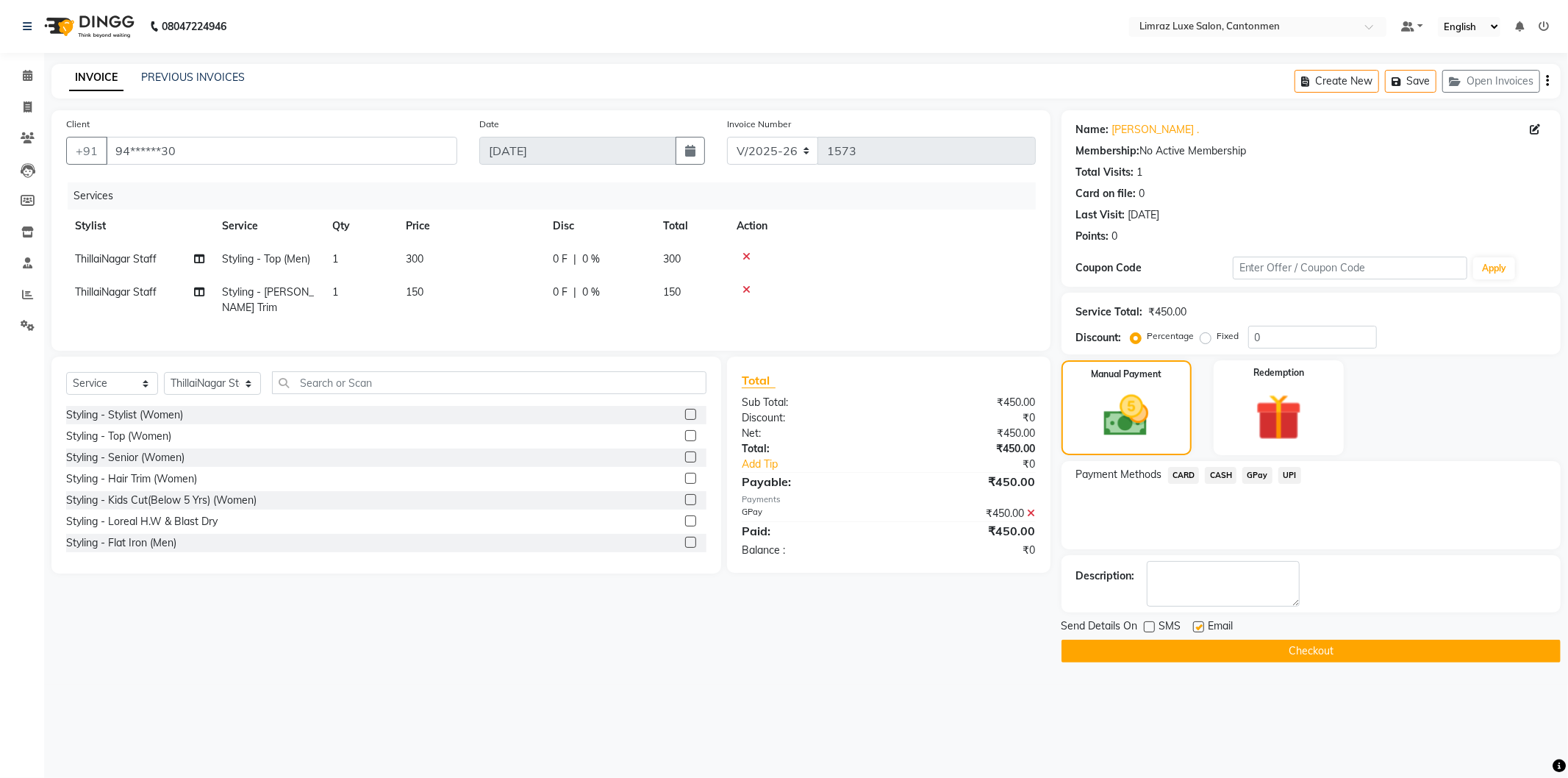
checkbox input "false"
click at [1216, 647] on button "Checkout" at bounding box center [1311, 651] width 499 height 23
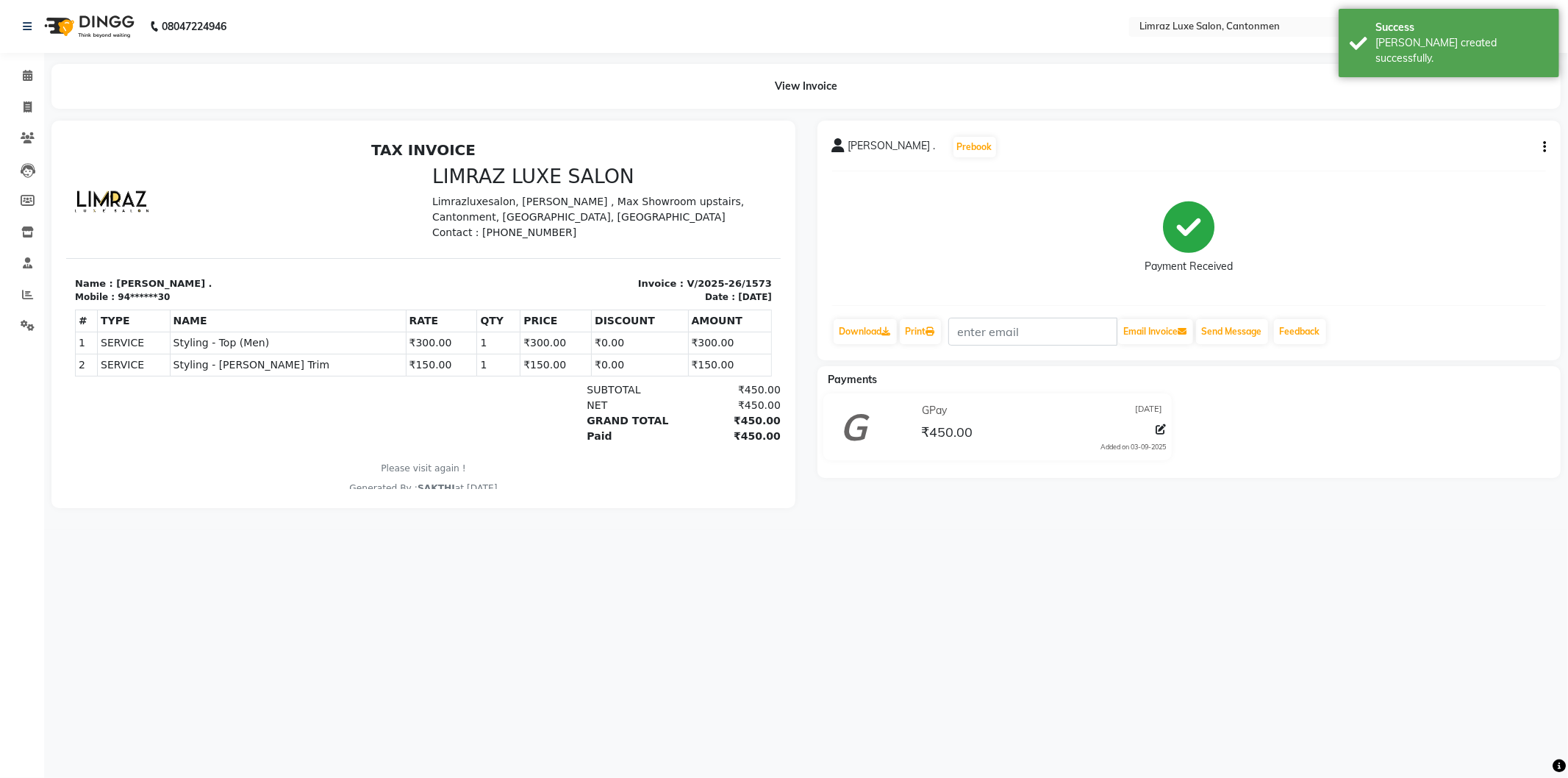
click at [101, 23] on img at bounding box center [87, 26] width 100 height 41
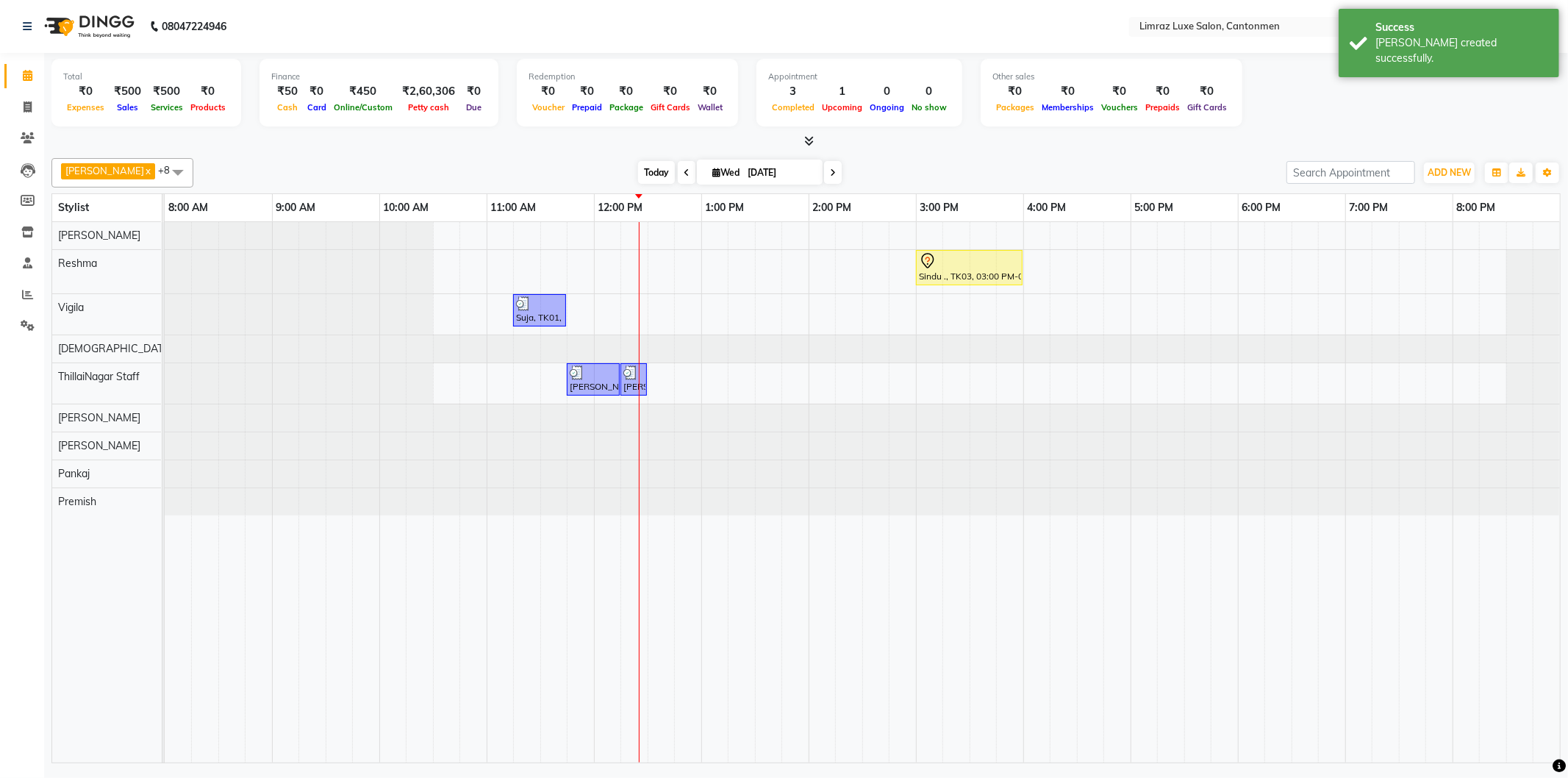
click at [637, 180] on span "Today" at bounding box center [656, 173] width 37 height 23
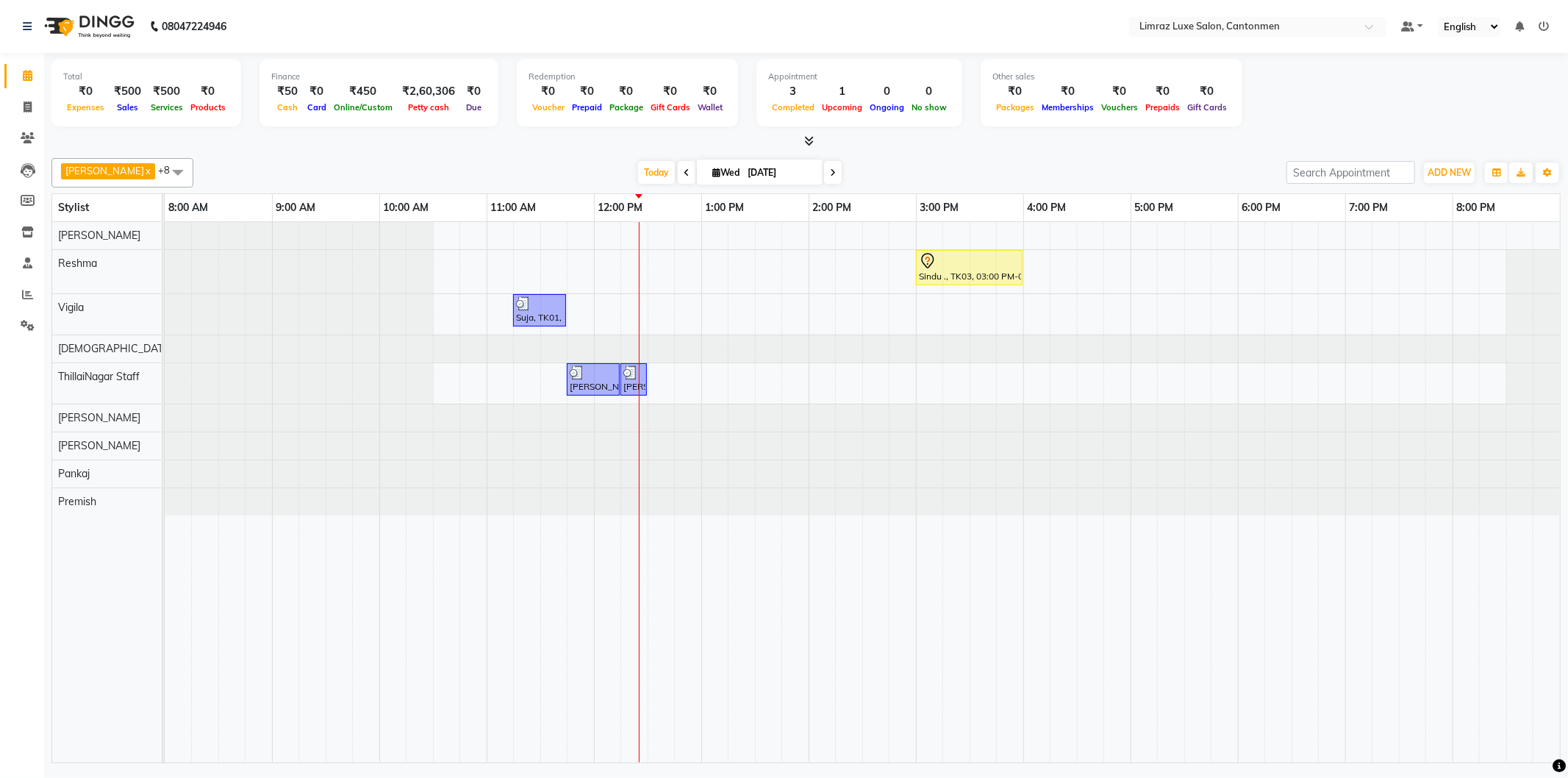
click at [678, 166] on span at bounding box center [686, 173] width 17 height 23
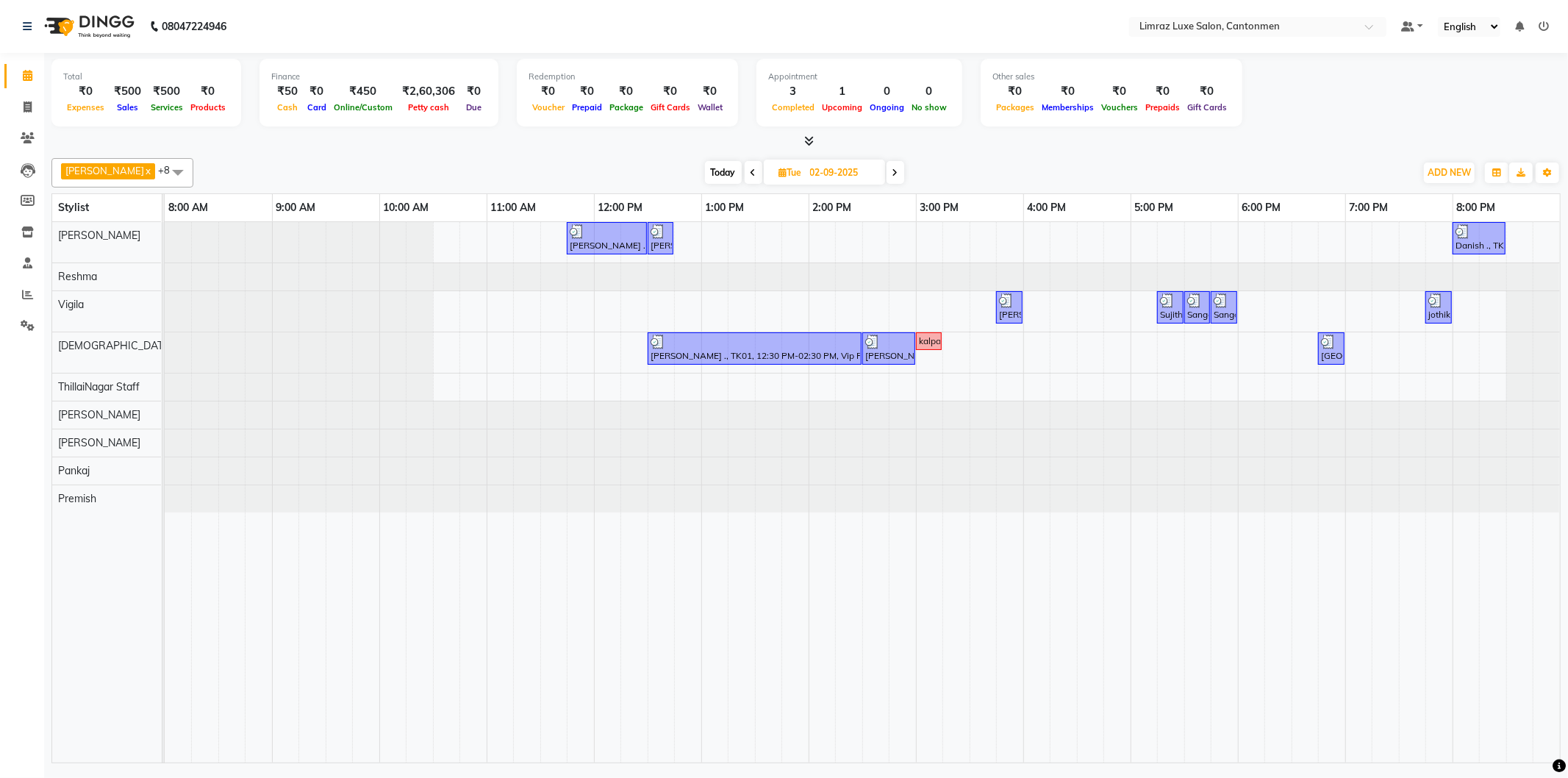
click at [706, 177] on span "Today" at bounding box center [723, 173] width 37 height 23
type input "[DATE]"
